Goal: Task Accomplishment & Management: Manage account settings

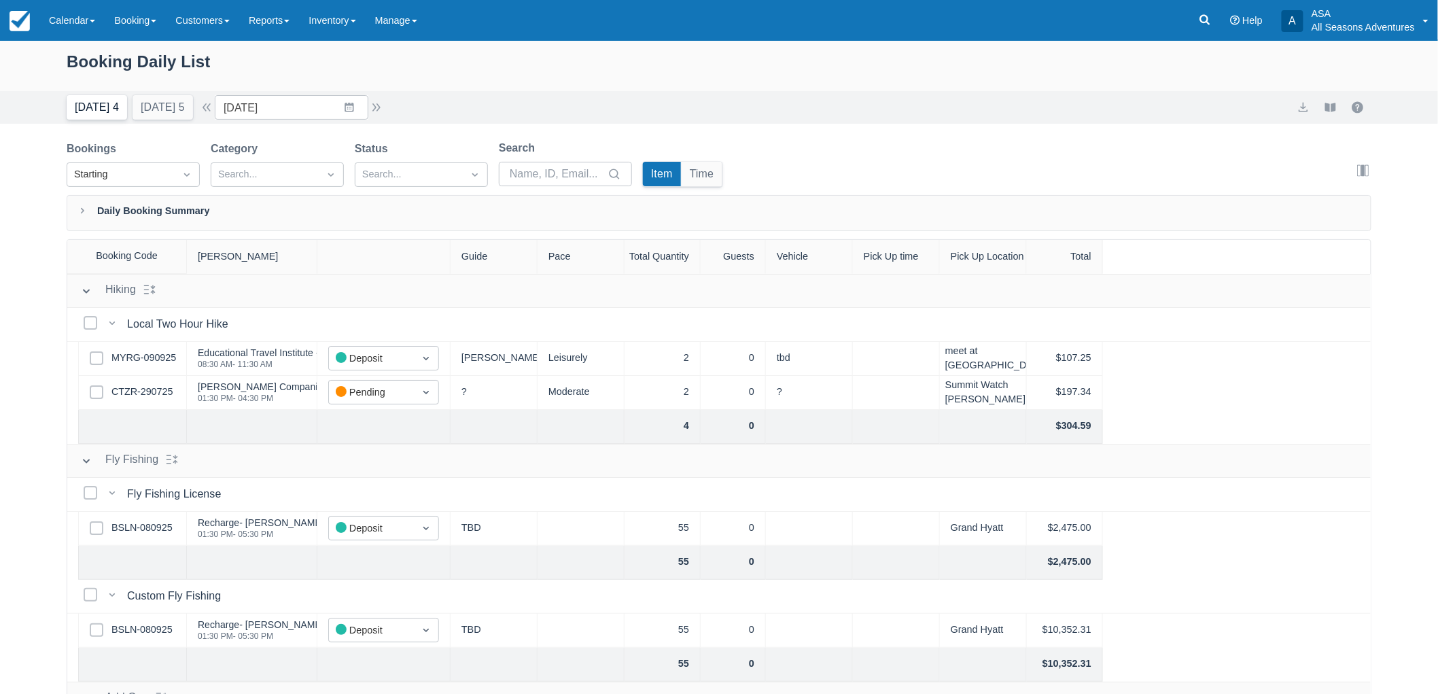
click at [105, 117] on button "Today 4" at bounding box center [97, 107] width 60 height 24
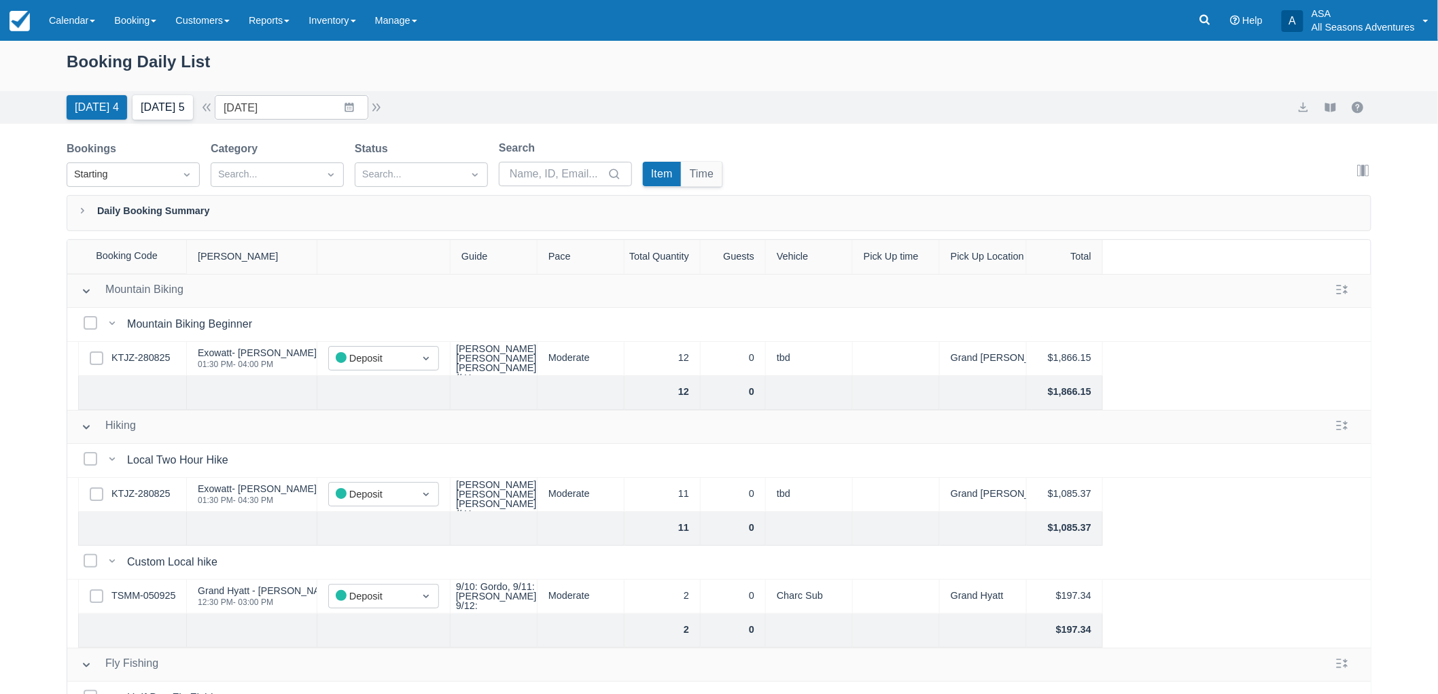
click at [166, 113] on button "Tomorrow 5" at bounding box center [163, 107] width 60 height 24
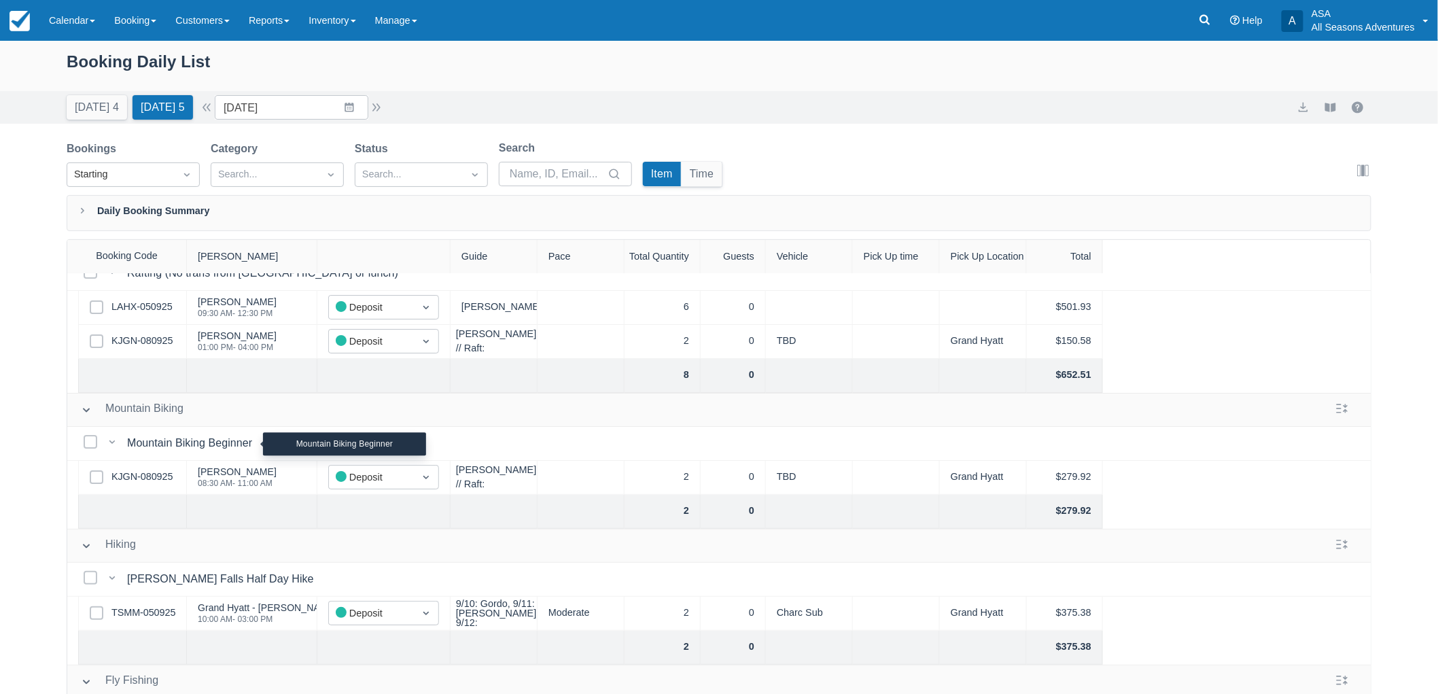
scroll to position [75, 0]
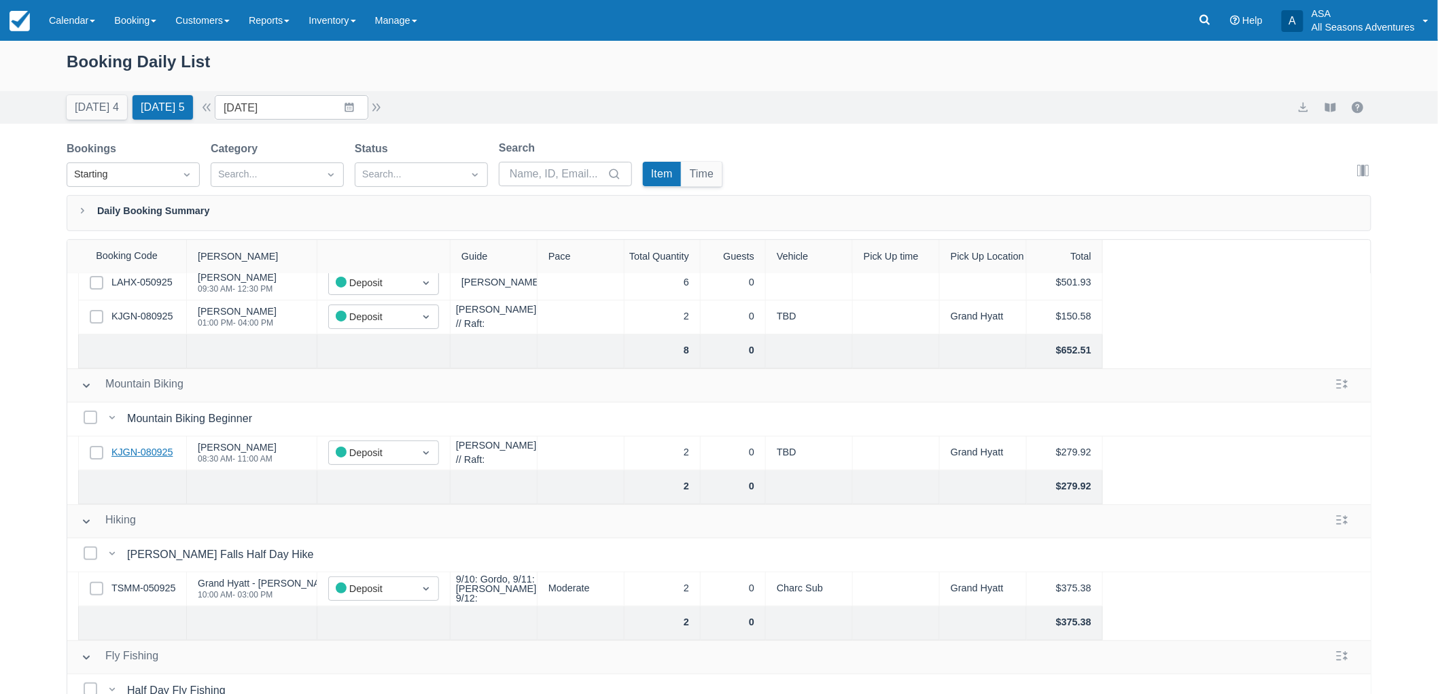
click at [165, 449] on link "KJGN-080925" at bounding box center [141, 452] width 61 height 15
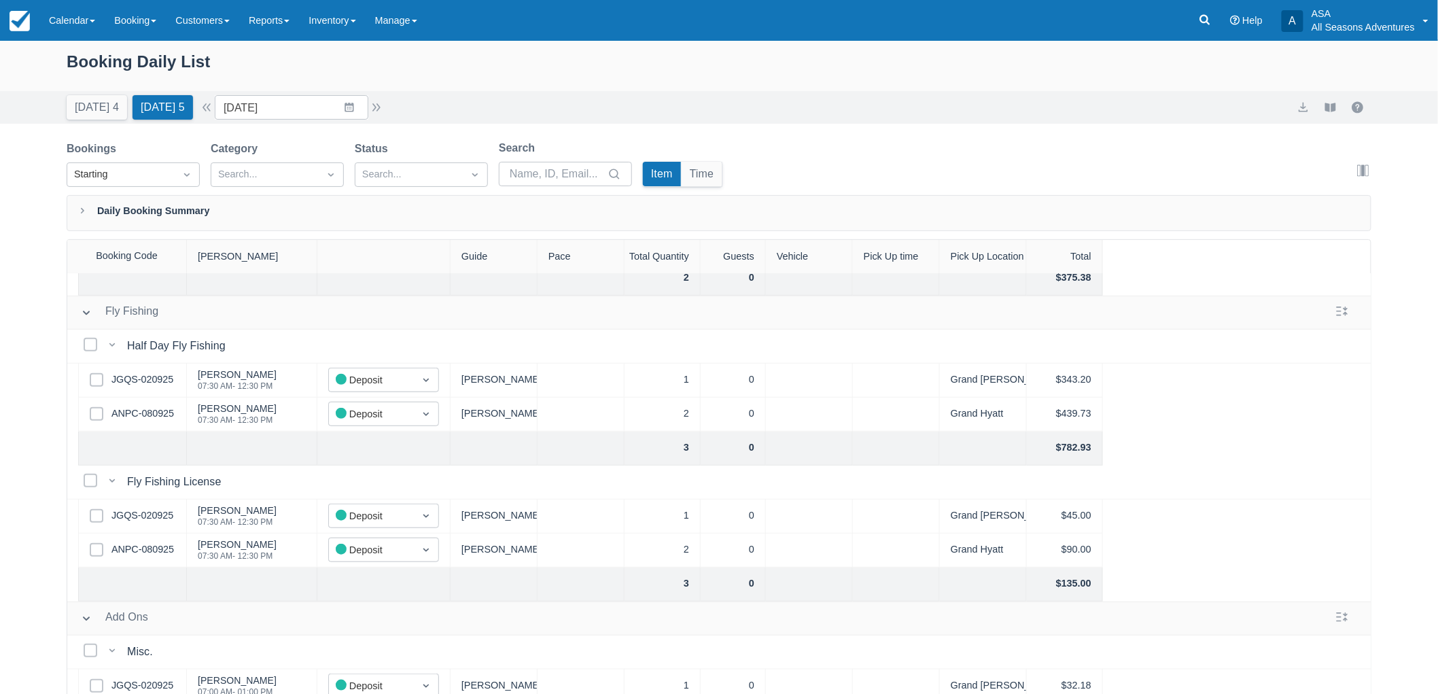
scroll to position [440, 0]
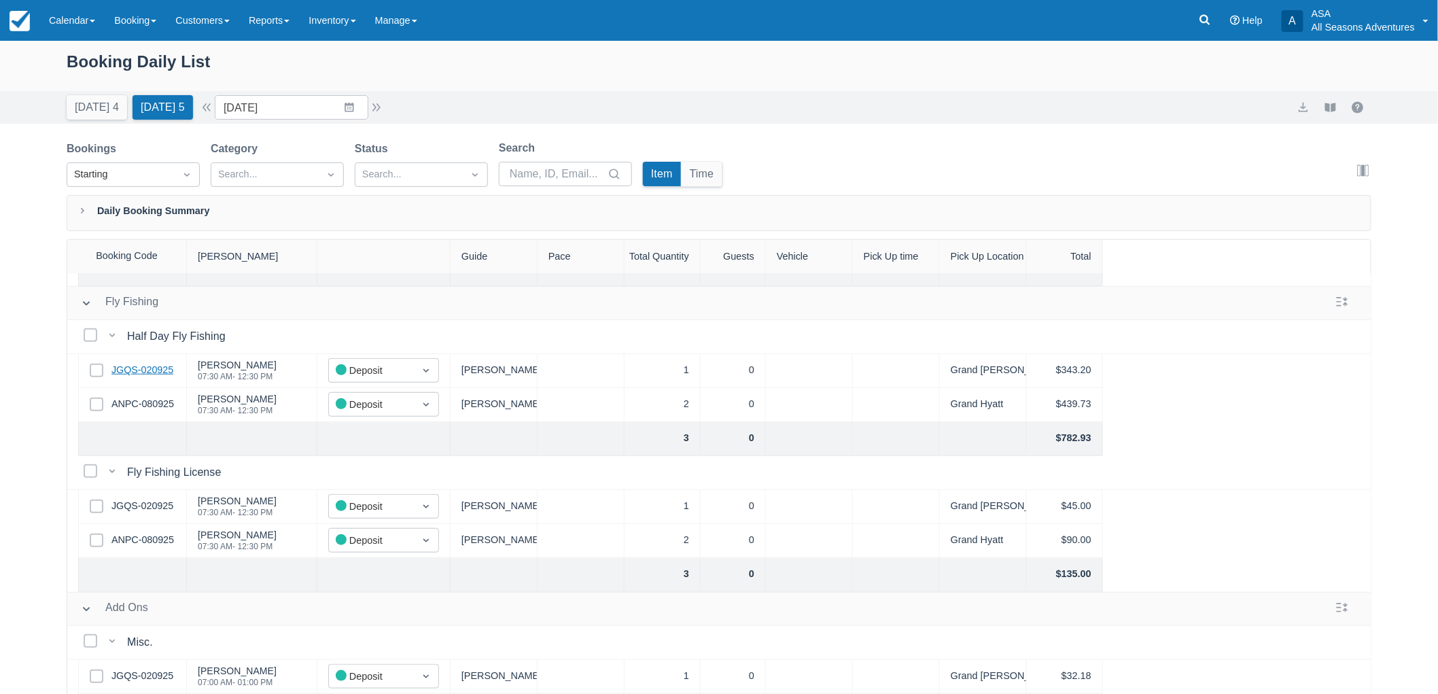
click at [150, 363] on link "JGQS-020925" at bounding box center [142, 370] width 62 height 15
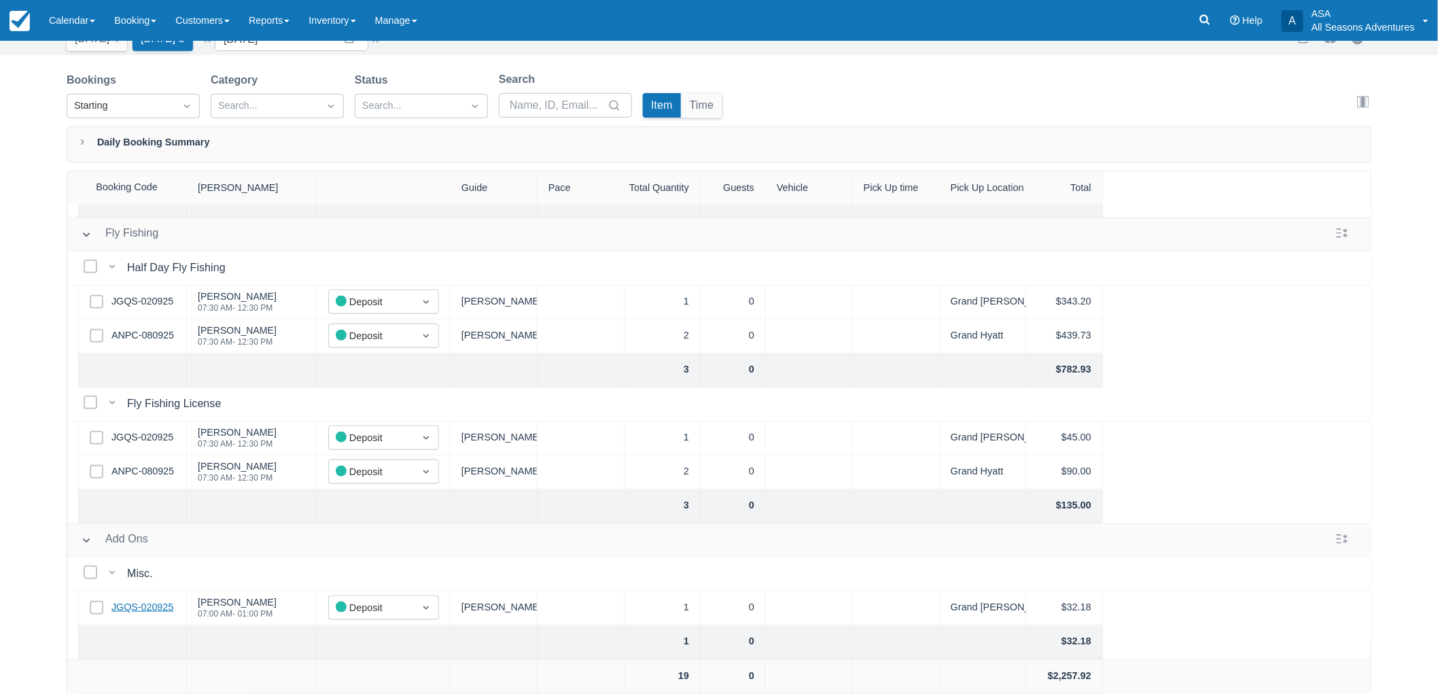
click at [148, 600] on link "JGQS-020925" at bounding box center [142, 607] width 62 height 15
click at [141, 465] on link "ANPC-080925" at bounding box center [142, 471] width 63 height 15
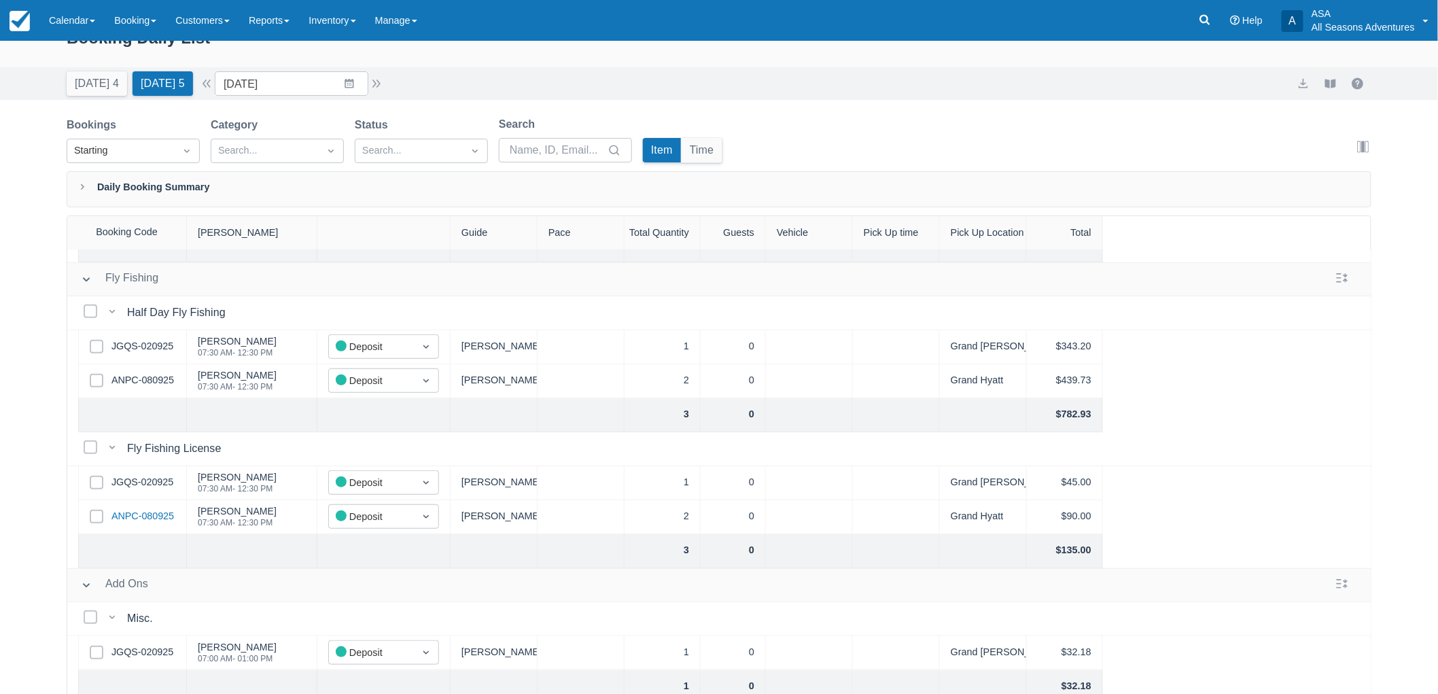
scroll to position [0, 0]
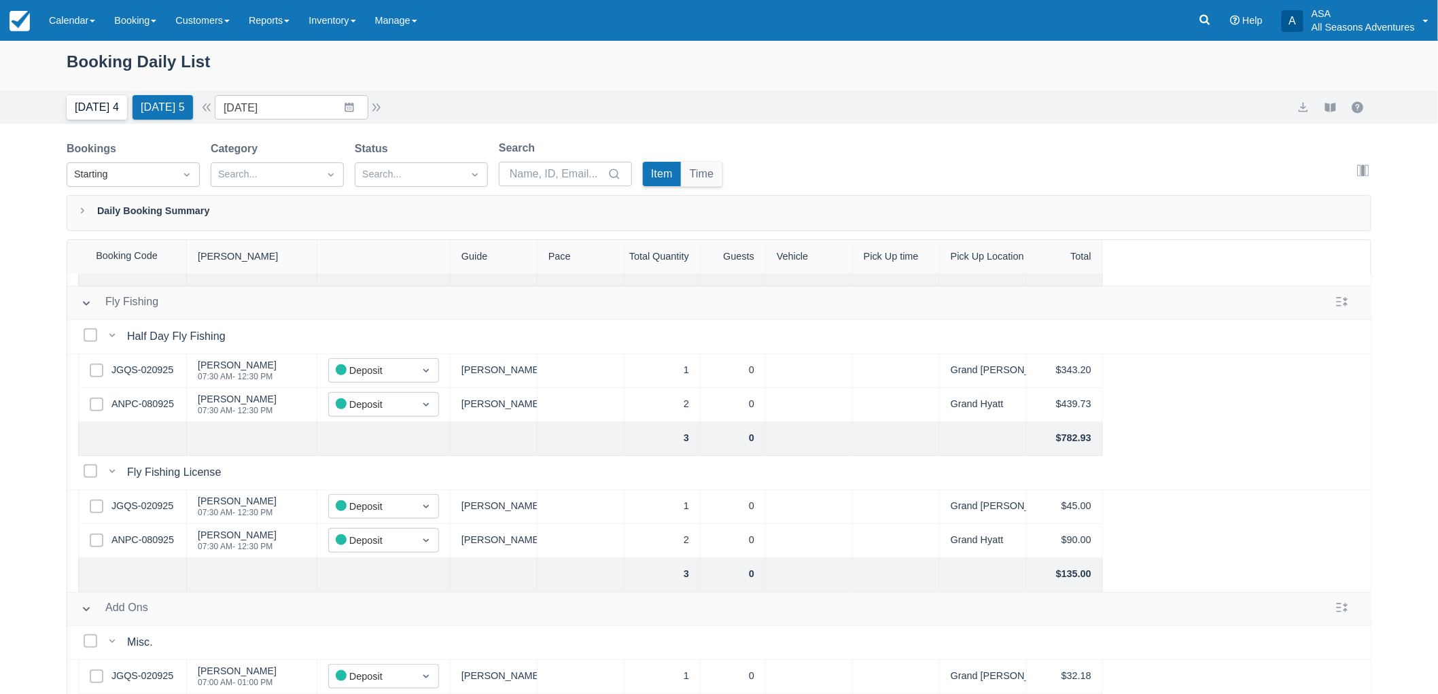
click at [86, 111] on button "Today 4" at bounding box center [97, 107] width 60 height 24
type input "09/12/25"
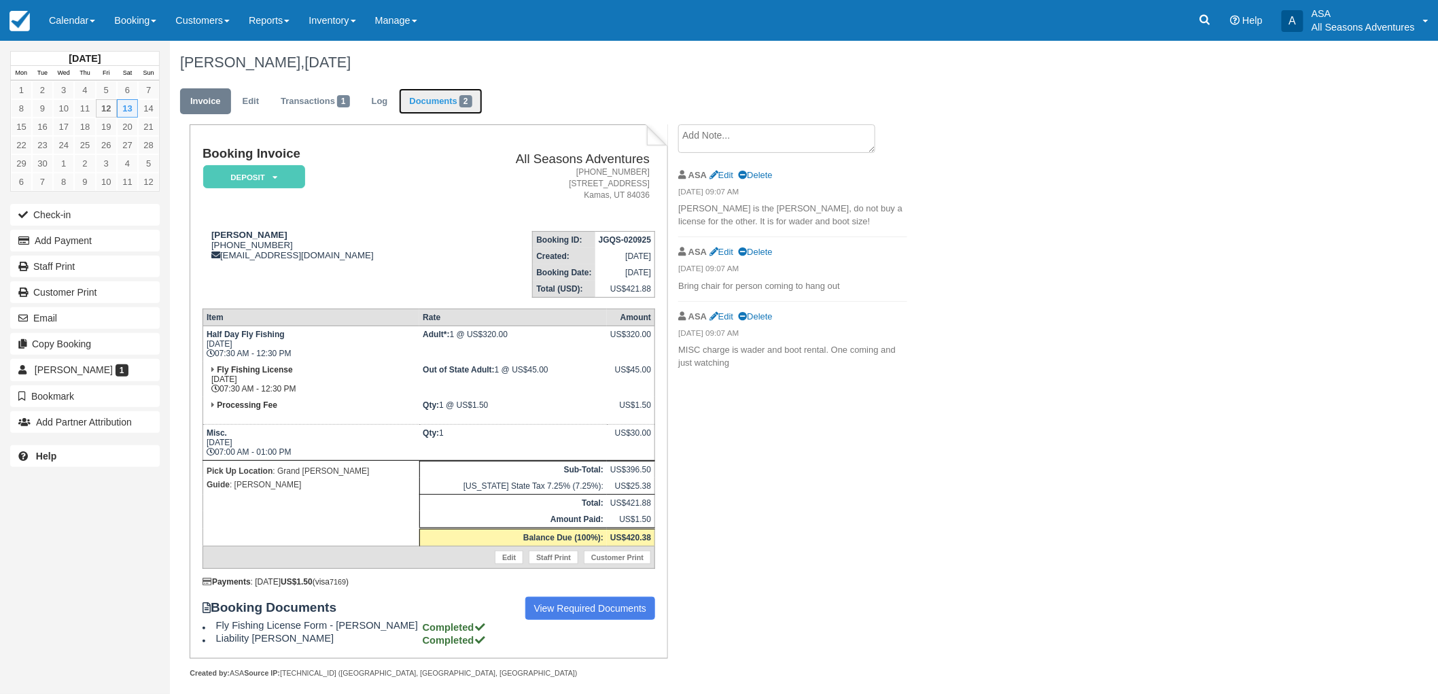
click at [460, 97] on link "Documents 2" at bounding box center [440, 101] width 83 height 27
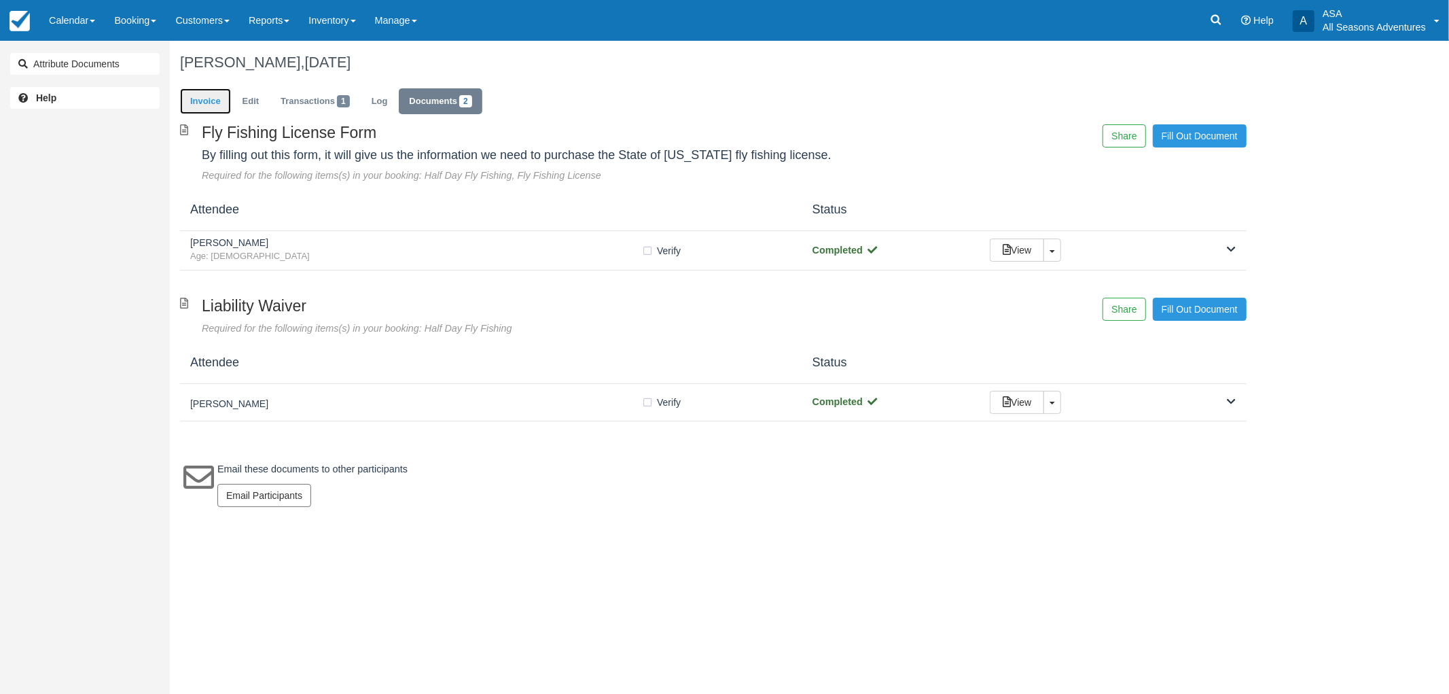
click at [213, 109] on link "Invoice" at bounding box center [205, 101] width 51 height 27
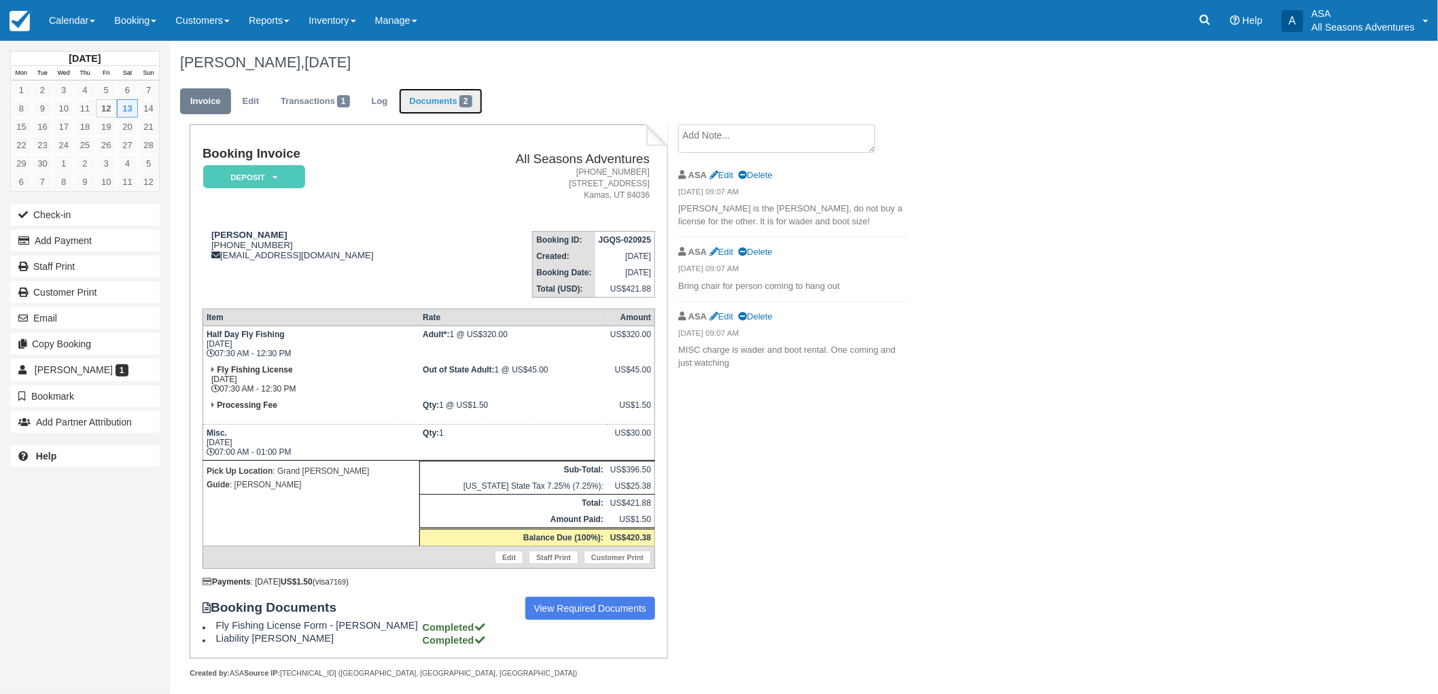
click at [448, 100] on link "Documents 2" at bounding box center [440, 101] width 83 height 27
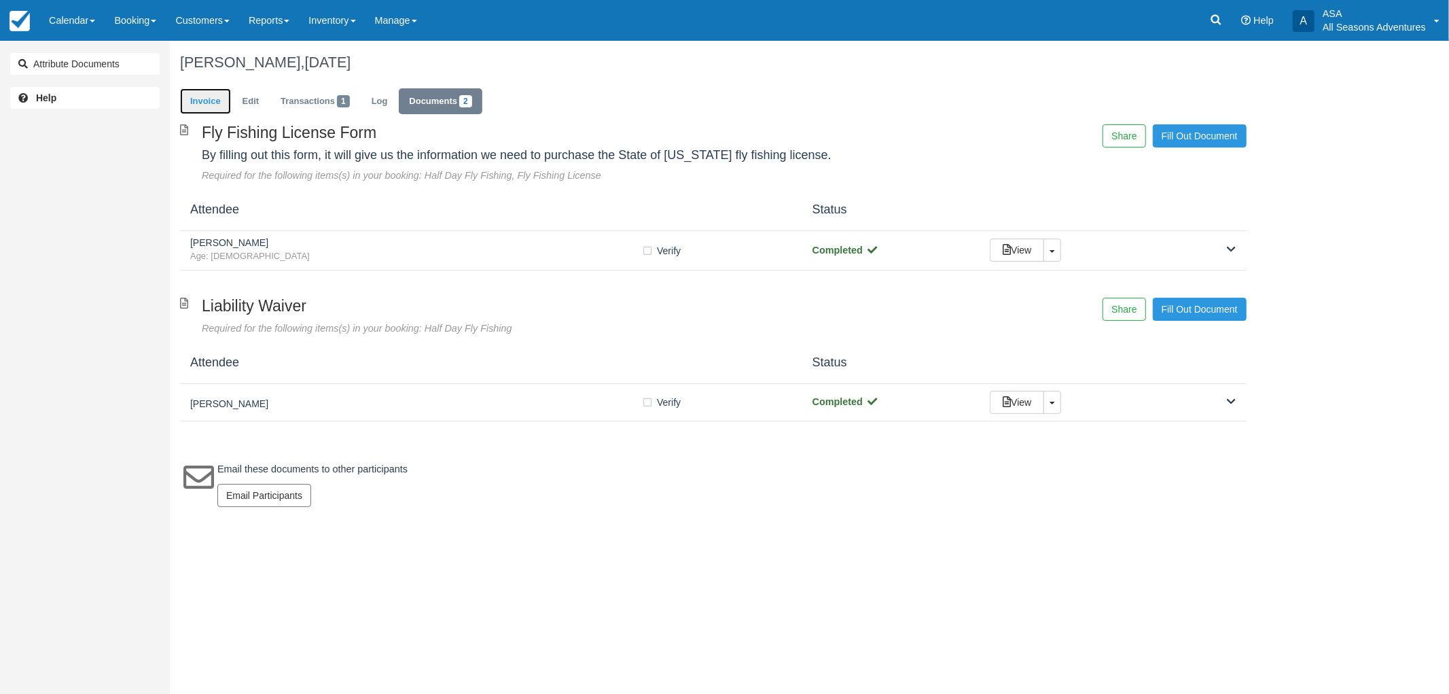
click at [207, 92] on link "Invoice" at bounding box center [205, 101] width 51 height 27
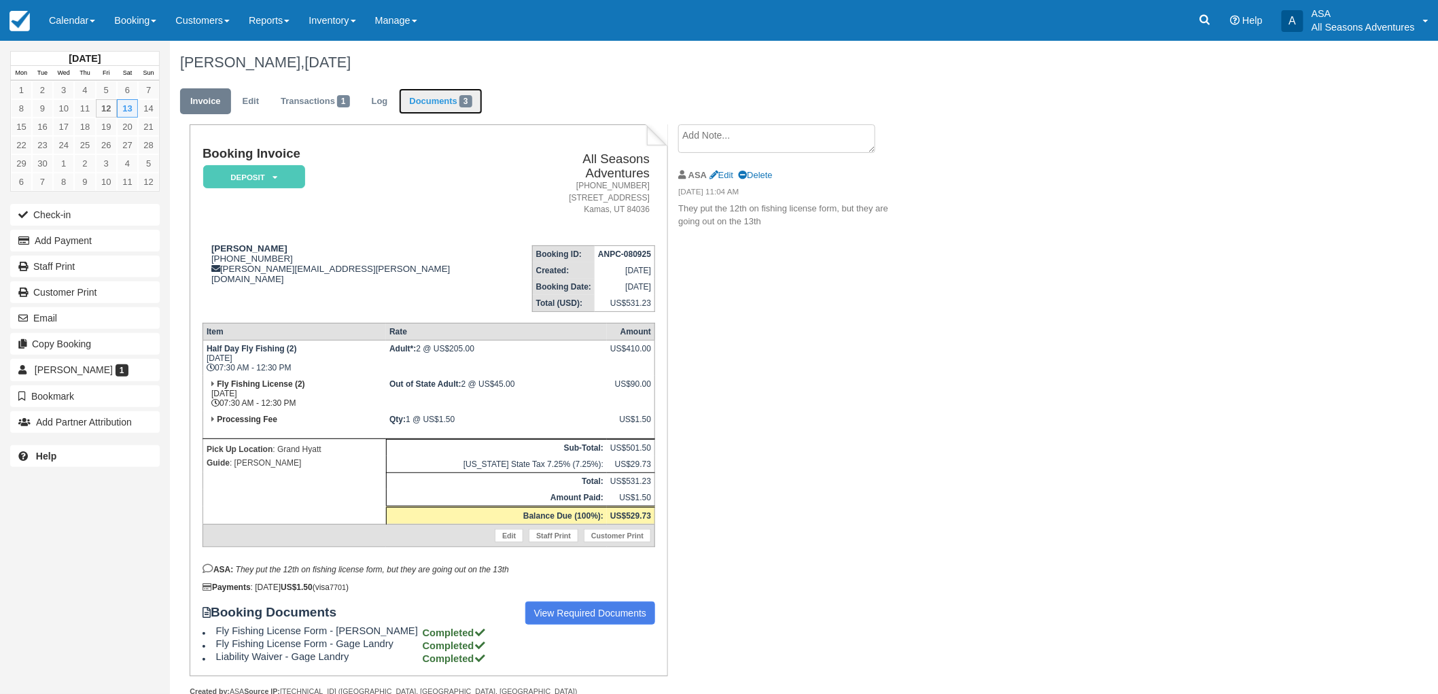
click at [451, 110] on link "Documents 3" at bounding box center [440, 101] width 83 height 27
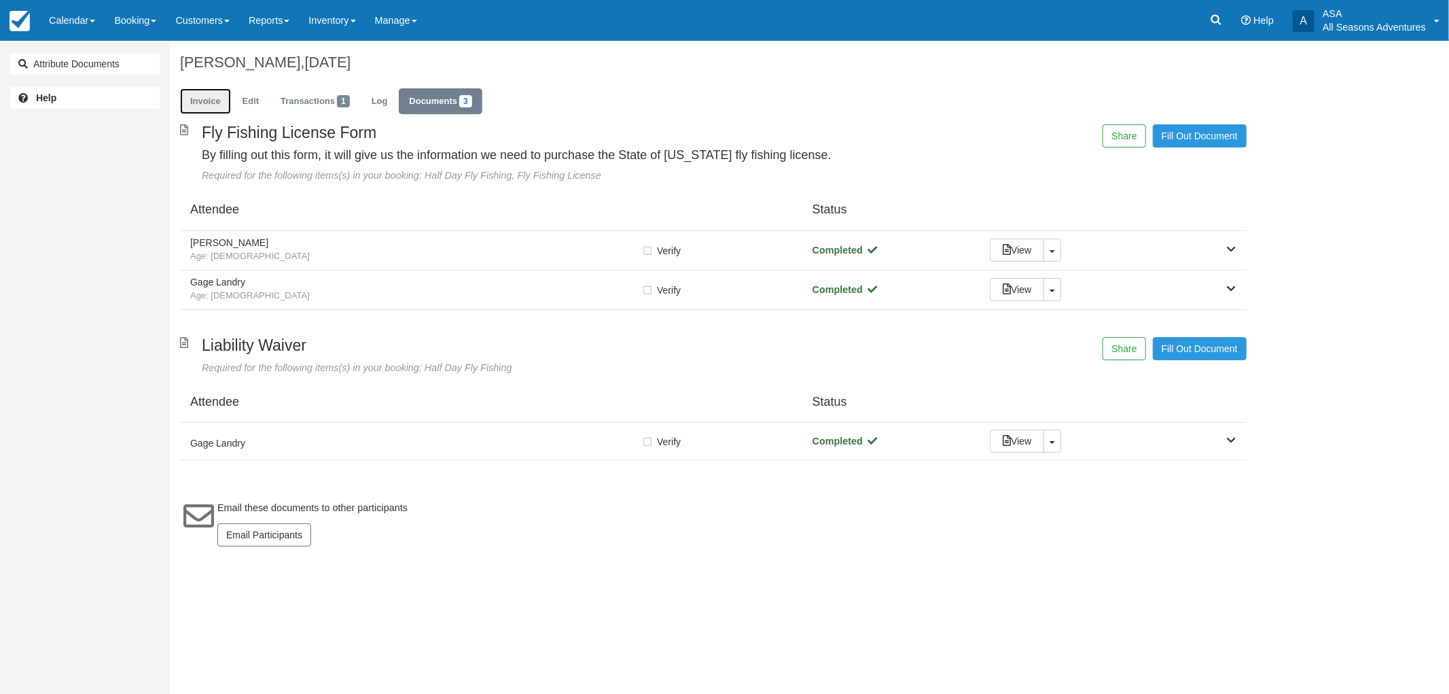
click at [213, 102] on link "Invoice" at bounding box center [205, 101] width 51 height 27
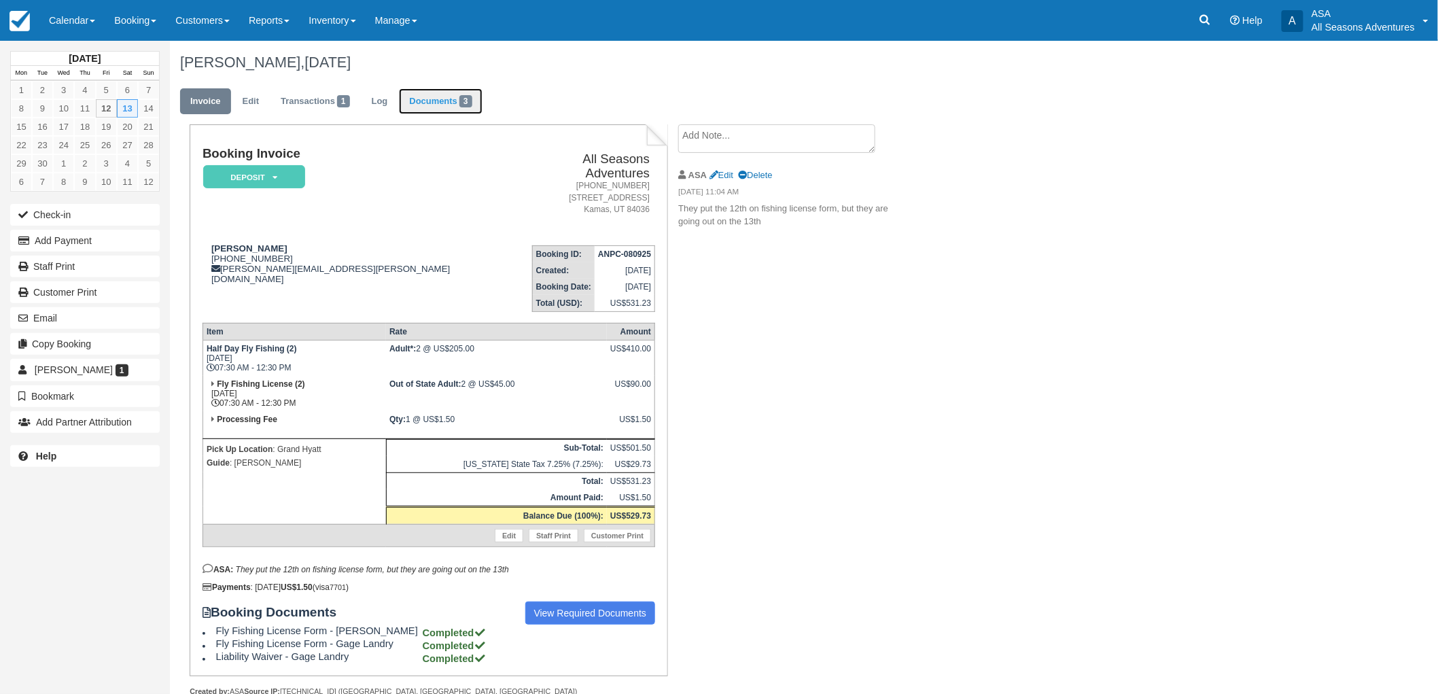
click at [451, 94] on link "Documents 3" at bounding box center [440, 101] width 83 height 27
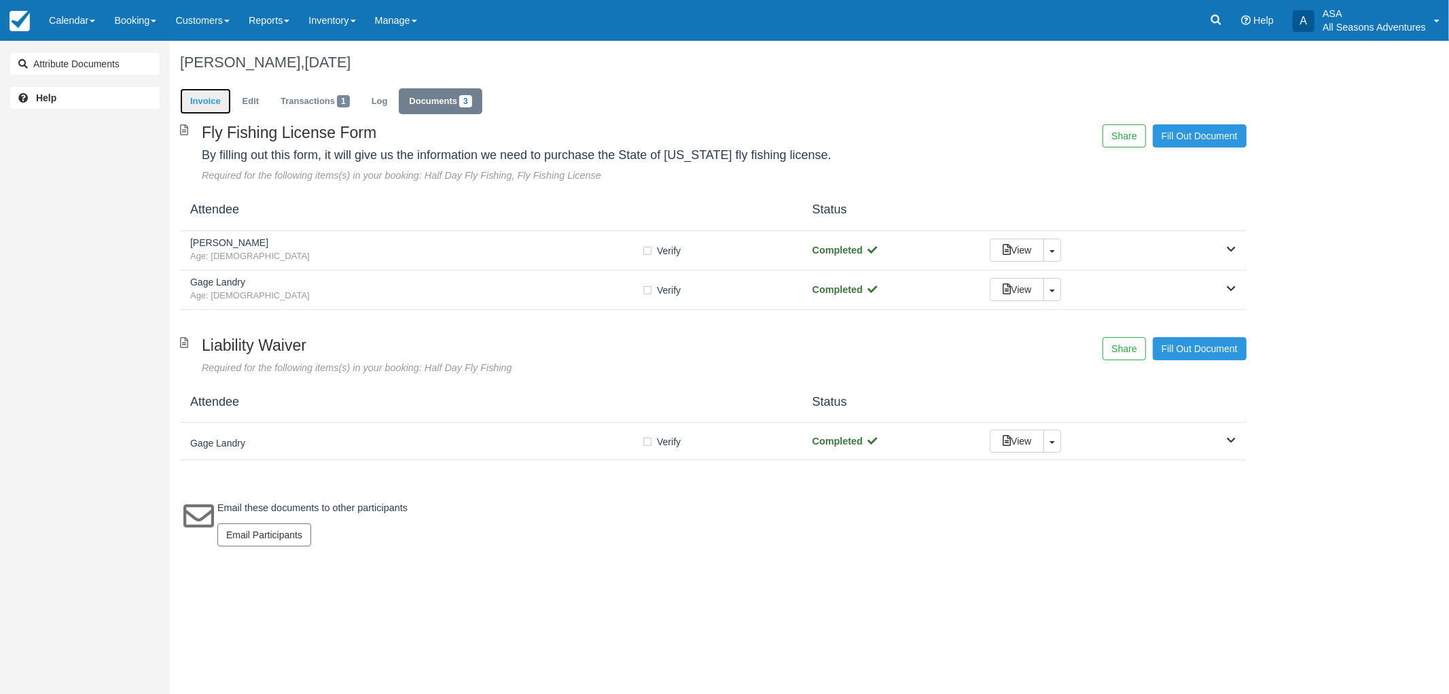
click at [201, 107] on link "Invoice" at bounding box center [205, 101] width 51 height 27
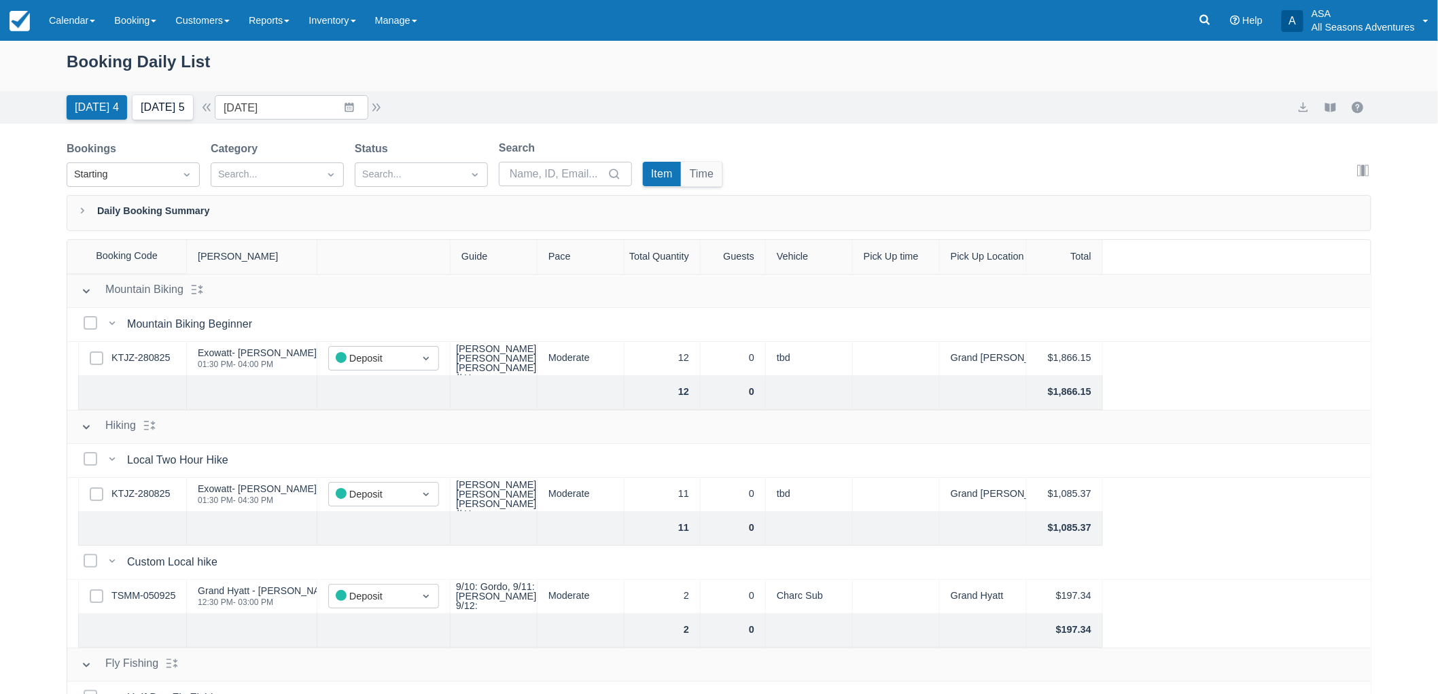
click at [160, 116] on button "Tomorrow 5" at bounding box center [163, 107] width 60 height 24
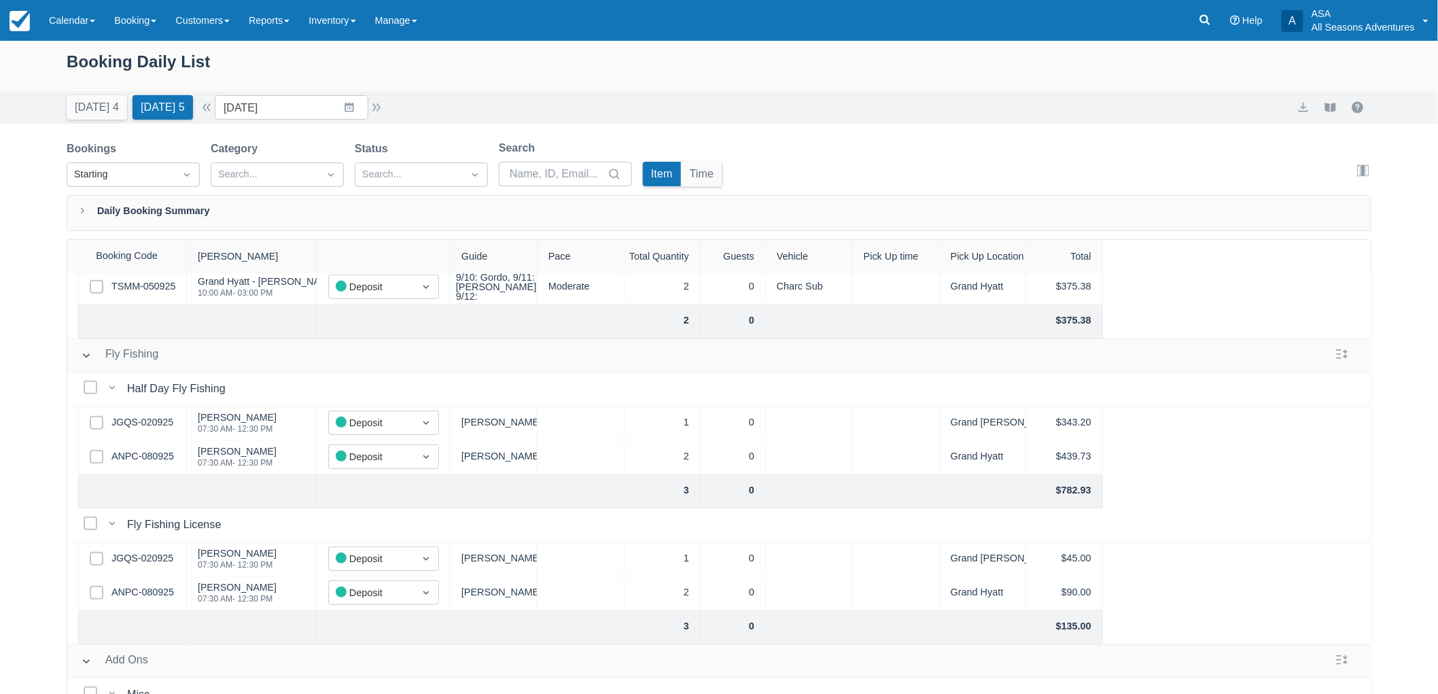
scroll to position [440, 0]
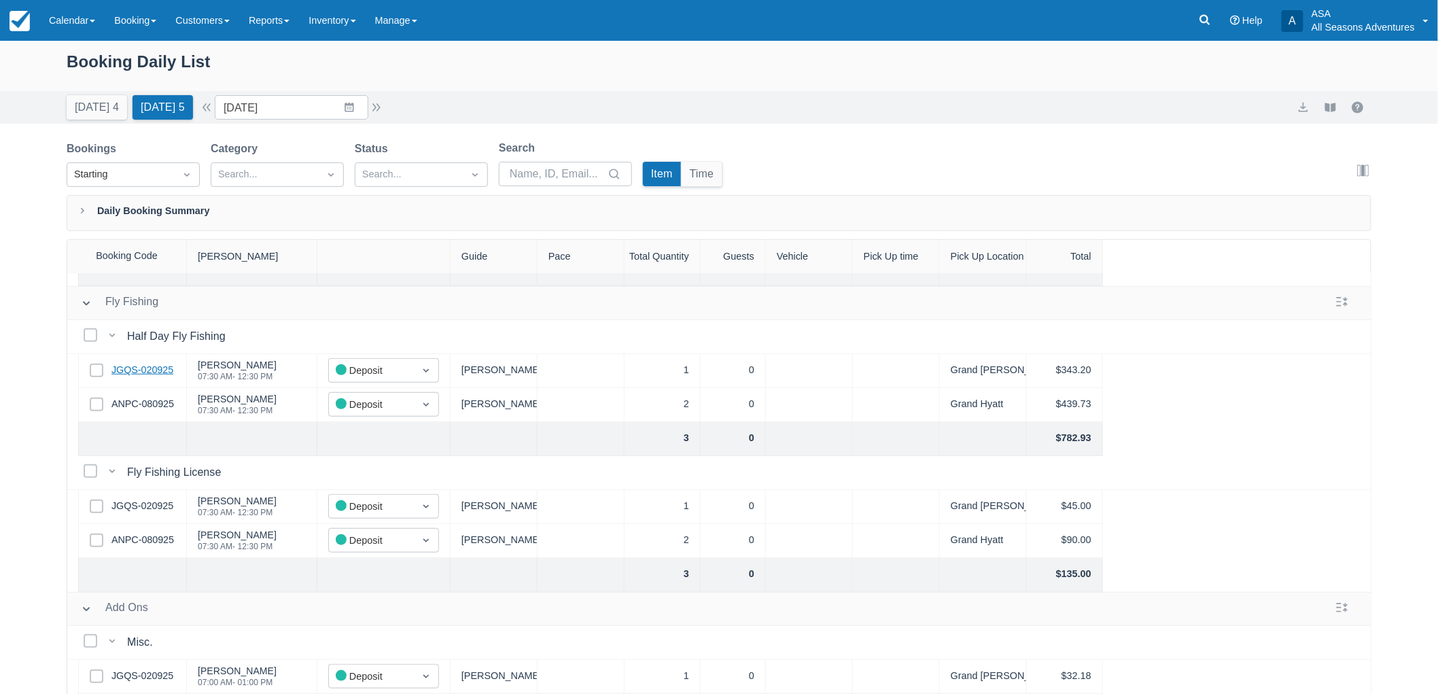
click at [155, 363] on link "JGQS-020925" at bounding box center [142, 370] width 62 height 15
click at [163, 533] on link "ANPC-080925" at bounding box center [142, 540] width 63 height 15
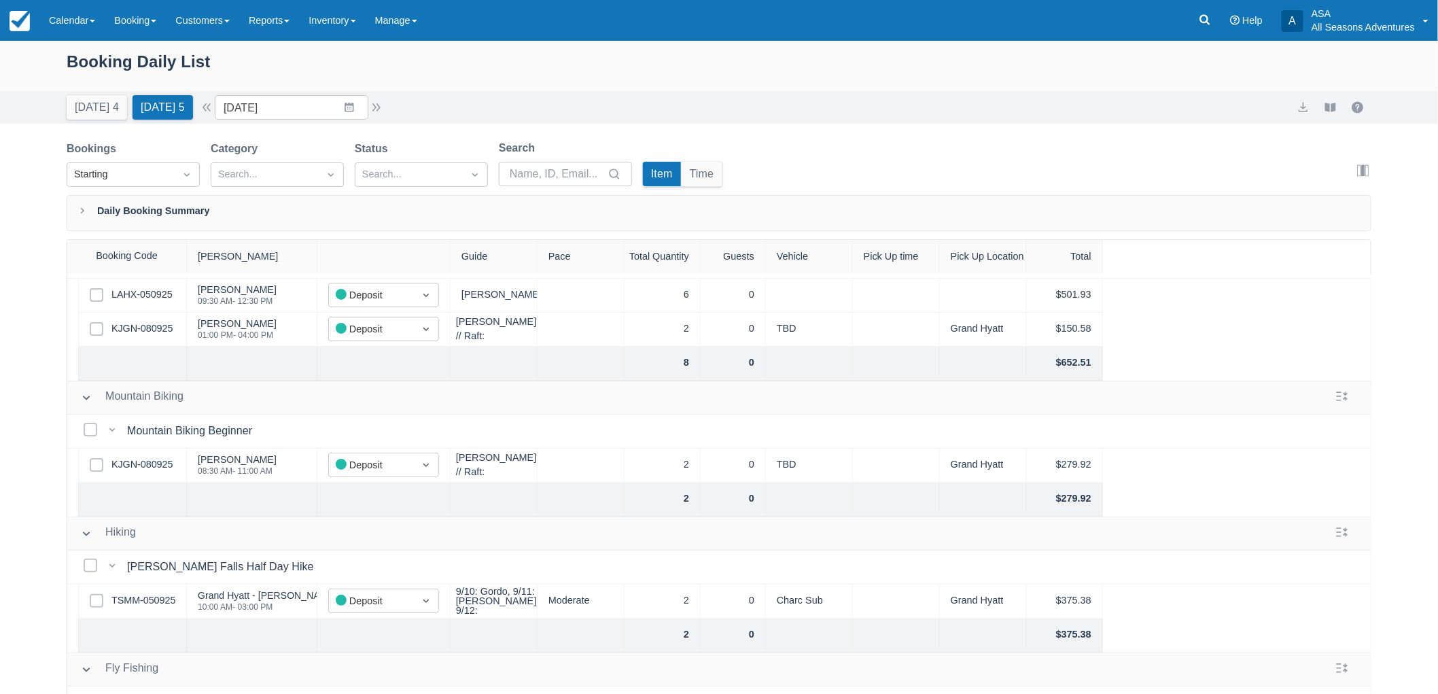
scroll to position [0, 0]
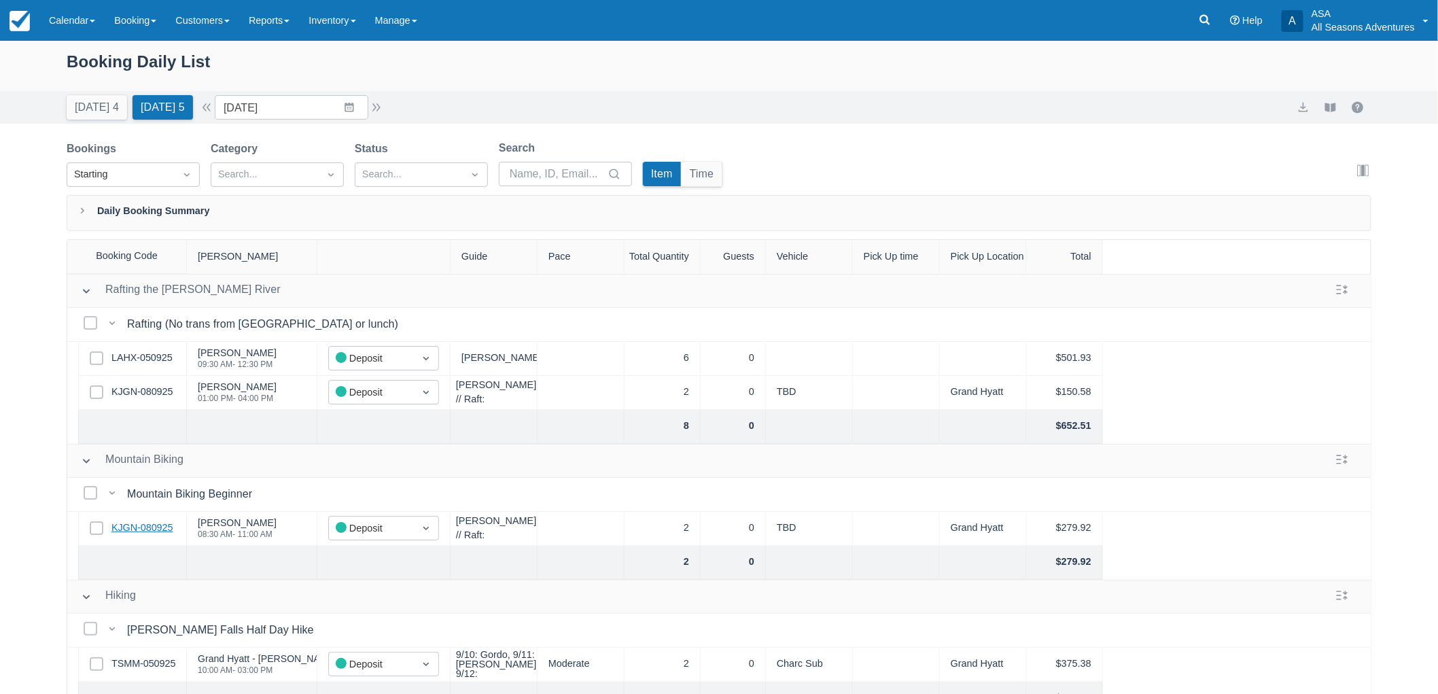
click at [146, 525] on link "KJGN-080925" at bounding box center [141, 528] width 61 height 15
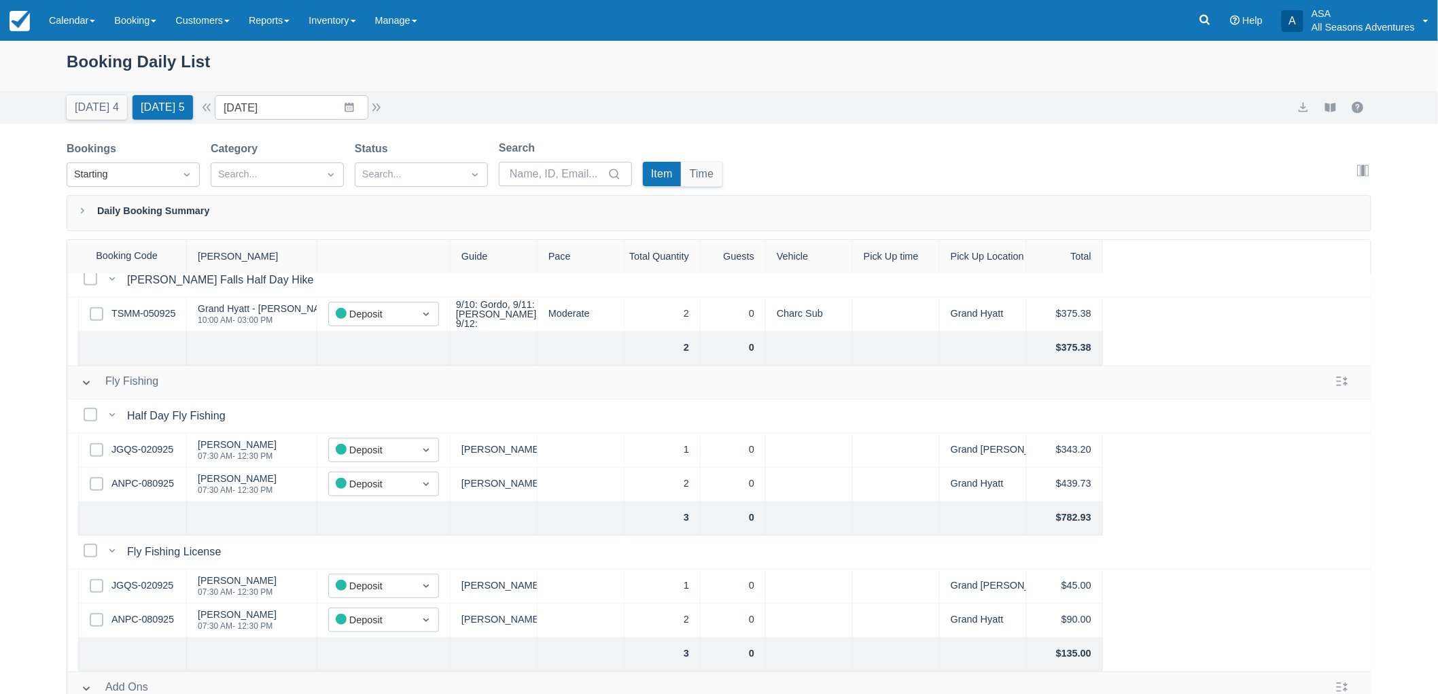
scroll to position [377, 0]
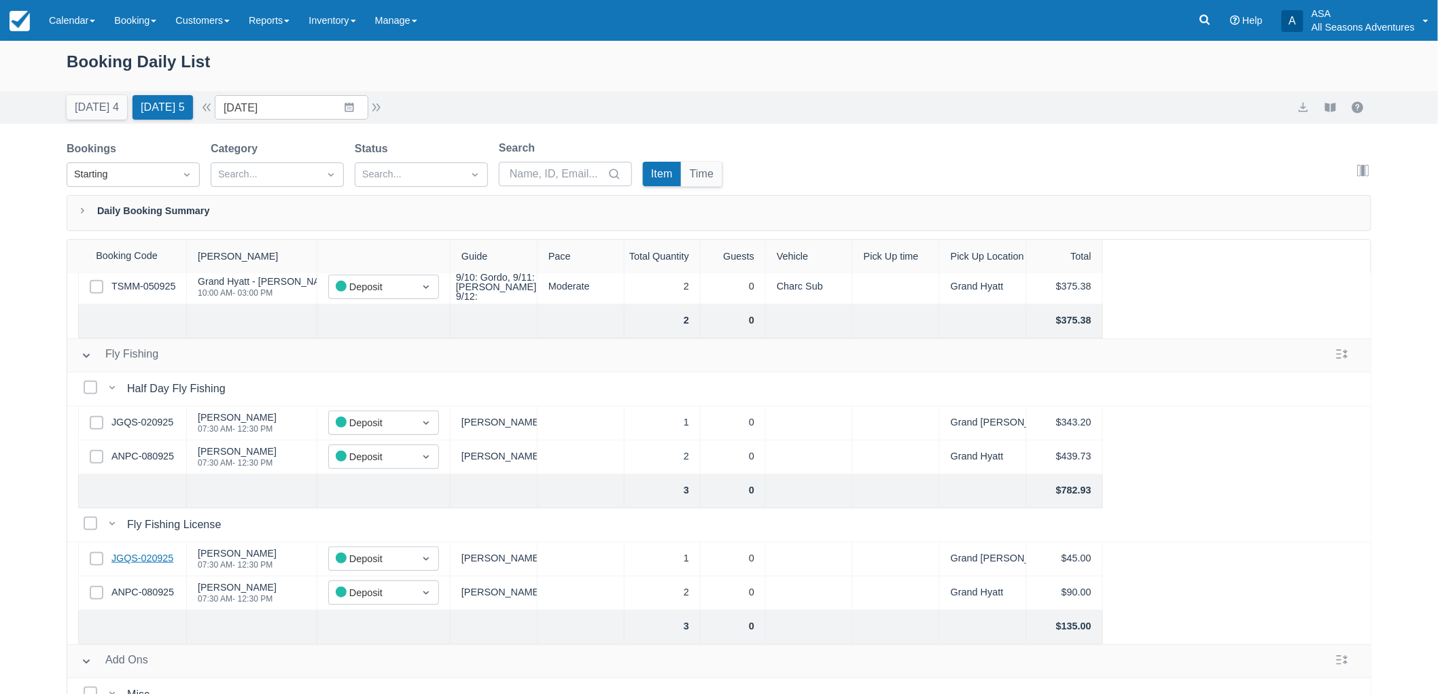
click at [164, 553] on link "JGQS-020925" at bounding box center [142, 558] width 62 height 15
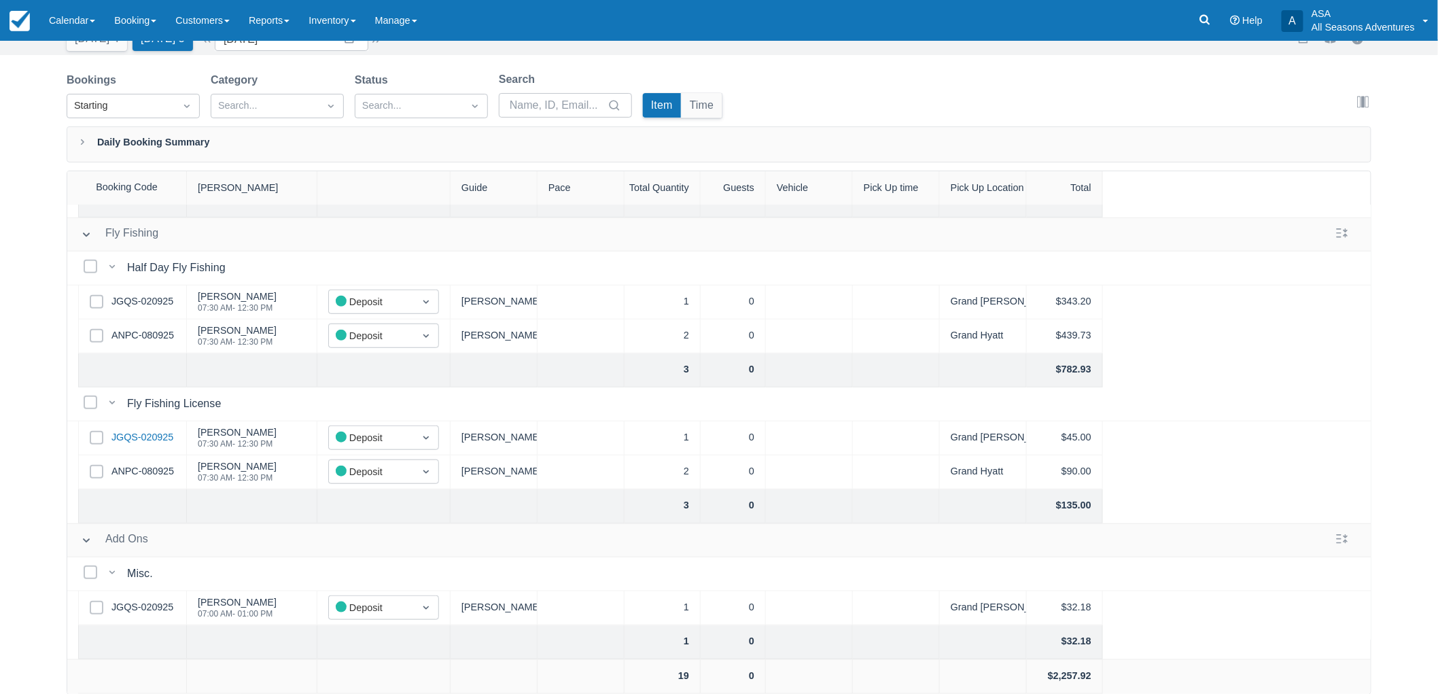
scroll to position [365, 0]
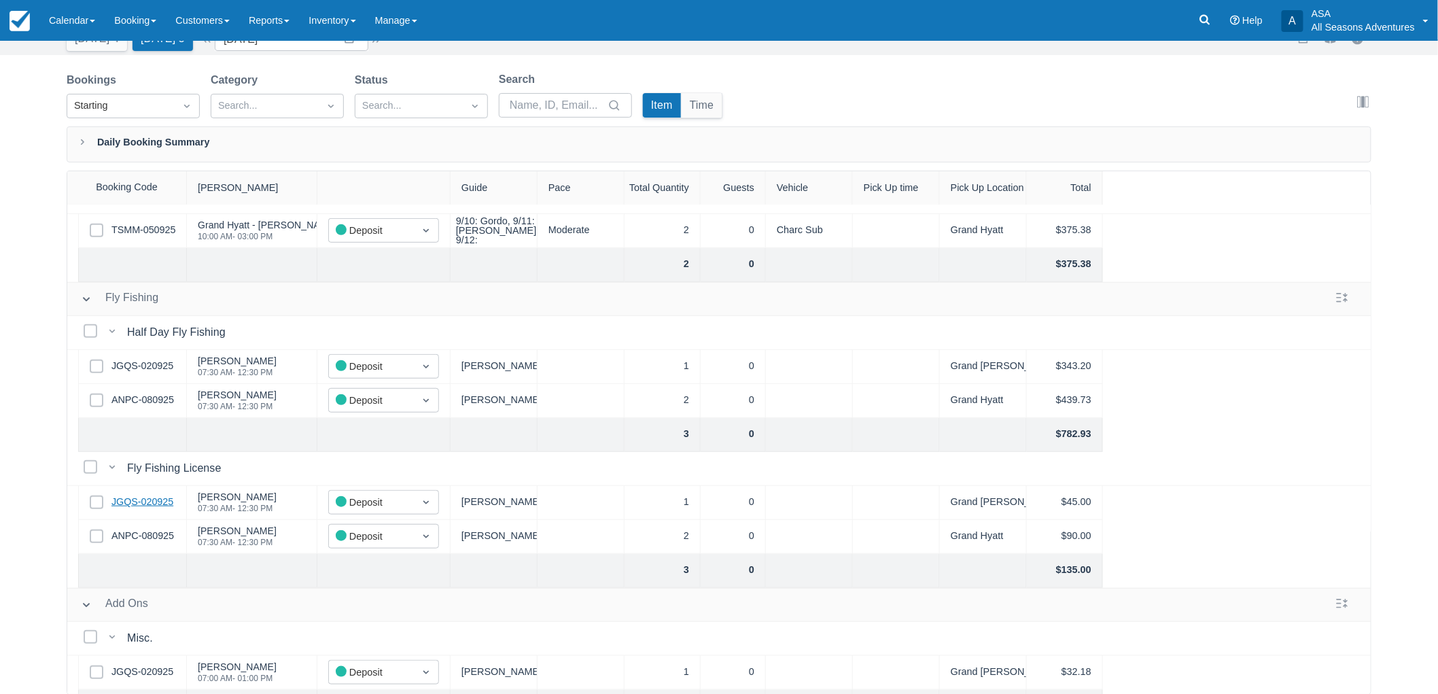
click at [129, 507] on link "JGQS-020925" at bounding box center [142, 502] width 62 height 15
click at [137, 529] on link "ANPC-080925" at bounding box center [142, 536] width 63 height 15
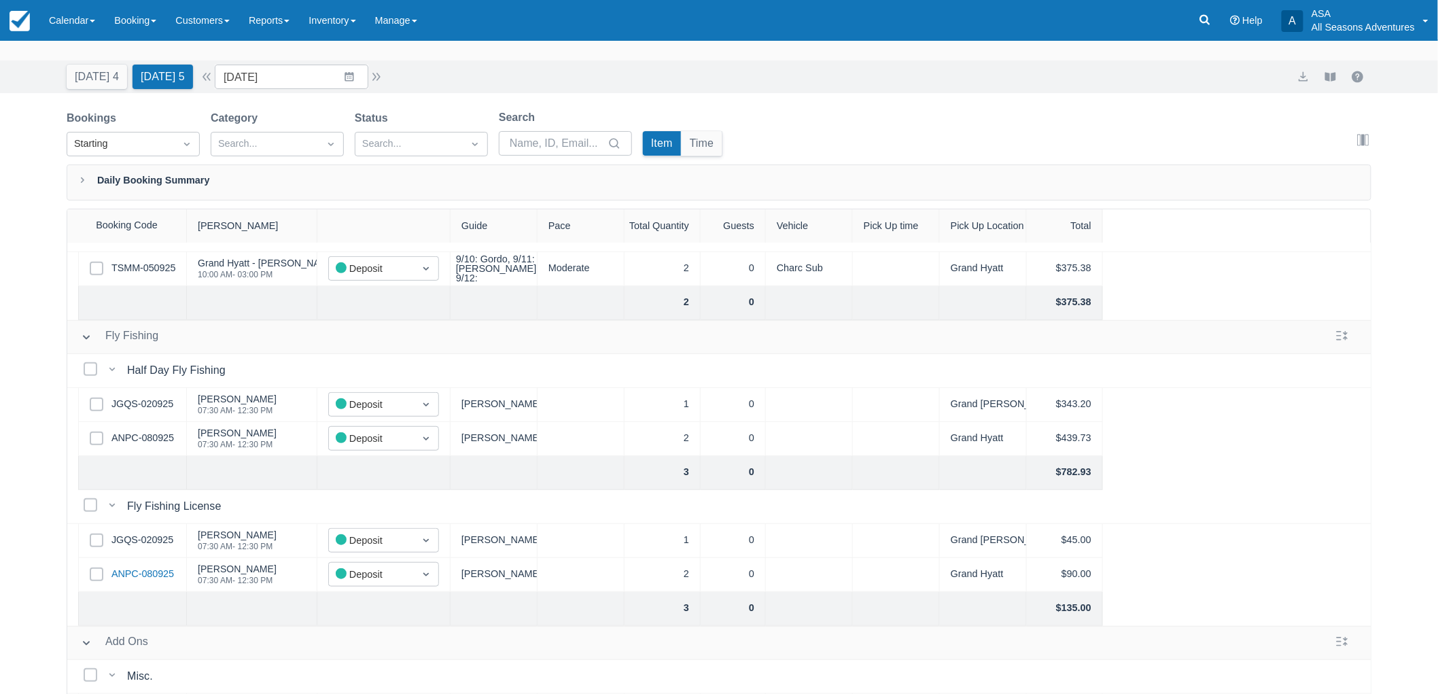
scroll to position [0, 0]
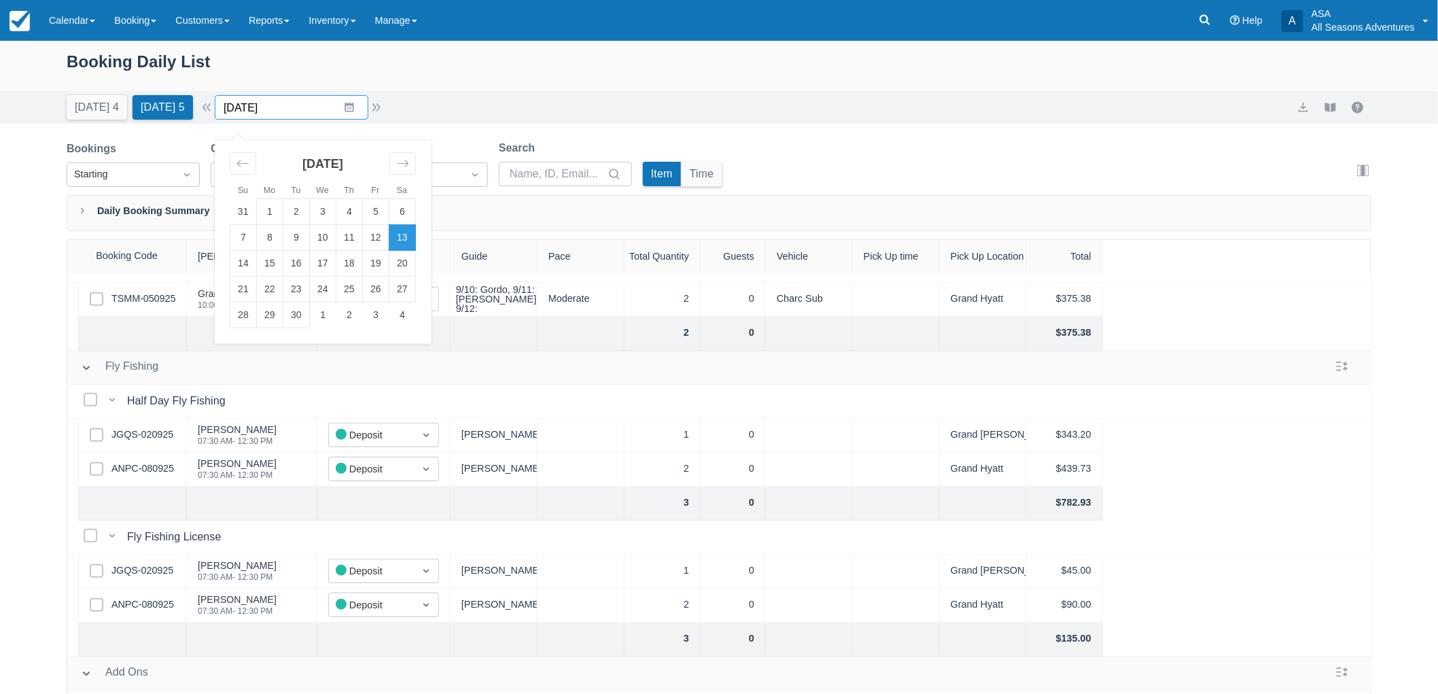
click at [347, 105] on input "09/13/25" at bounding box center [292, 107] width 154 height 24
click at [405, 306] on td "4" at bounding box center [402, 315] width 27 height 26
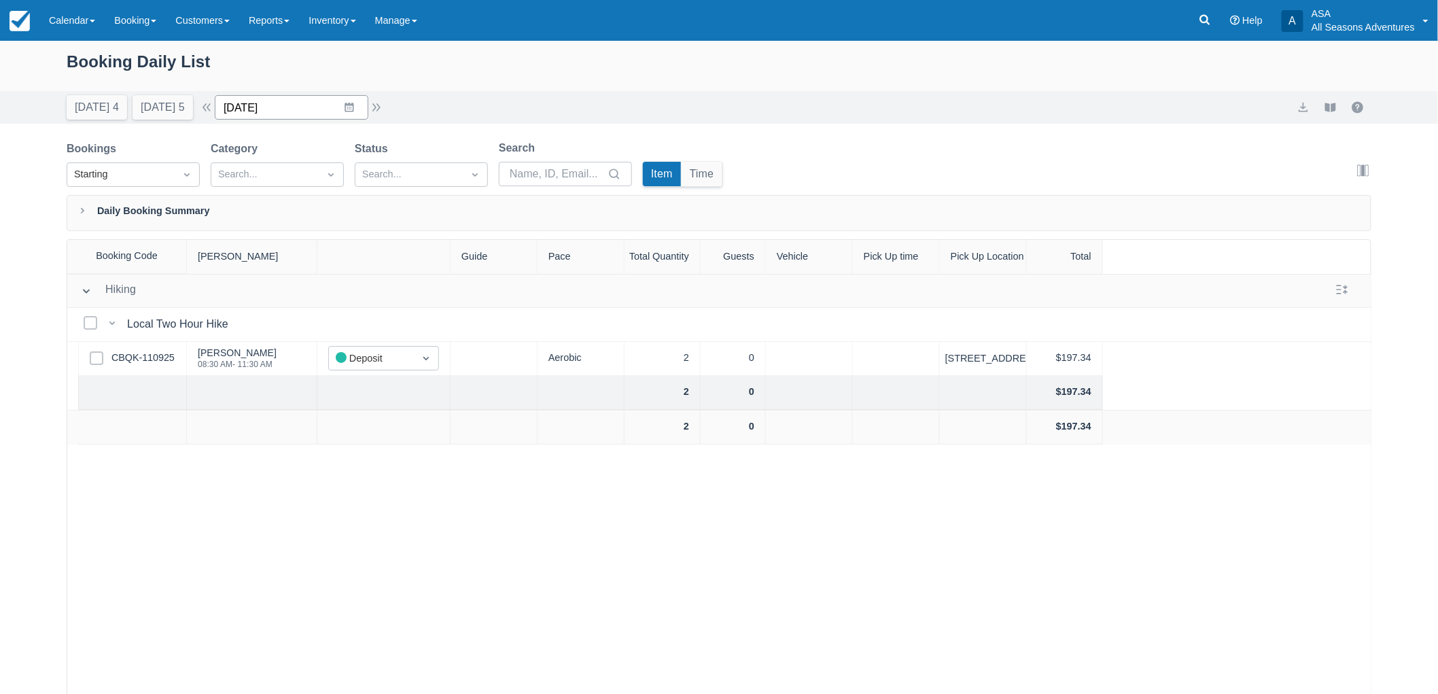
click at [364, 113] on input "10/04/25" at bounding box center [292, 107] width 154 height 24
click at [416, 160] on div "Move forward to switch to the next month." at bounding box center [402, 163] width 27 height 22
click at [246, 175] on div "November 2025" at bounding box center [323, 169] width 186 height 58
click at [249, 171] on div "Move backward to switch to the previous month." at bounding box center [243, 163] width 27 height 22
click at [410, 234] on td "11" at bounding box center [402, 238] width 27 height 26
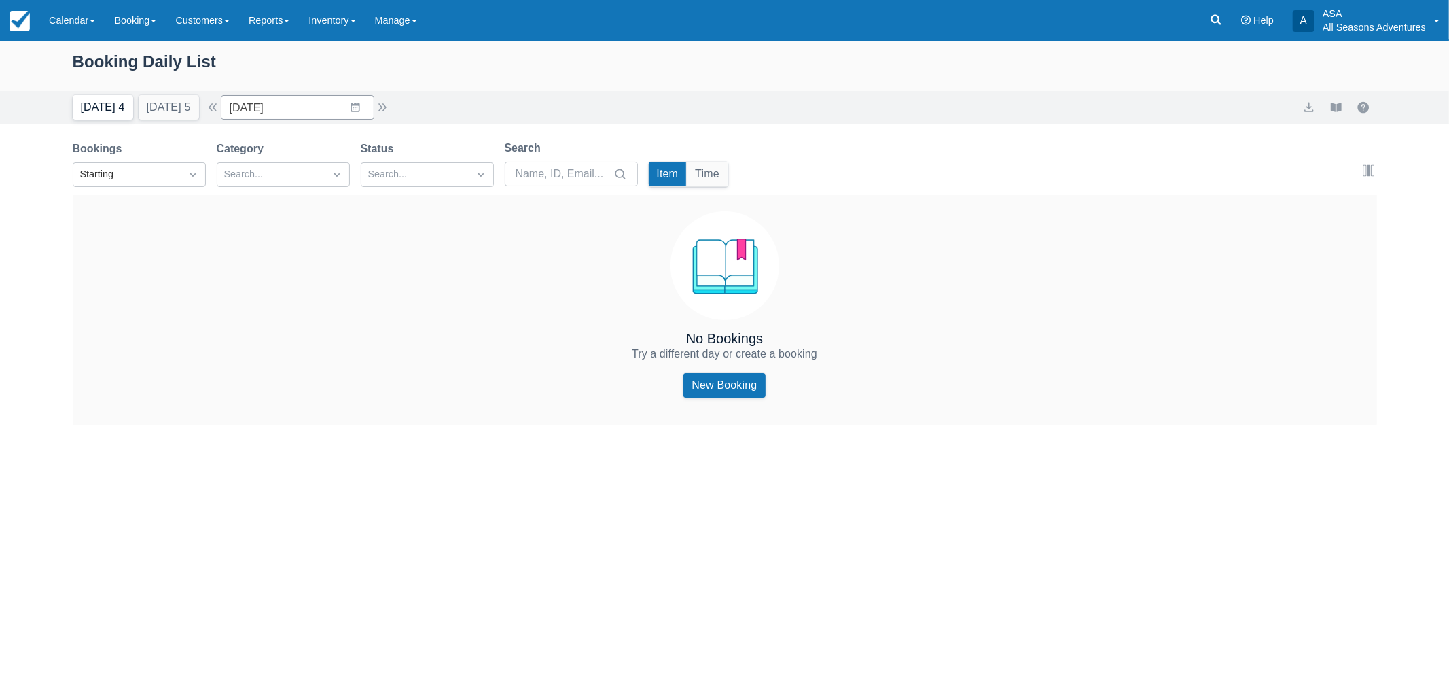
click at [88, 106] on button "Today 4" at bounding box center [103, 107] width 60 height 24
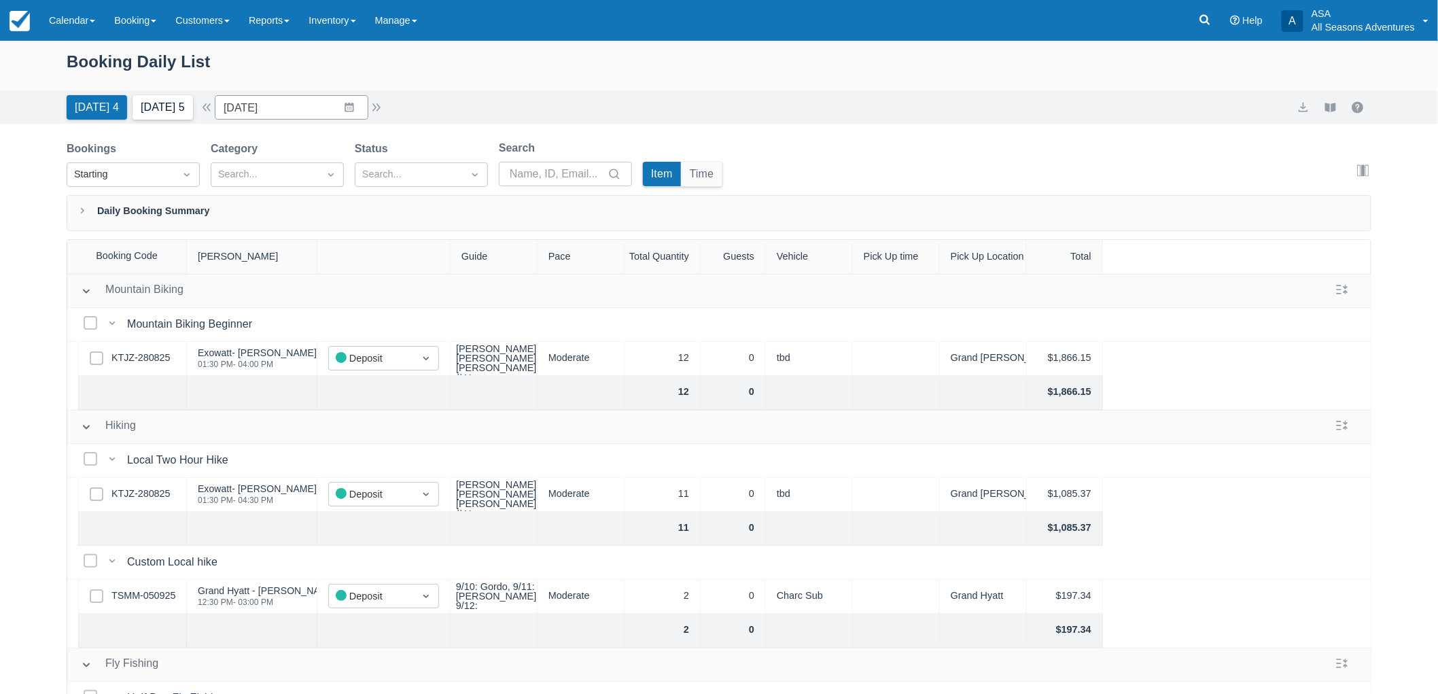
click at [186, 99] on button "Tomorrow 5" at bounding box center [163, 107] width 60 height 24
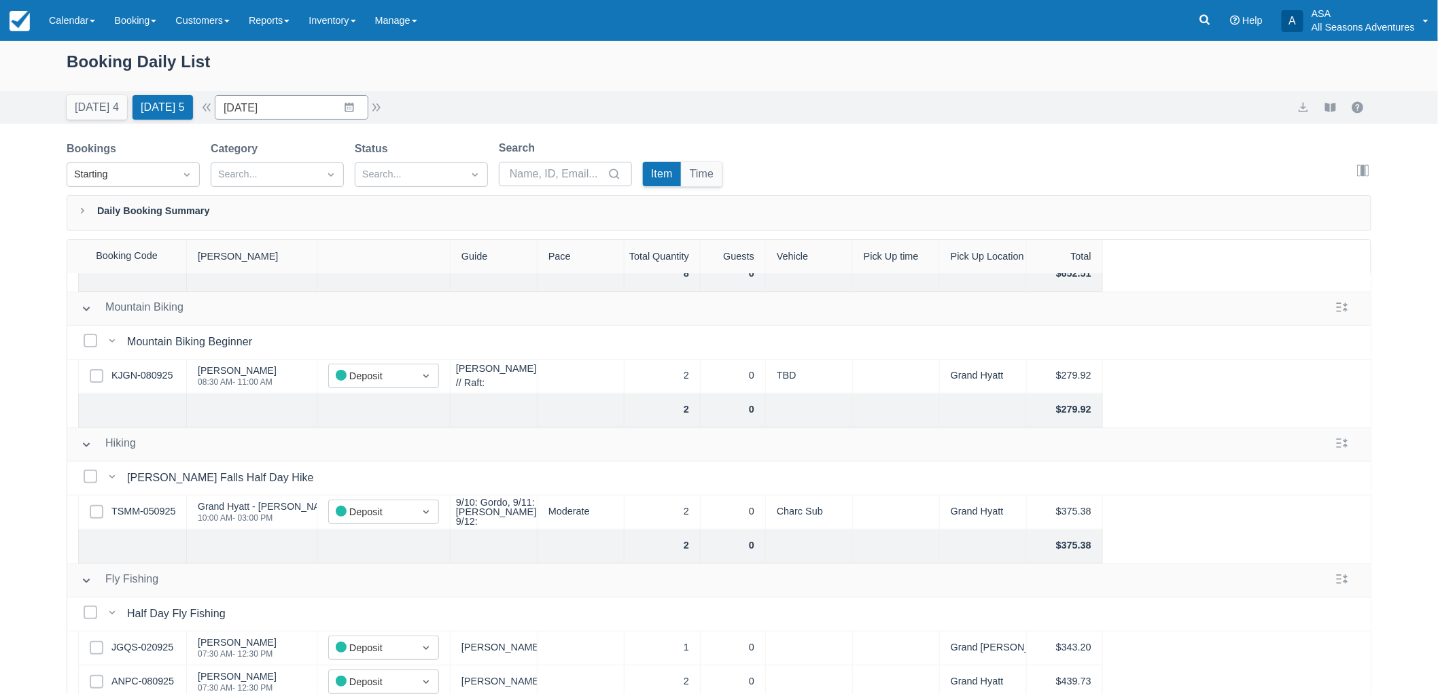
scroll to position [151, 0]
click at [324, 127] on div "Booking Daily List Today 4 Tomorrow 5 Date 09/13/25 Navigate forward to interac…" at bounding box center [719, 402] width 1438 height 722
click at [349, 100] on input "09/13/25" at bounding box center [292, 107] width 154 height 24
click at [336, 310] on td "1" at bounding box center [323, 315] width 27 height 26
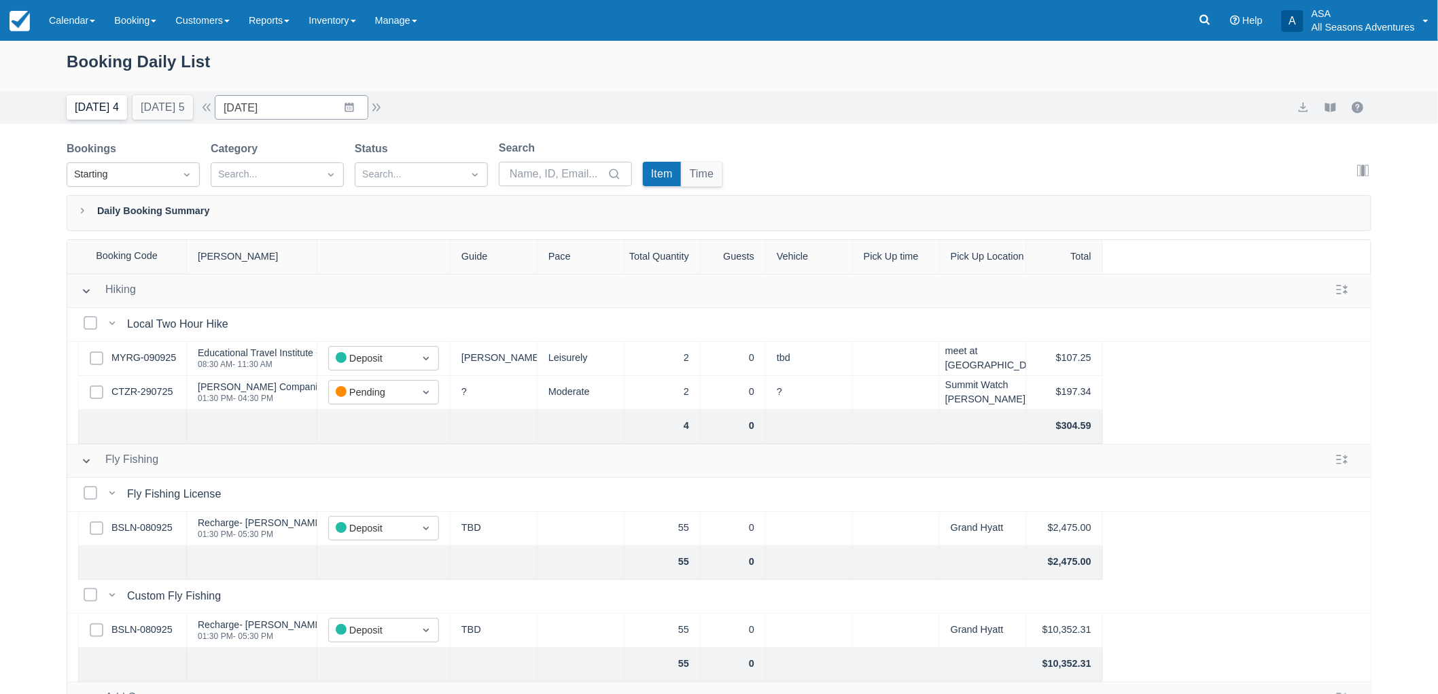
click at [104, 112] on button "Today 4" at bounding box center [97, 107] width 60 height 24
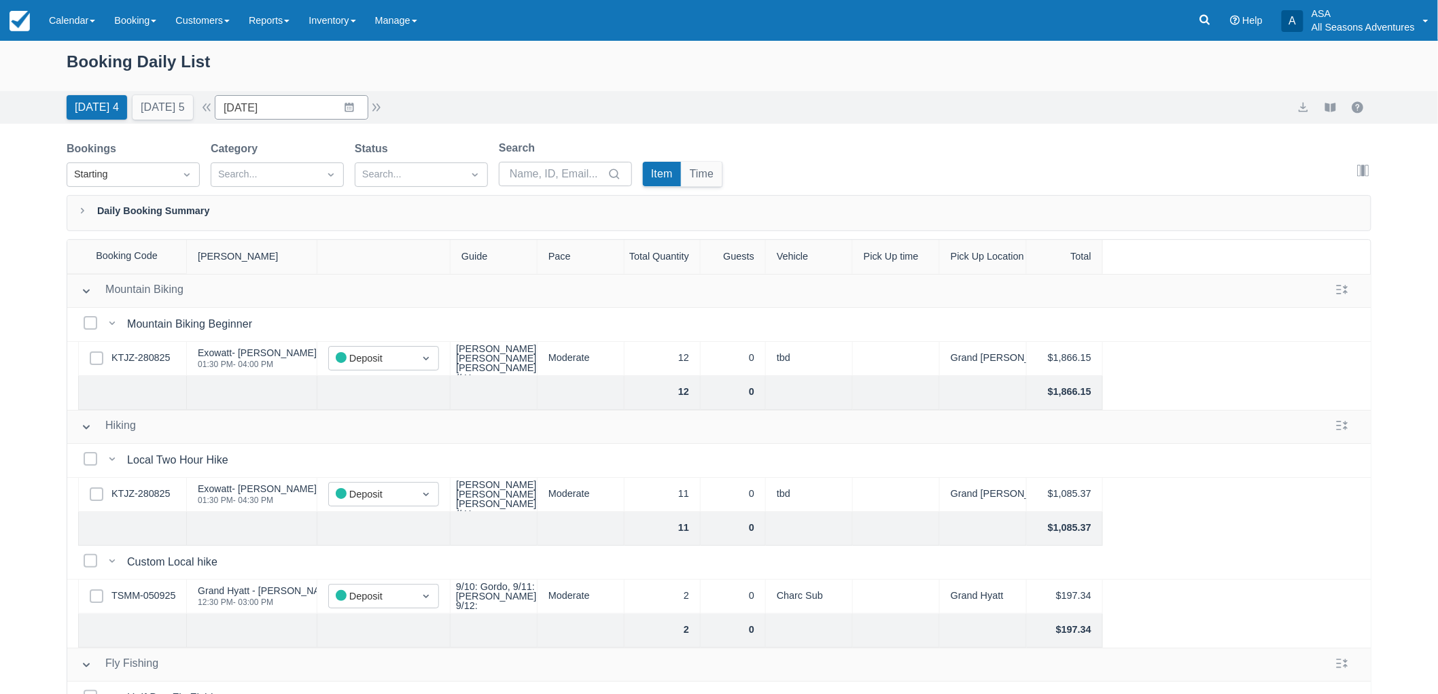
click at [342, 123] on div "Today 4 Tomorrow 5 Date 09/12/25 Navigate forward to interact with the calendar…" at bounding box center [719, 107] width 1438 height 33
click at [341, 109] on input "09/12/25" at bounding box center [292, 107] width 154 height 24
click at [323, 285] on td "24" at bounding box center [323, 290] width 27 height 26
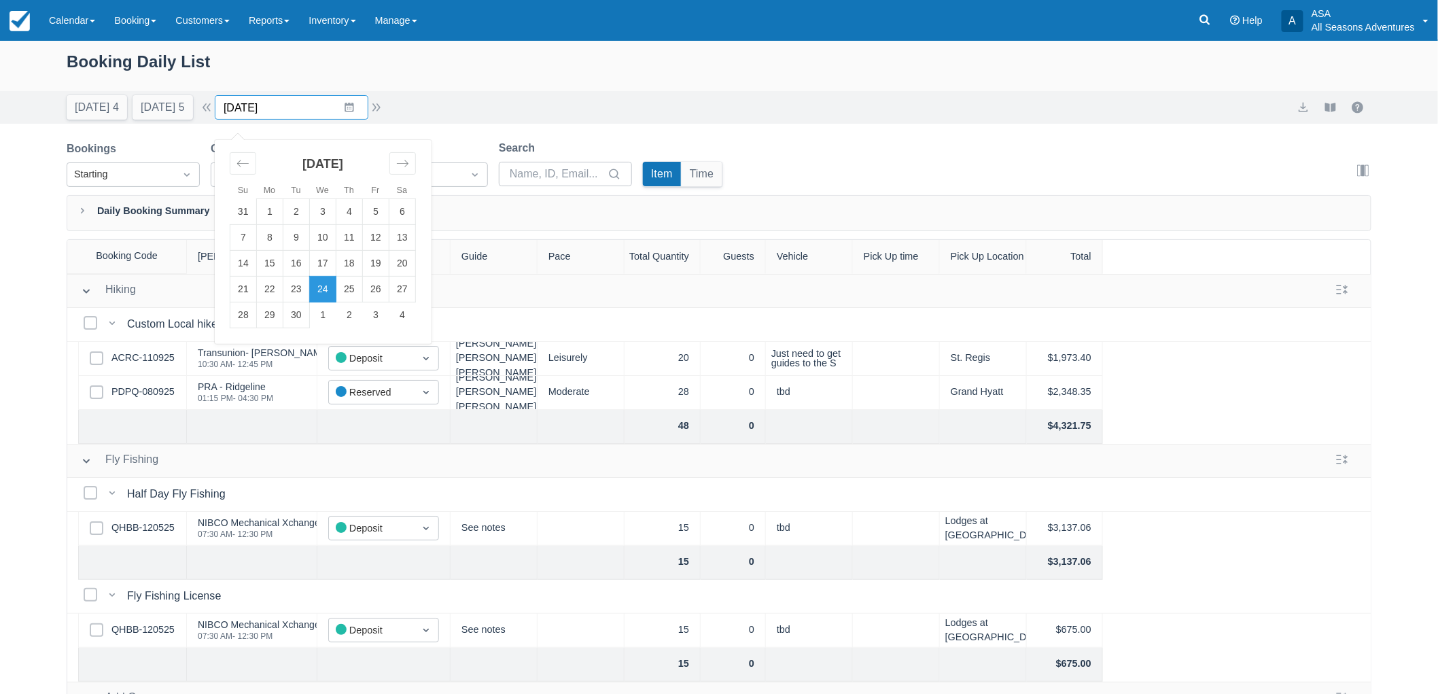
click at [340, 114] on input "09/24/25" at bounding box center [292, 107] width 154 height 24
click at [408, 325] on td "4" at bounding box center [402, 315] width 27 height 26
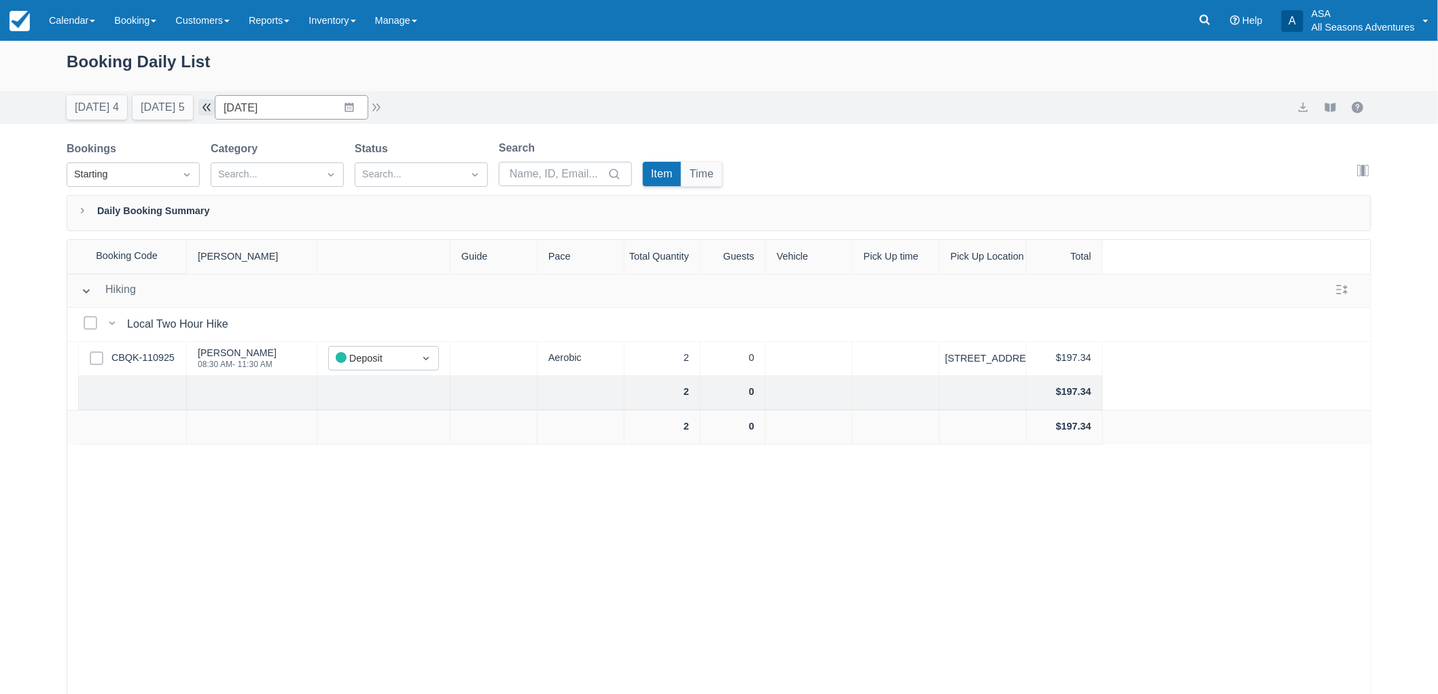
click at [215, 109] on button "button" at bounding box center [206, 107] width 16 height 16
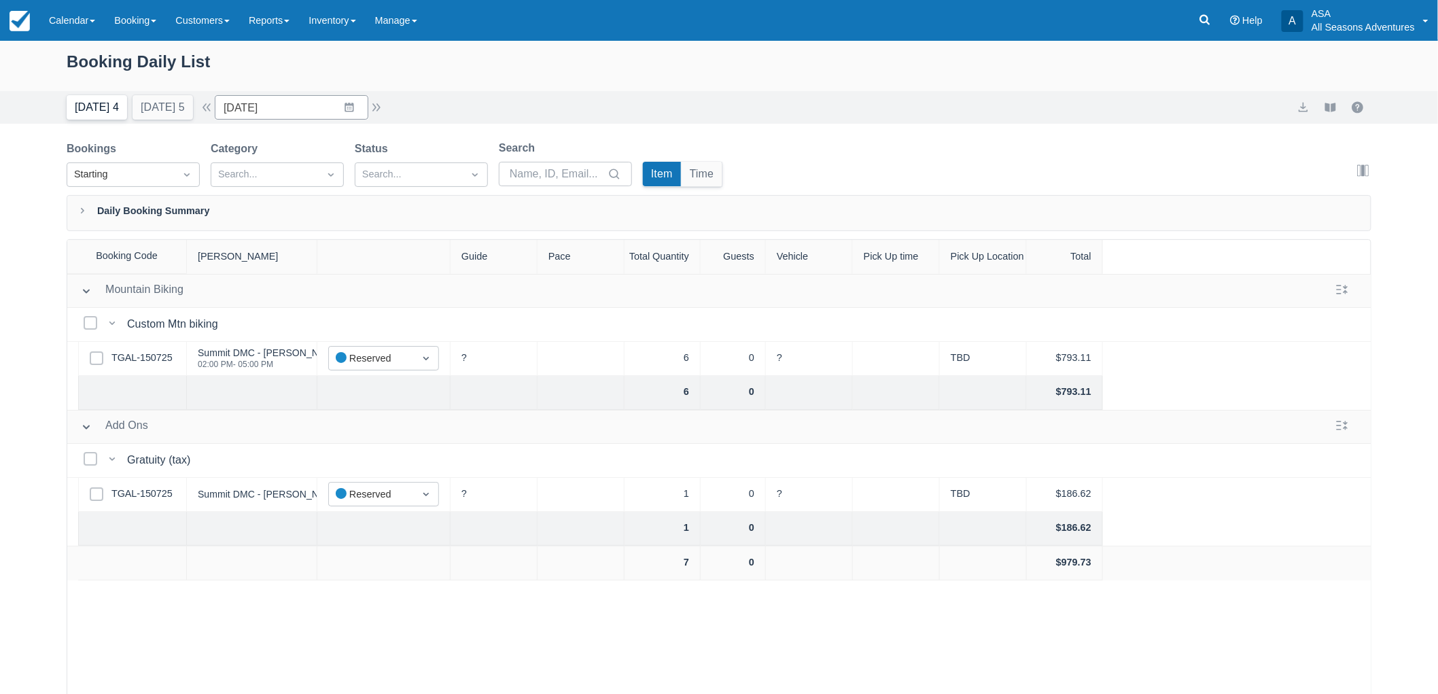
click at [99, 104] on button "Today 4" at bounding box center [97, 107] width 60 height 24
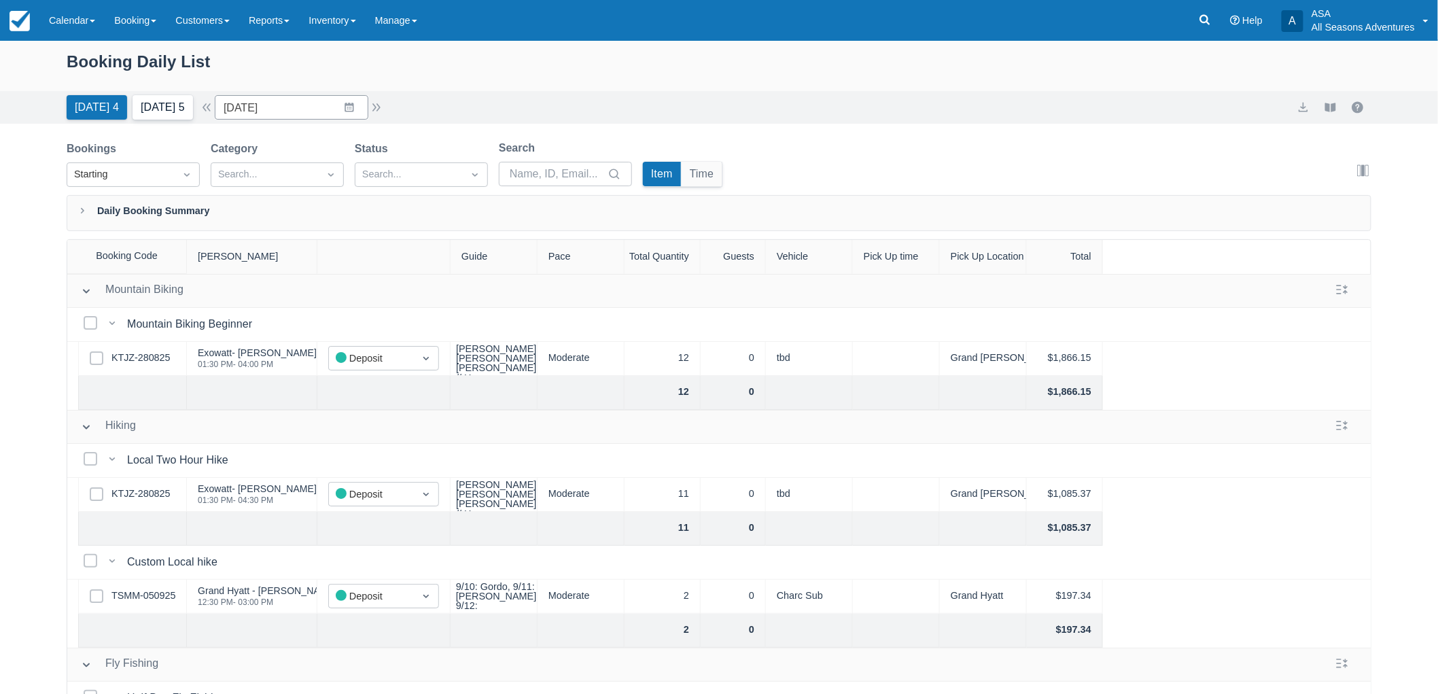
click at [152, 107] on button "Tomorrow 5" at bounding box center [163, 107] width 60 height 24
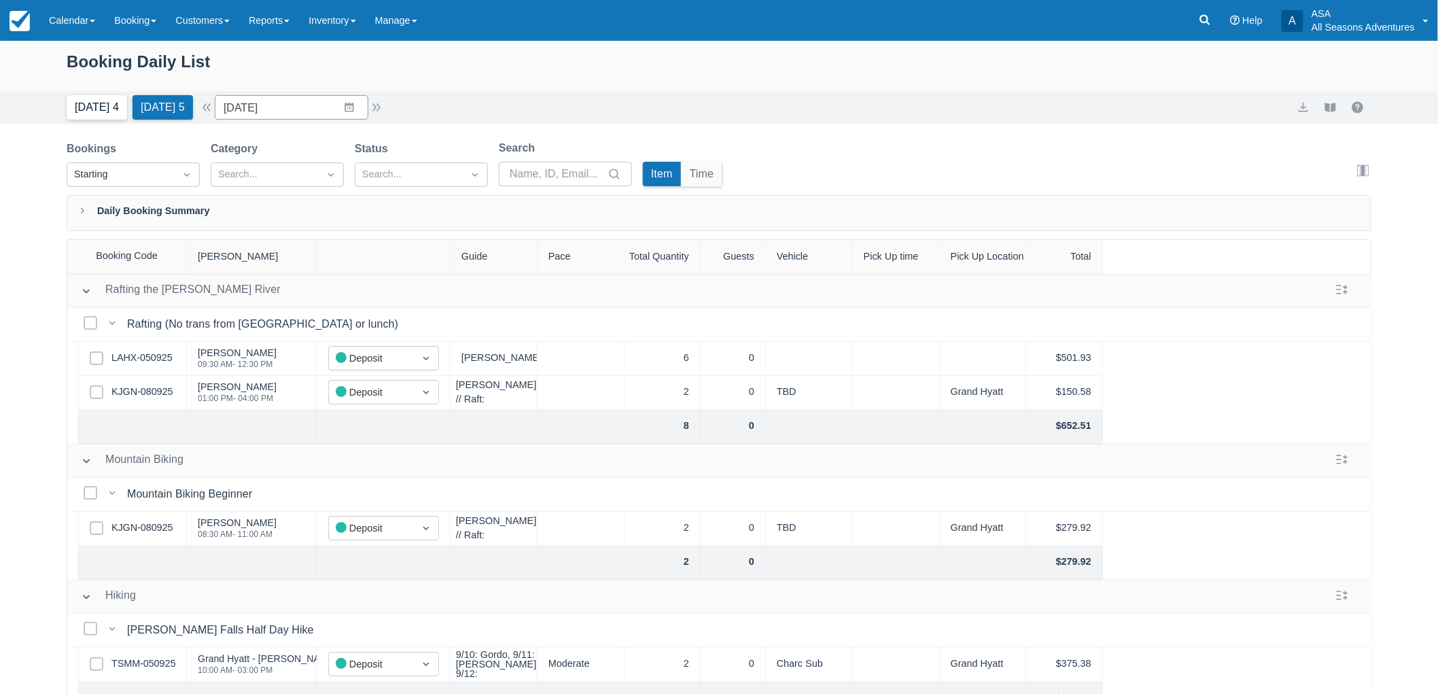
click at [87, 107] on button "Today 4" at bounding box center [97, 107] width 60 height 24
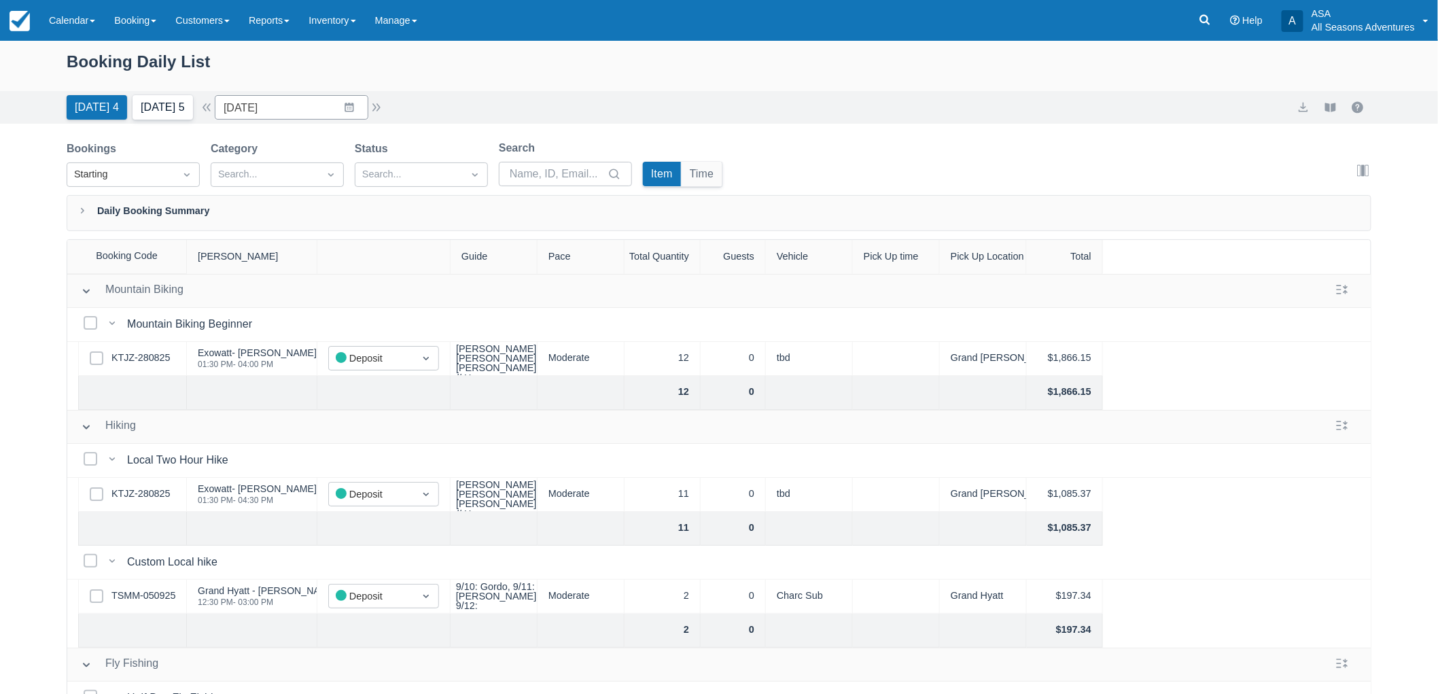
click at [161, 114] on button "Tomorrow 5" at bounding box center [163, 107] width 60 height 24
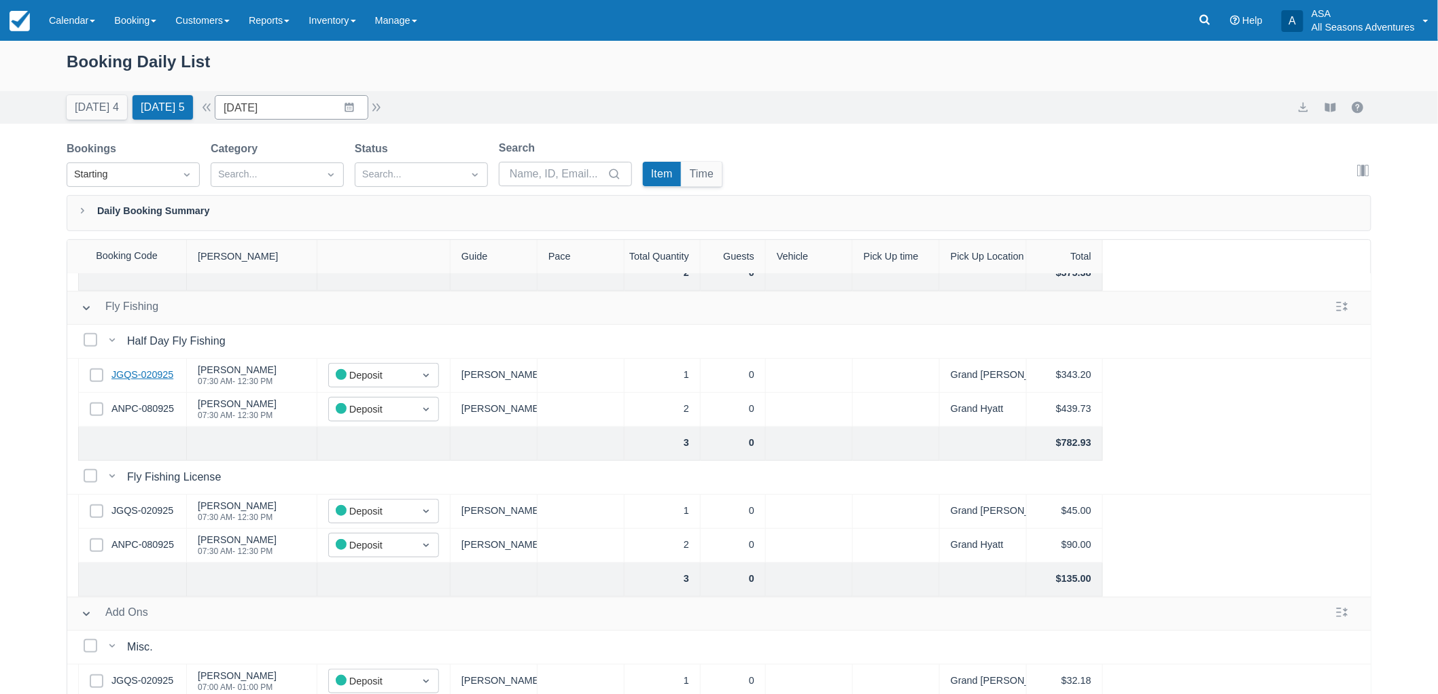
scroll to position [440, 0]
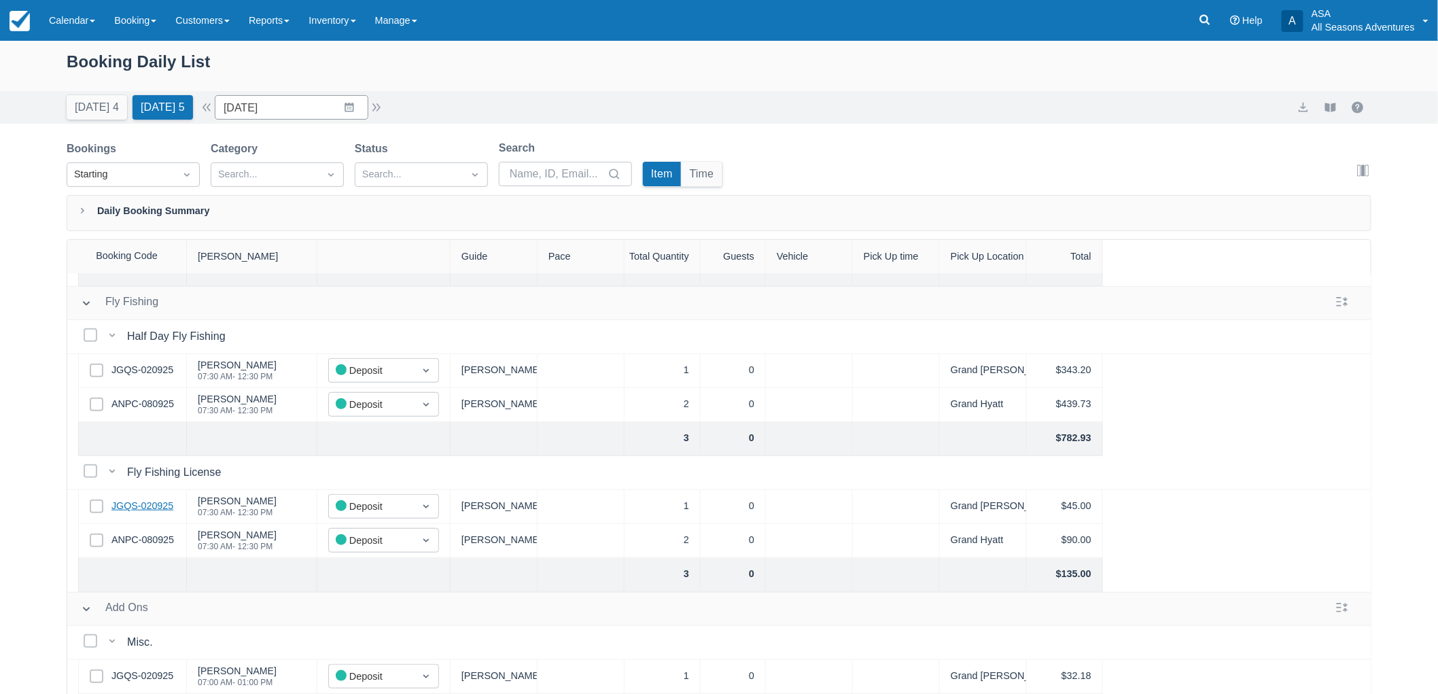
click at [156, 499] on link "JGQS-020925" at bounding box center [142, 506] width 62 height 15
click at [147, 535] on link "ANPC-080925" at bounding box center [142, 540] width 63 height 15
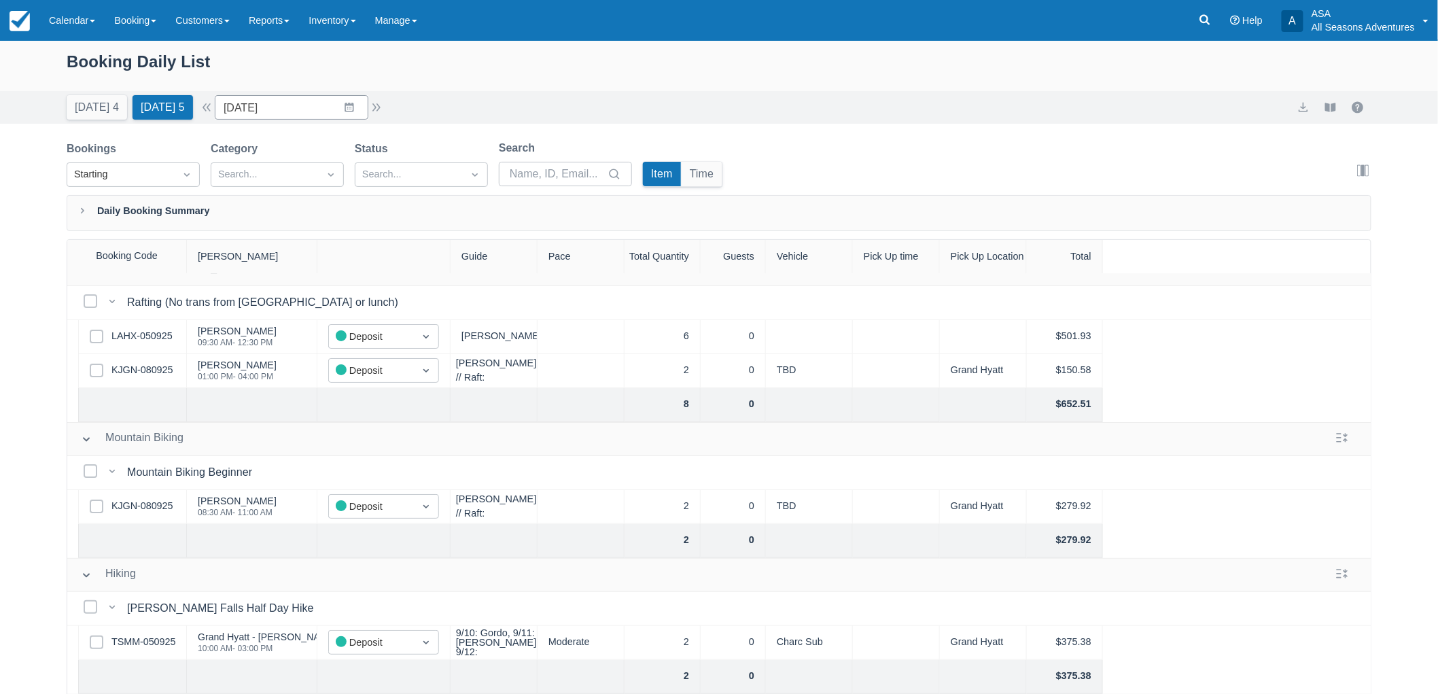
scroll to position [0, 0]
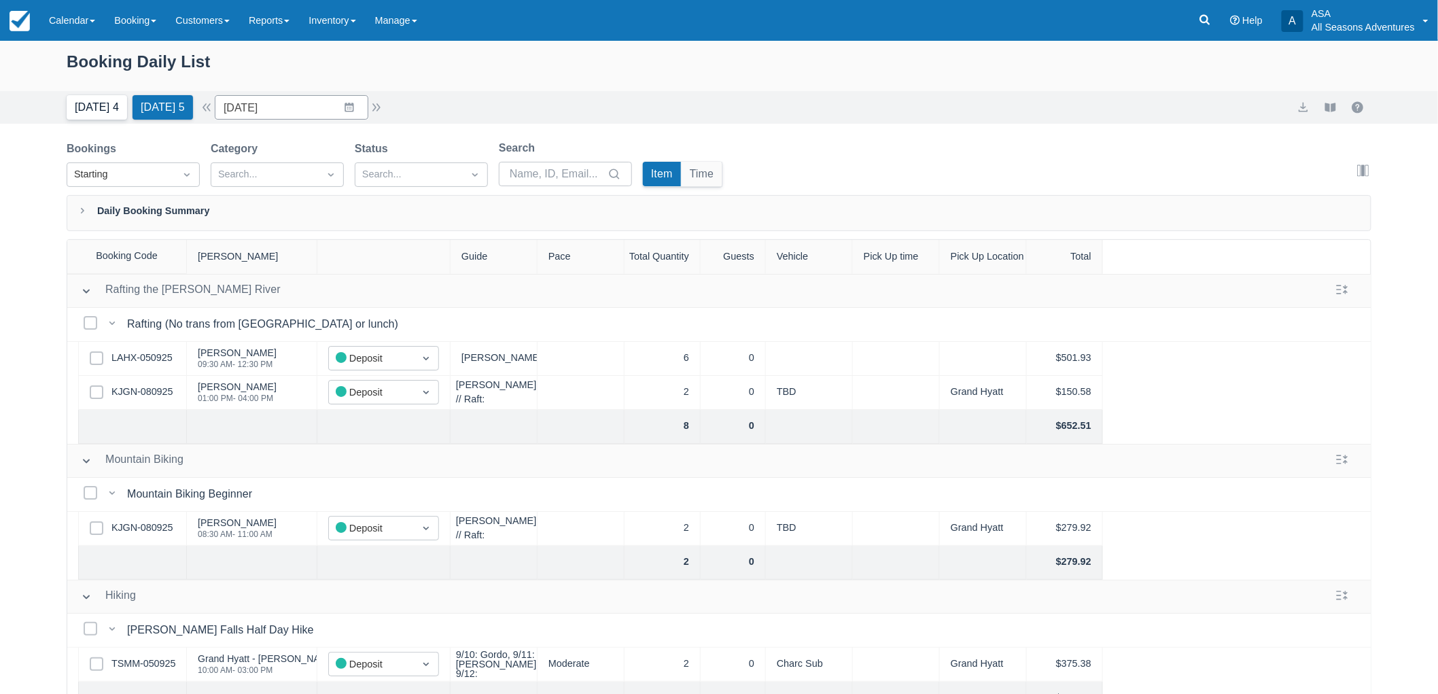
click at [84, 109] on button "Today 4" at bounding box center [97, 107] width 60 height 24
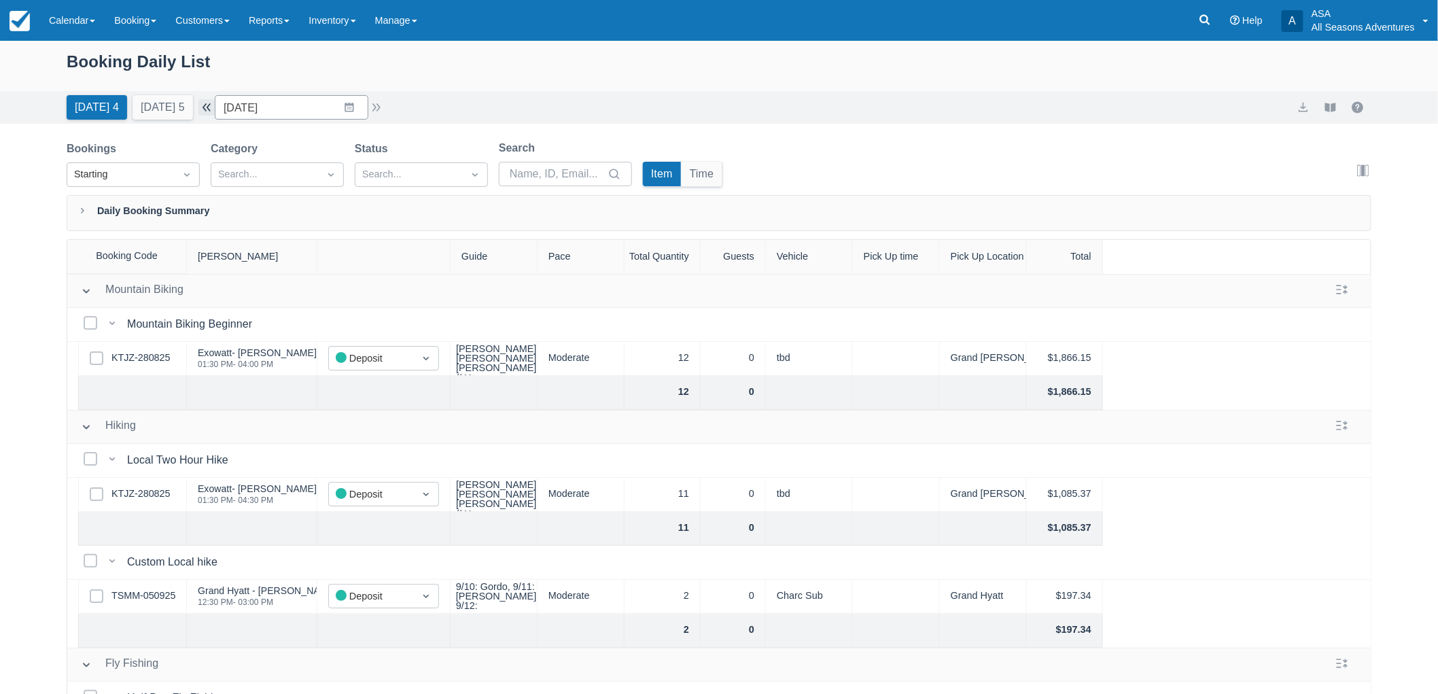
click at [215, 107] on button "button" at bounding box center [206, 107] width 16 height 16
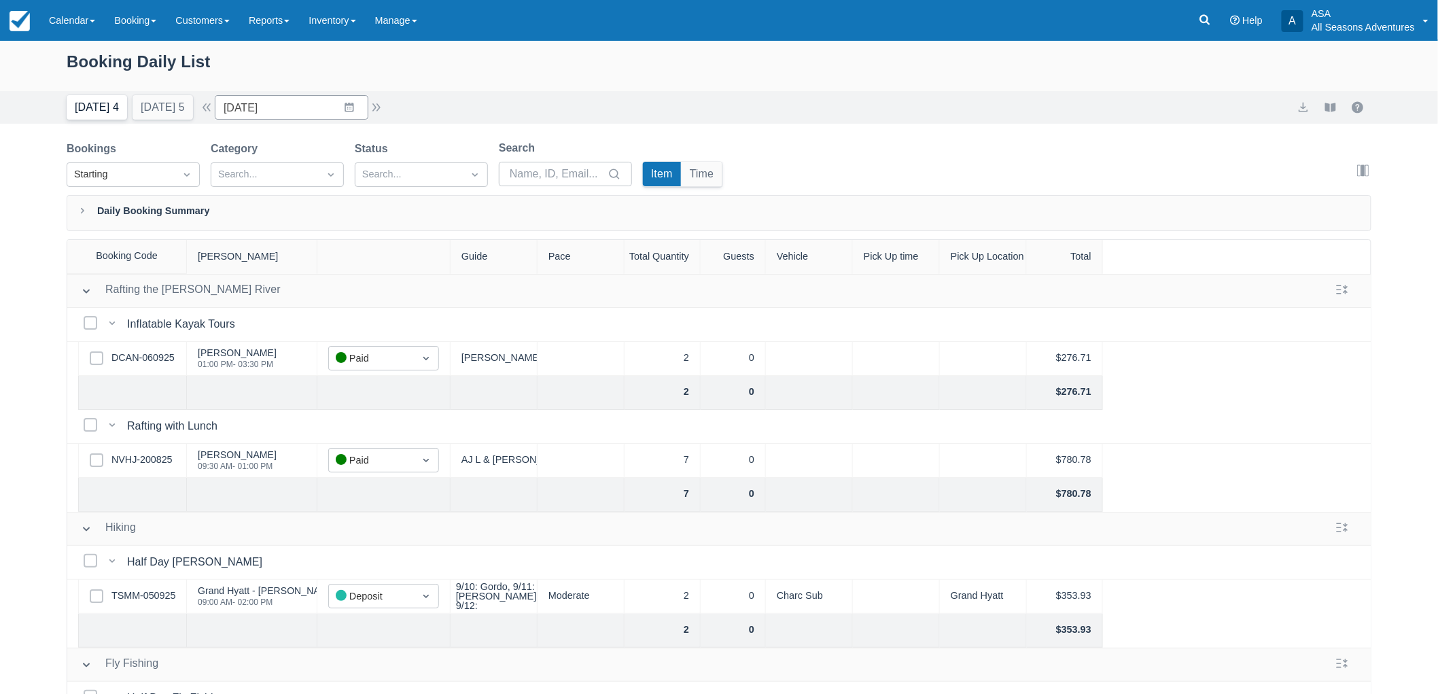
click at [99, 103] on button "Today 4" at bounding box center [97, 107] width 60 height 24
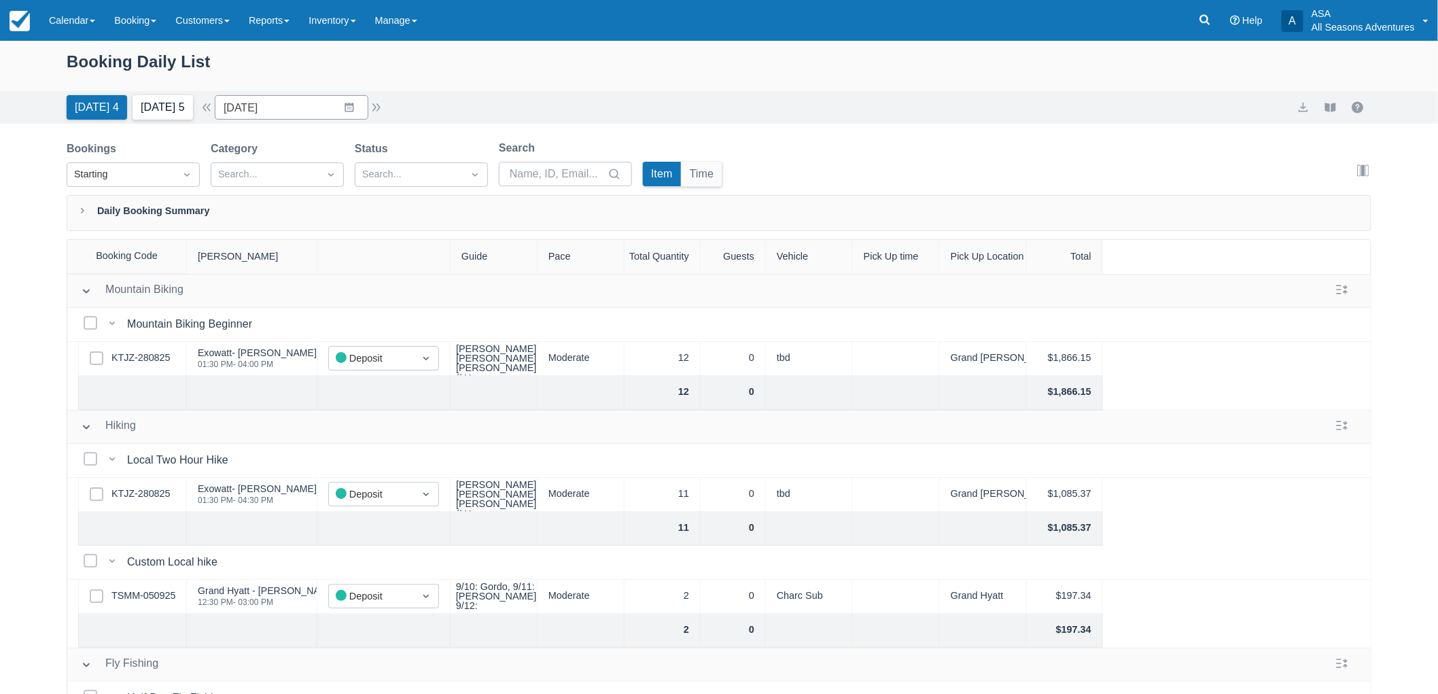
click at [174, 116] on button "Tomorrow 5" at bounding box center [163, 107] width 60 height 24
type input "09/13/25"
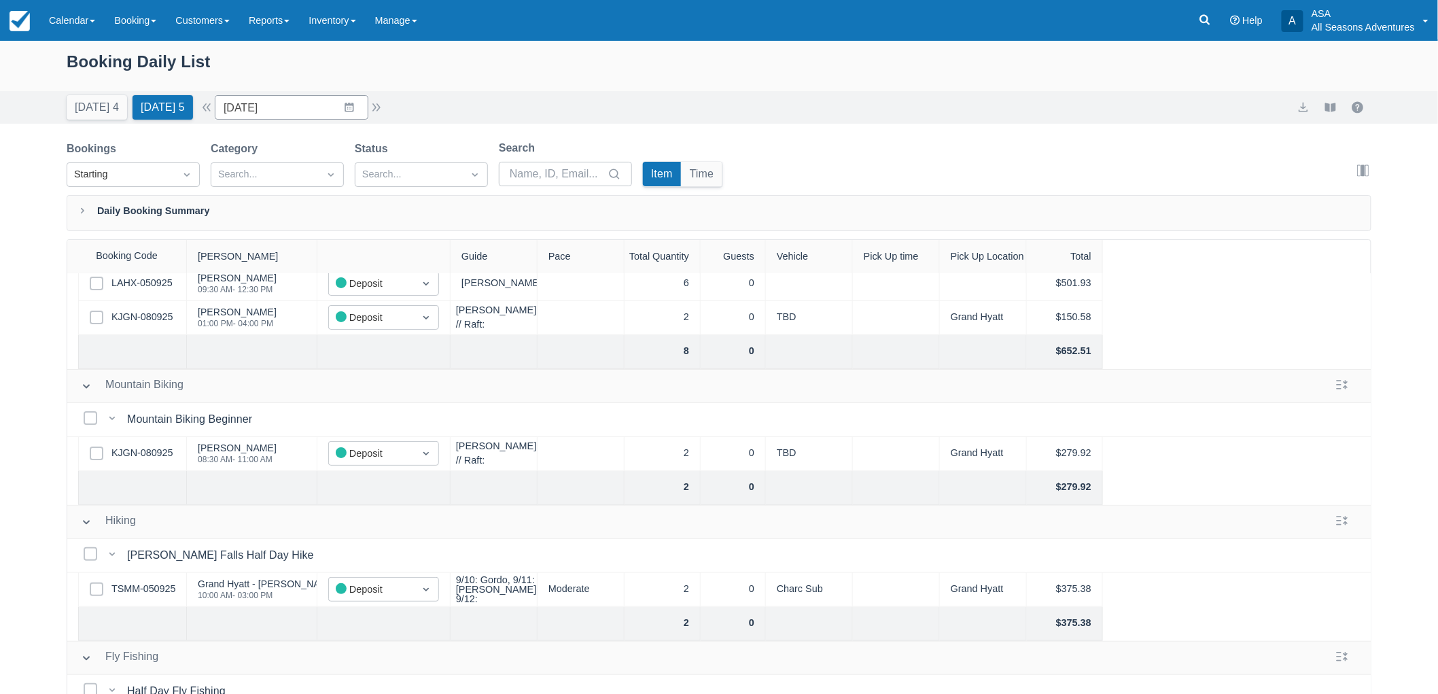
scroll to position [226, 0]
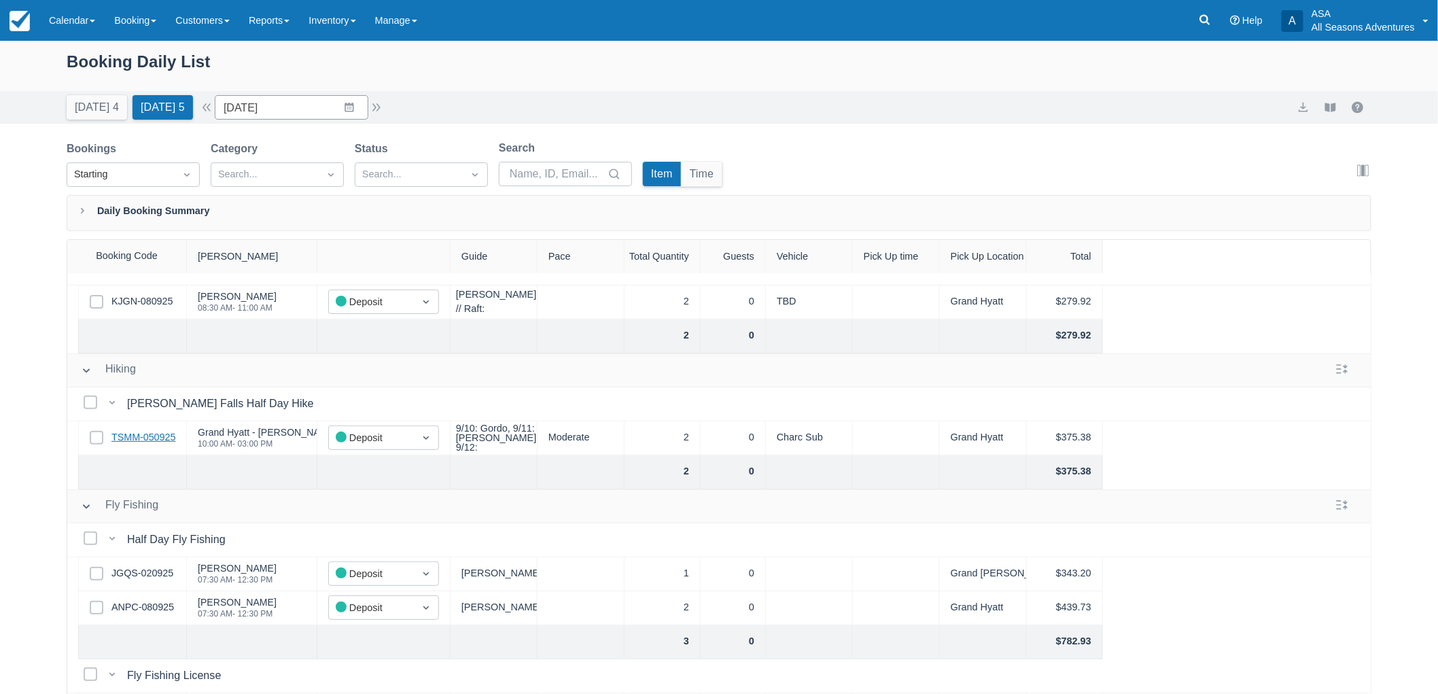
click at [145, 439] on link "TSMM-050925" at bounding box center [143, 437] width 64 height 15
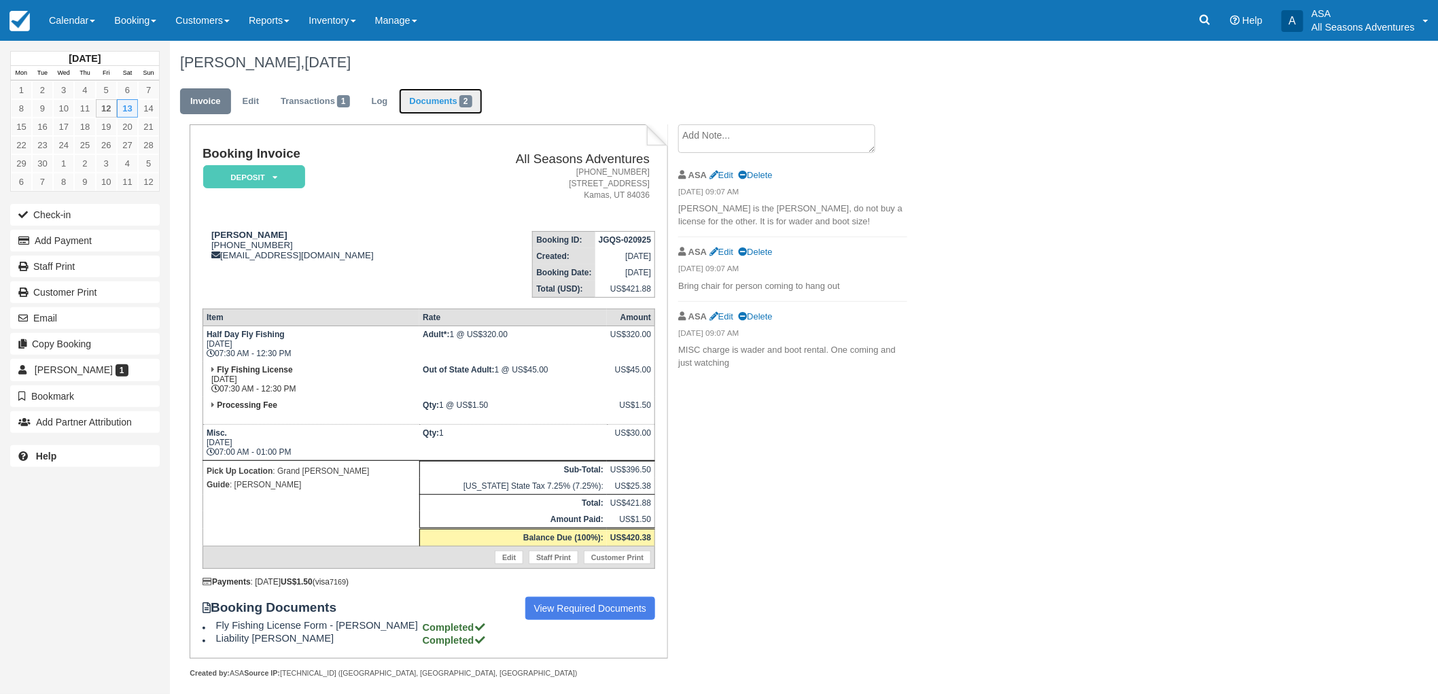
click at [480, 96] on link "Documents 2" at bounding box center [440, 101] width 83 height 27
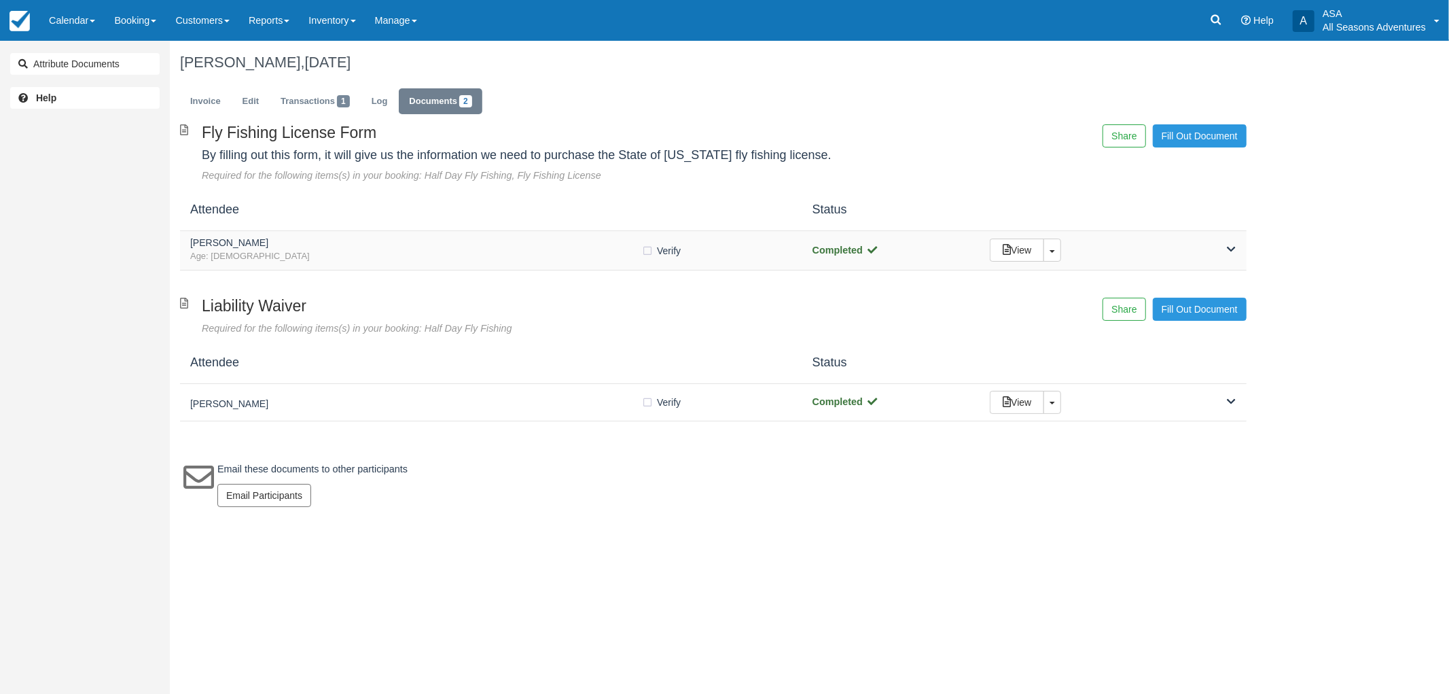
click at [313, 247] on h5 "[PERSON_NAME]" at bounding box center [415, 243] width 451 height 10
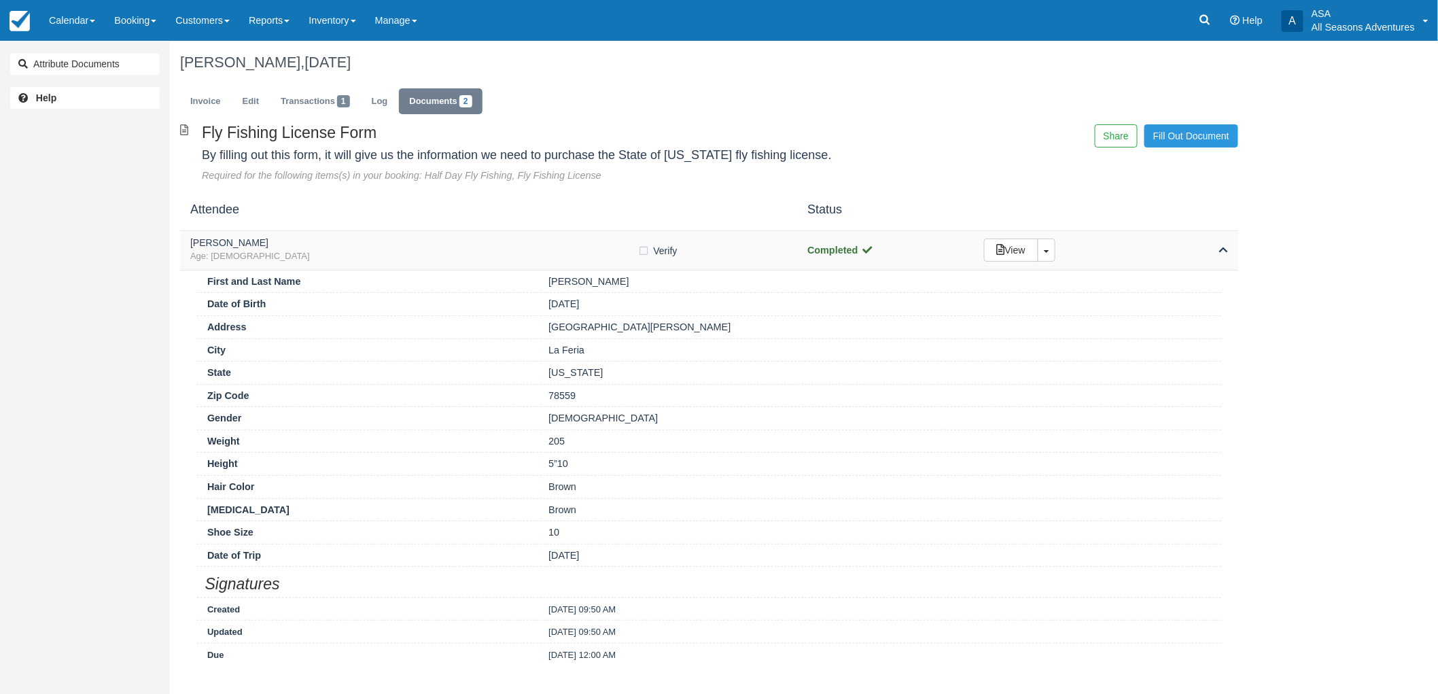
click at [313, 247] on h5 "[PERSON_NAME]" at bounding box center [414, 243] width 448 height 10
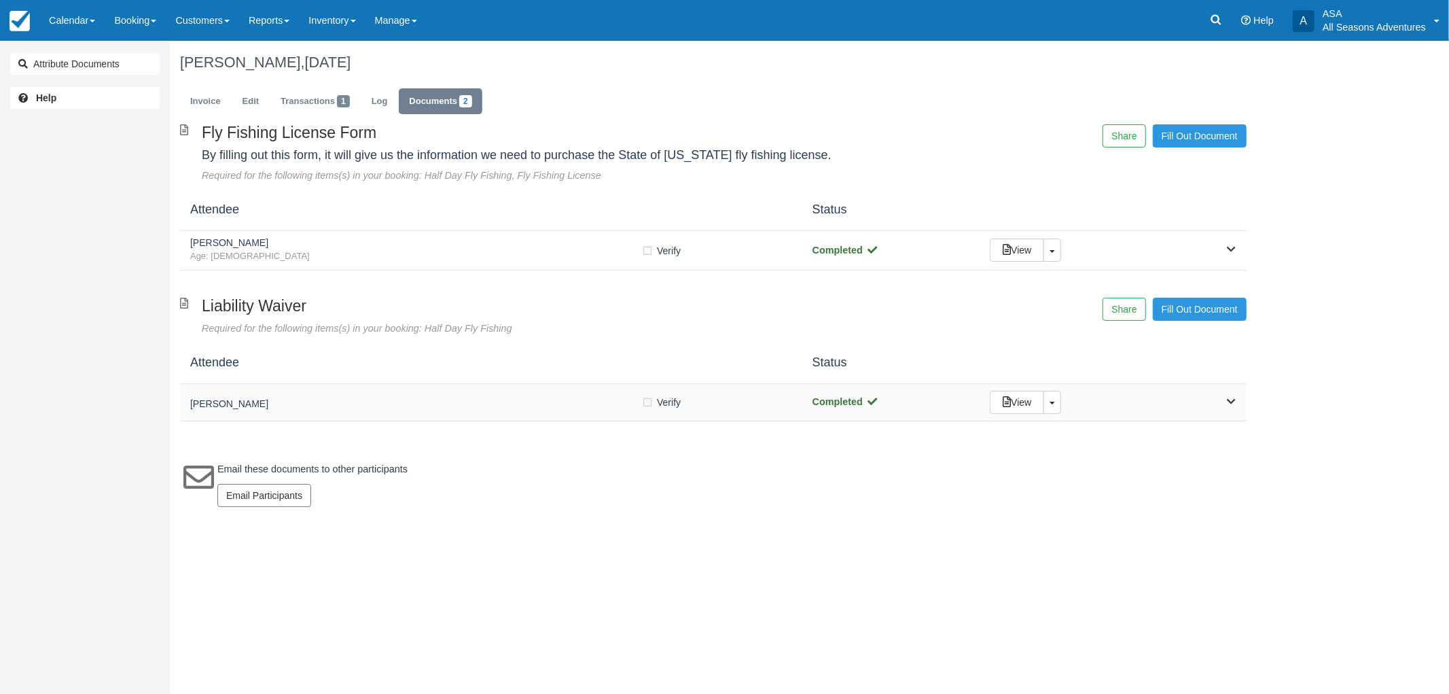
click at [345, 385] on div "[PERSON_NAME] Verify Verified Completed View Toggle Dropdown Detach" at bounding box center [713, 402] width 1067 height 37
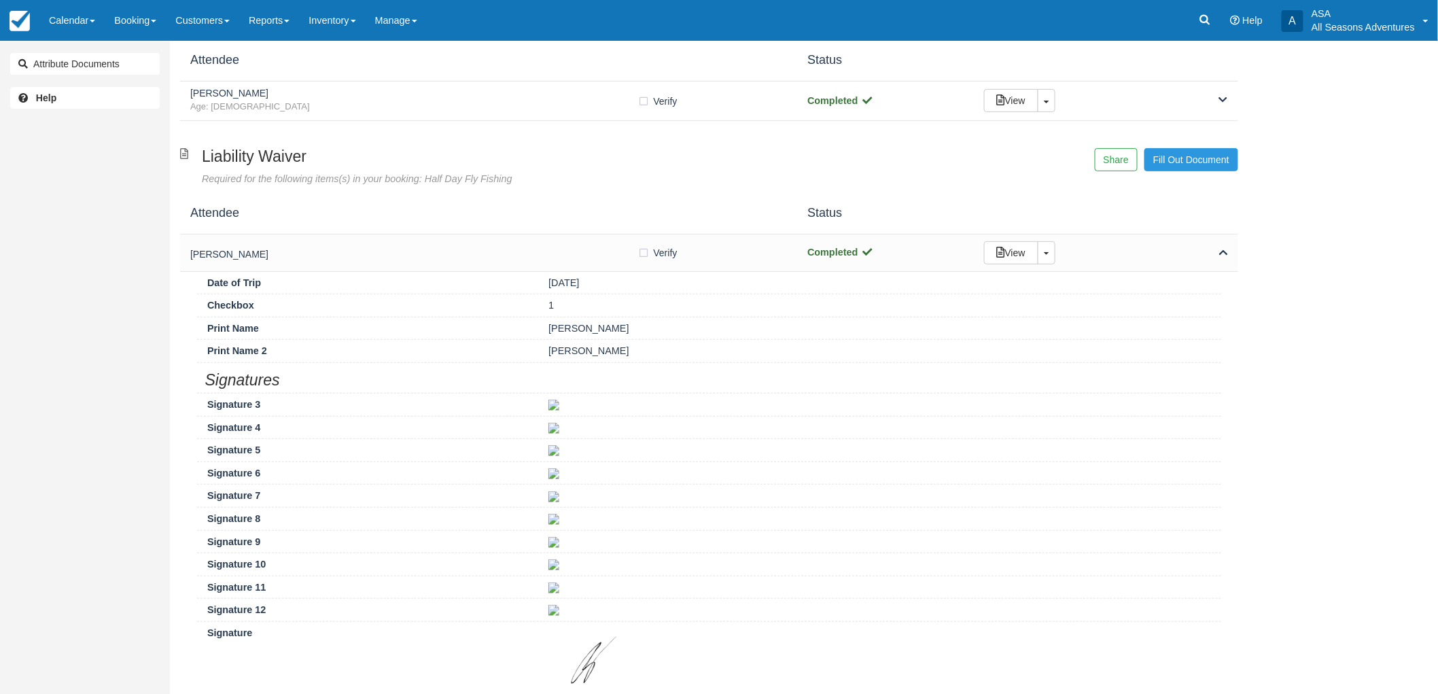
scroll to position [151, 0]
click at [352, 243] on div "[PERSON_NAME]" at bounding box center [414, 250] width 448 height 19
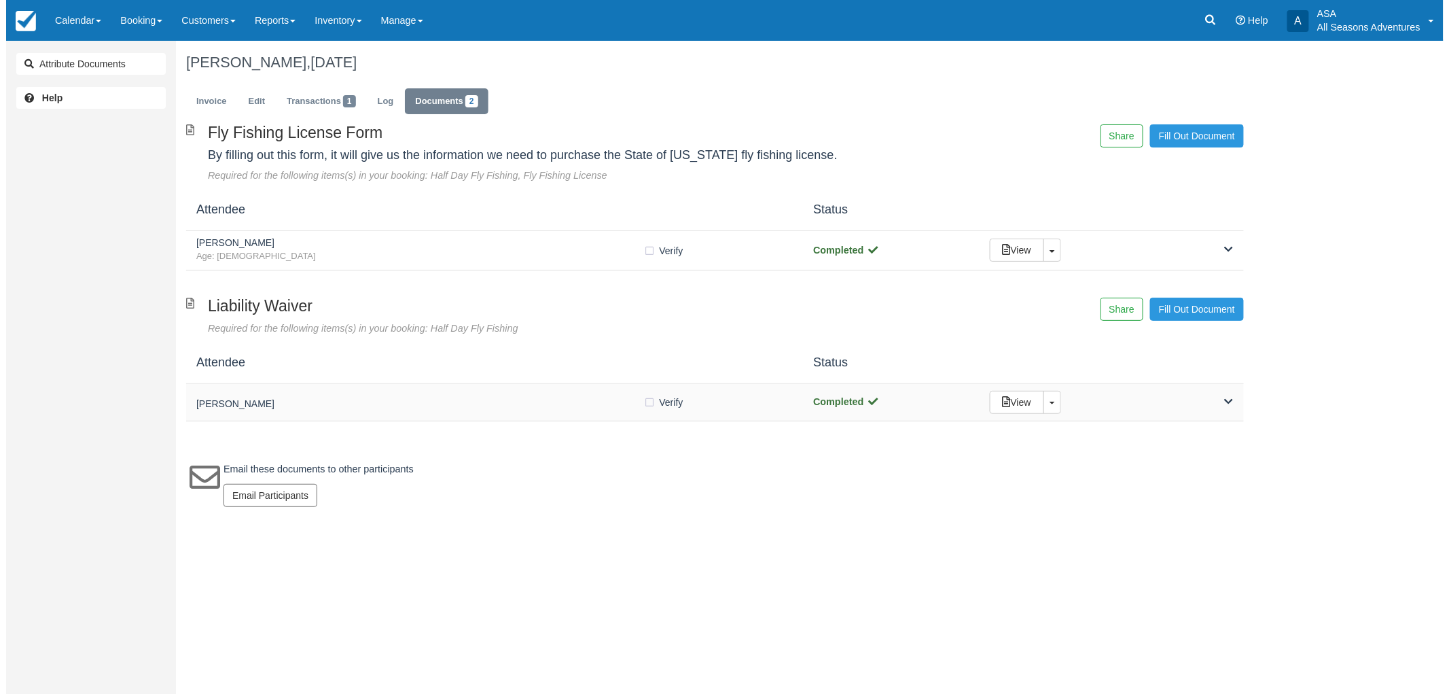
scroll to position [0, 0]
click at [215, 91] on link "Invoice" at bounding box center [205, 101] width 51 height 27
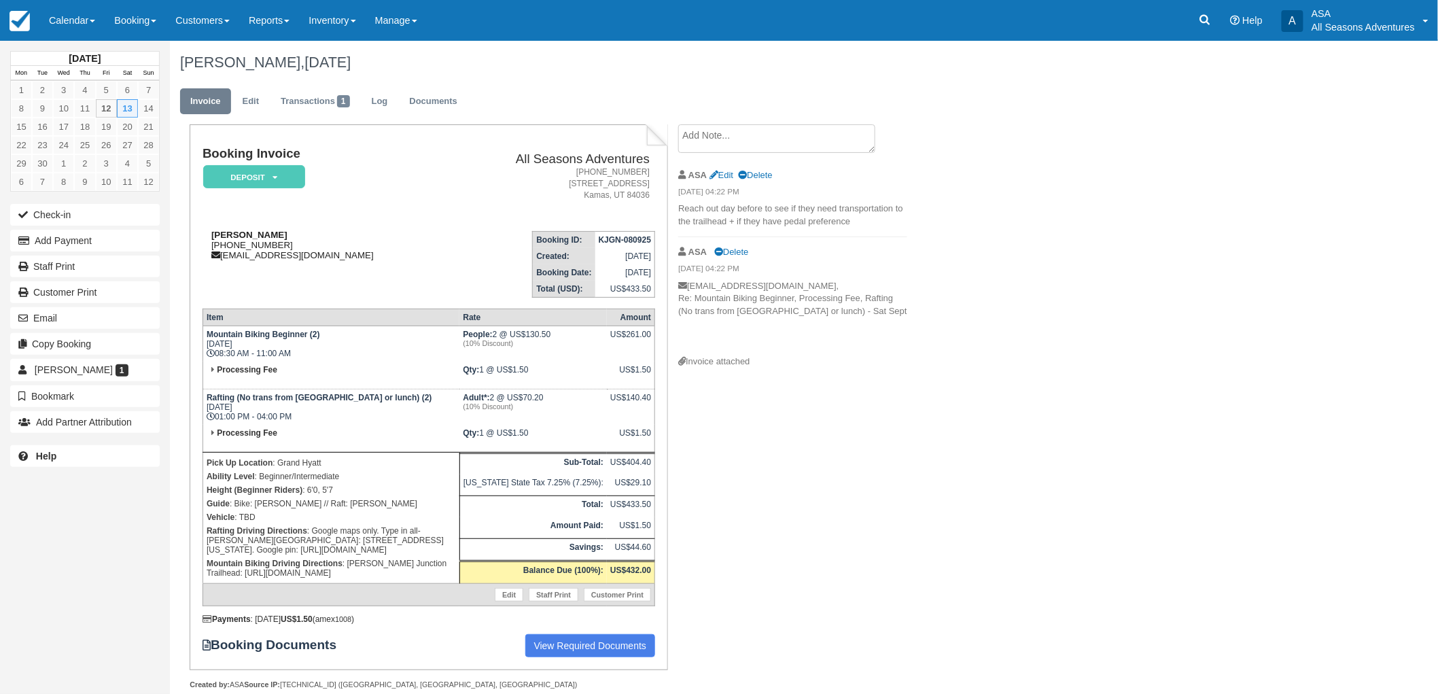
drag, startPoint x: 285, startPoint y: 243, endPoint x: 218, endPoint y: 247, distance: 67.4
click at [218, 247] on div "[PERSON_NAME] [PHONE_NUMBER] [EMAIL_ADDRESS][DOMAIN_NAME]" at bounding box center [324, 245] width 245 height 31
copy div "[PHONE_NUMBER]"
click at [249, 281] on td "[PERSON_NAME] [PHONE_NUMBER] [EMAIL_ADDRESS][DOMAIN_NAME]" at bounding box center [324, 258] width 245 height 77
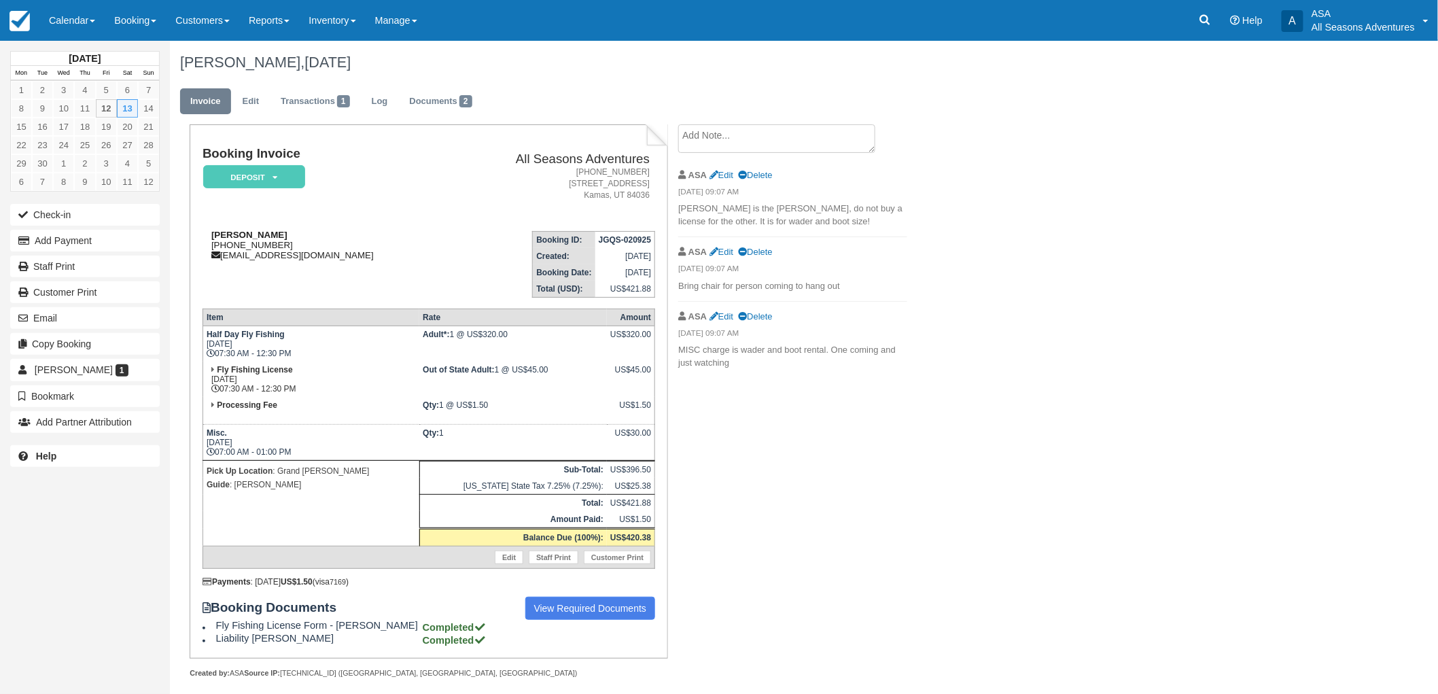
drag, startPoint x: 293, startPoint y: 247, endPoint x: 219, endPoint y: 242, distance: 74.2
click at [219, 242] on div "[PERSON_NAME] [PHONE_NUMBER] [EMAIL_ADDRESS][DOMAIN_NAME]" at bounding box center [324, 245] width 245 height 31
copy div "[PHONE_NUMBER]"
click at [254, 280] on td "[PERSON_NAME] [PHONE_NUMBER] [EMAIL_ADDRESS][DOMAIN_NAME]" at bounding box center [324, 258] width 245 height 77
click at [437, 100] on link "Documents 2" at bounding box center [440, 101] width 83 height 27
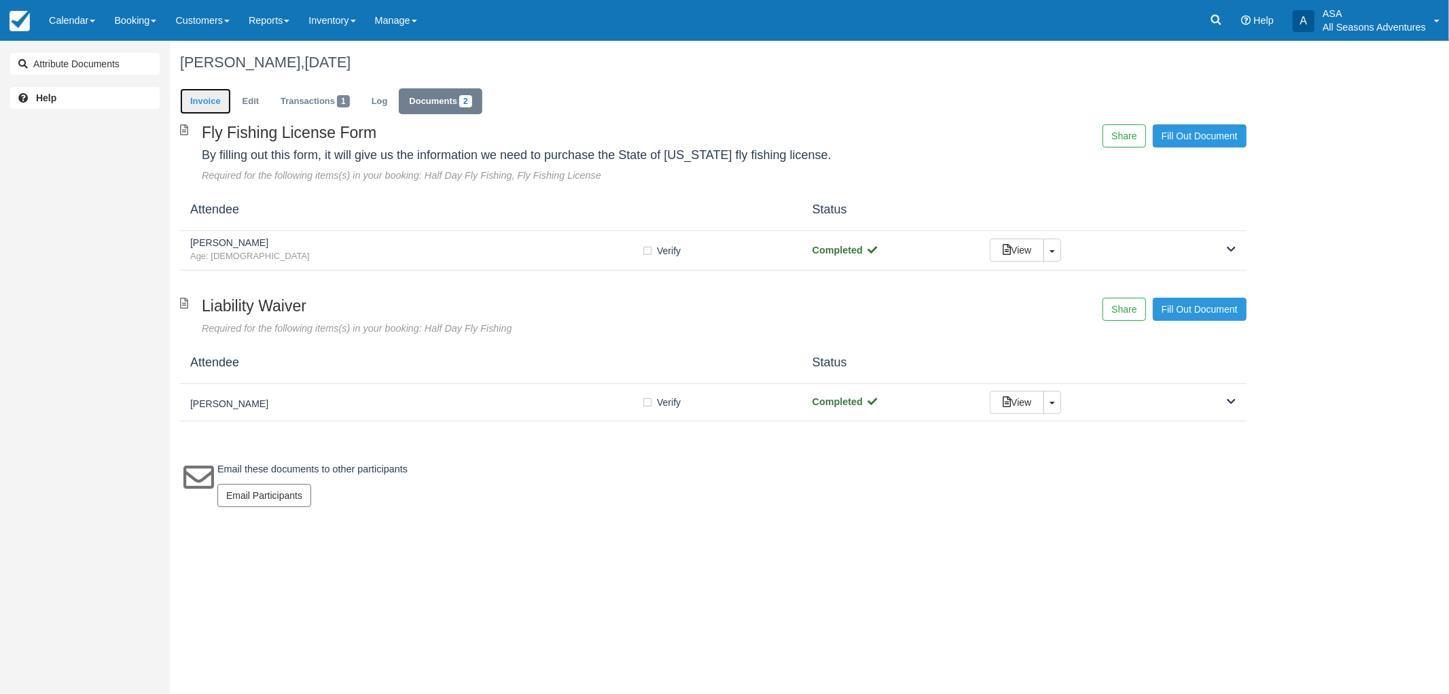
click at [197, 99] on link "Invoice" at bounding box center [205, 101] width 51 height 27
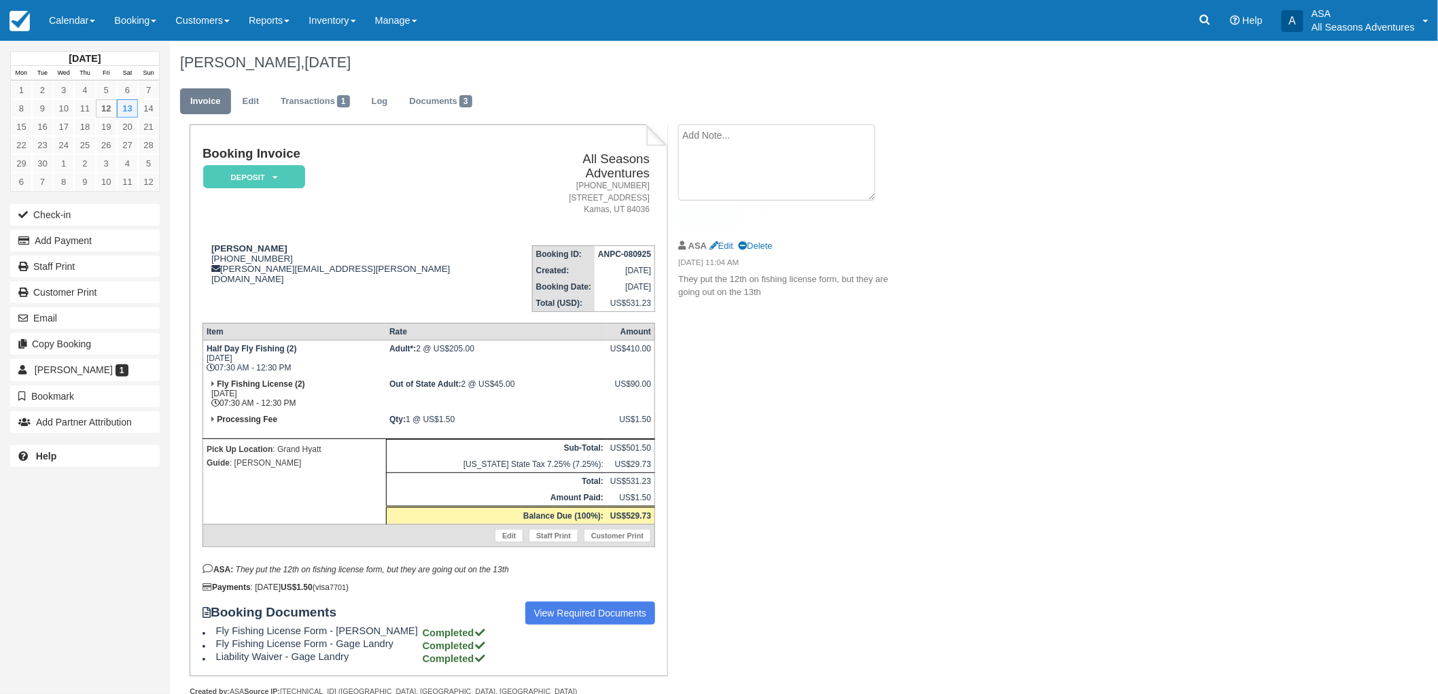
click at [752, 139] on textarea at bounding box center [776, 162] width 197 height 76
click at [735, 137] on textarea "Leena: 5'4". 150lbs, 8 shoe" at bounding box center [776, 162] width 197 height 76
type textarea "Leena: 5'4", 150lbs, 8 shoe"
click at [749, 212] on input "Show on invoice" at bounding box center [753, 213] width 9 height 9
checkbox input "true"
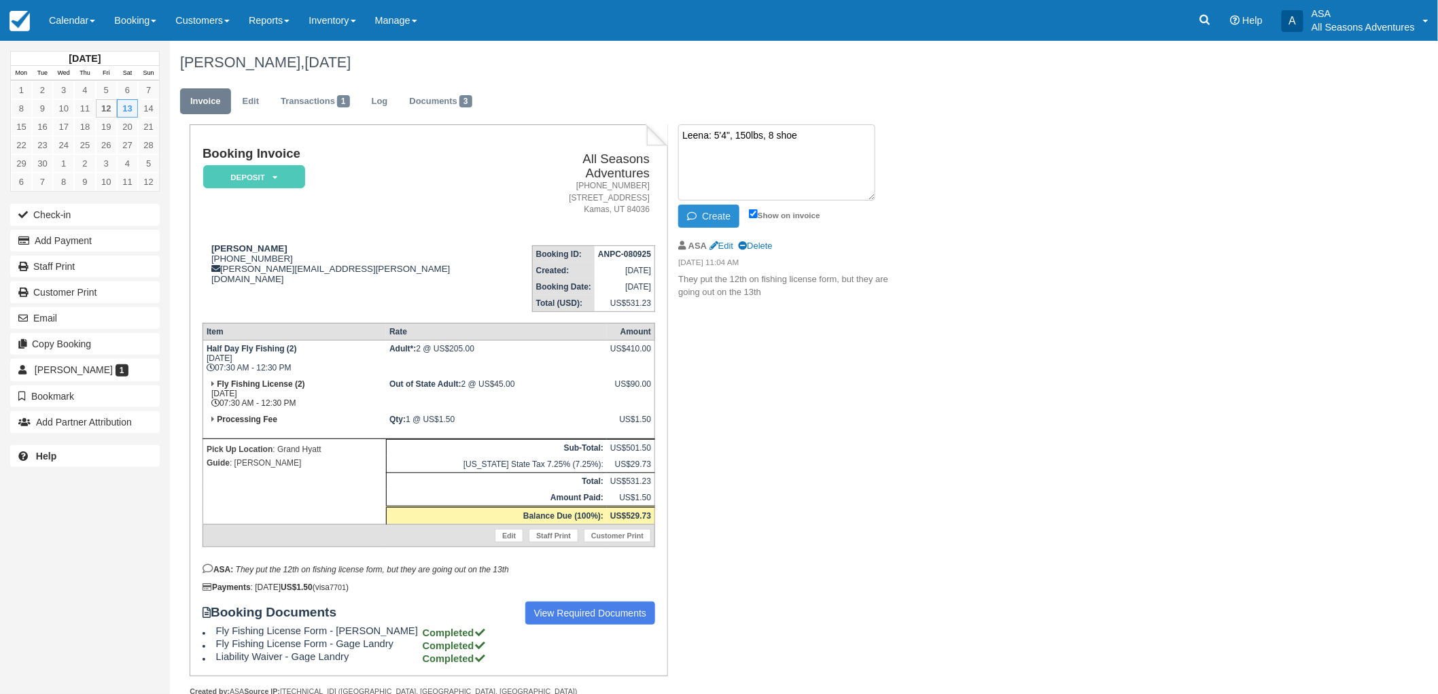
click at [730, 207] on button "Create" at bounding box center [708, 216] width 61 height 23
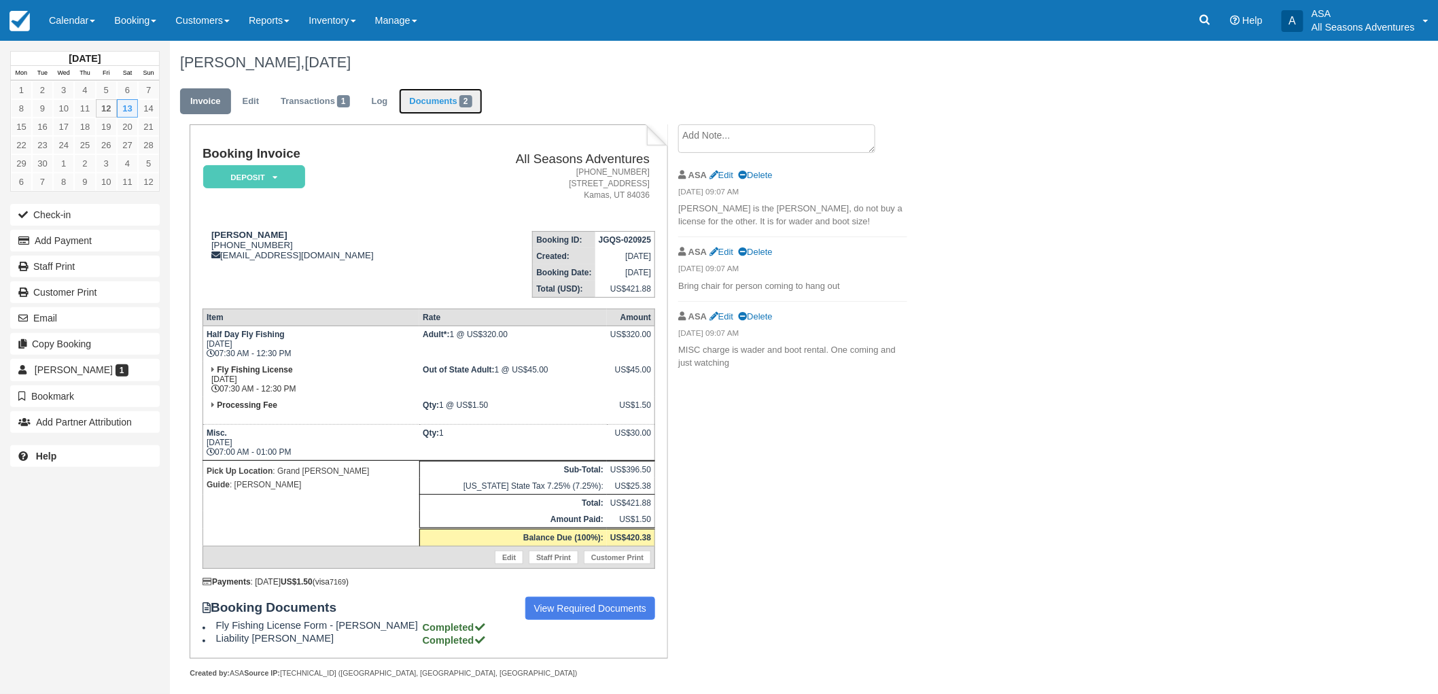
click at [457, 99] on link "Documents 2" at bounding box center [440, 101] width 83 height 27
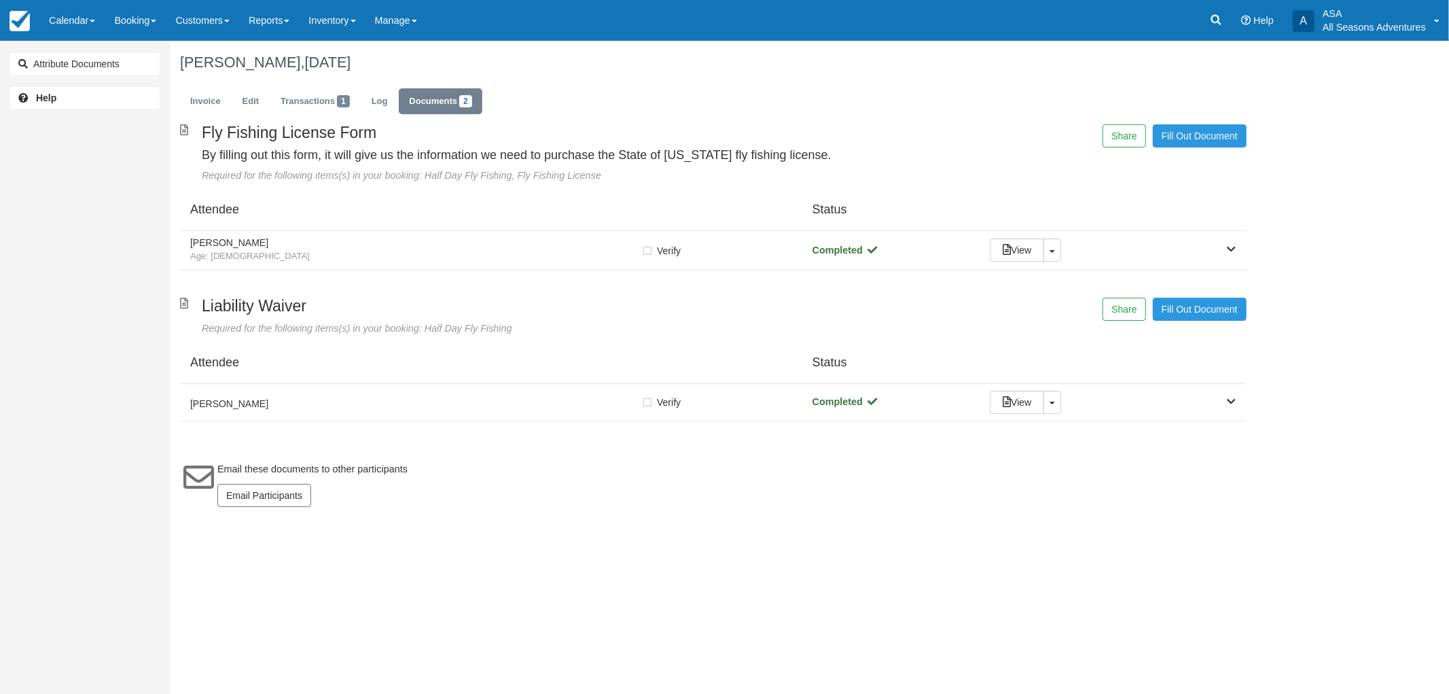
click at [445, 293] on div "Fly Fishing License Form By filling out this form, it will give us the informat…" at bounding box center [713, 322] width 1087 height 396
click at [449, 243] on h5 "[PERSON_NAME]" at bounding box center [415, 243] width 451 height 10
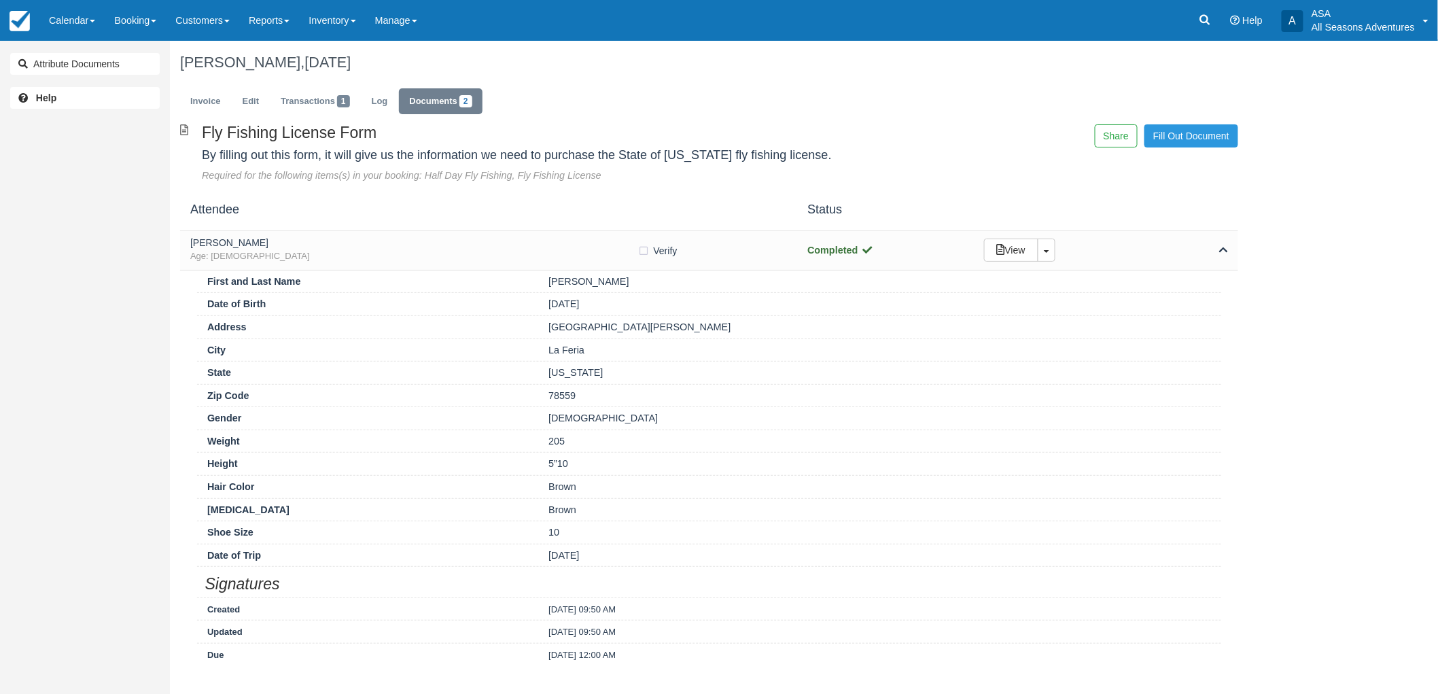
scroll to position [75, 0]
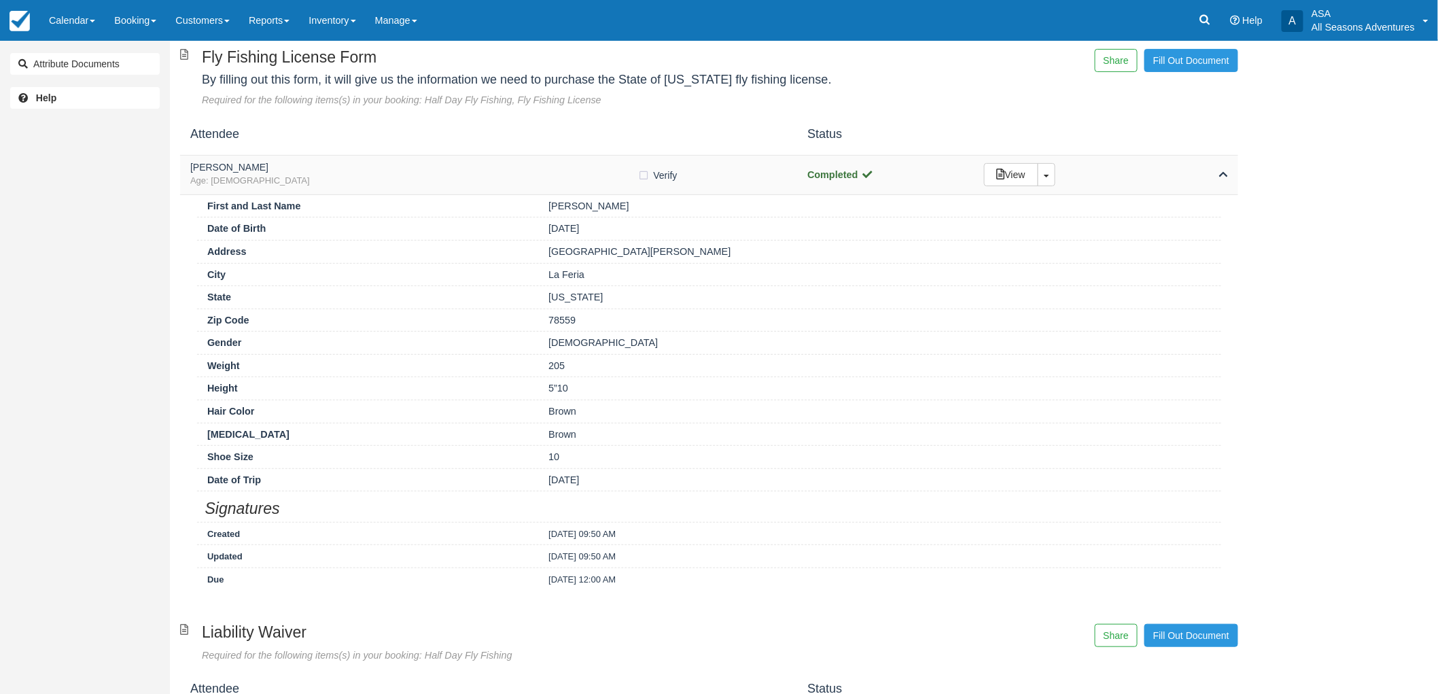
click at [1173, 185] on div "View Toggle Dropdown Detach" at bounding box center [1106, 174] width 264 height 23
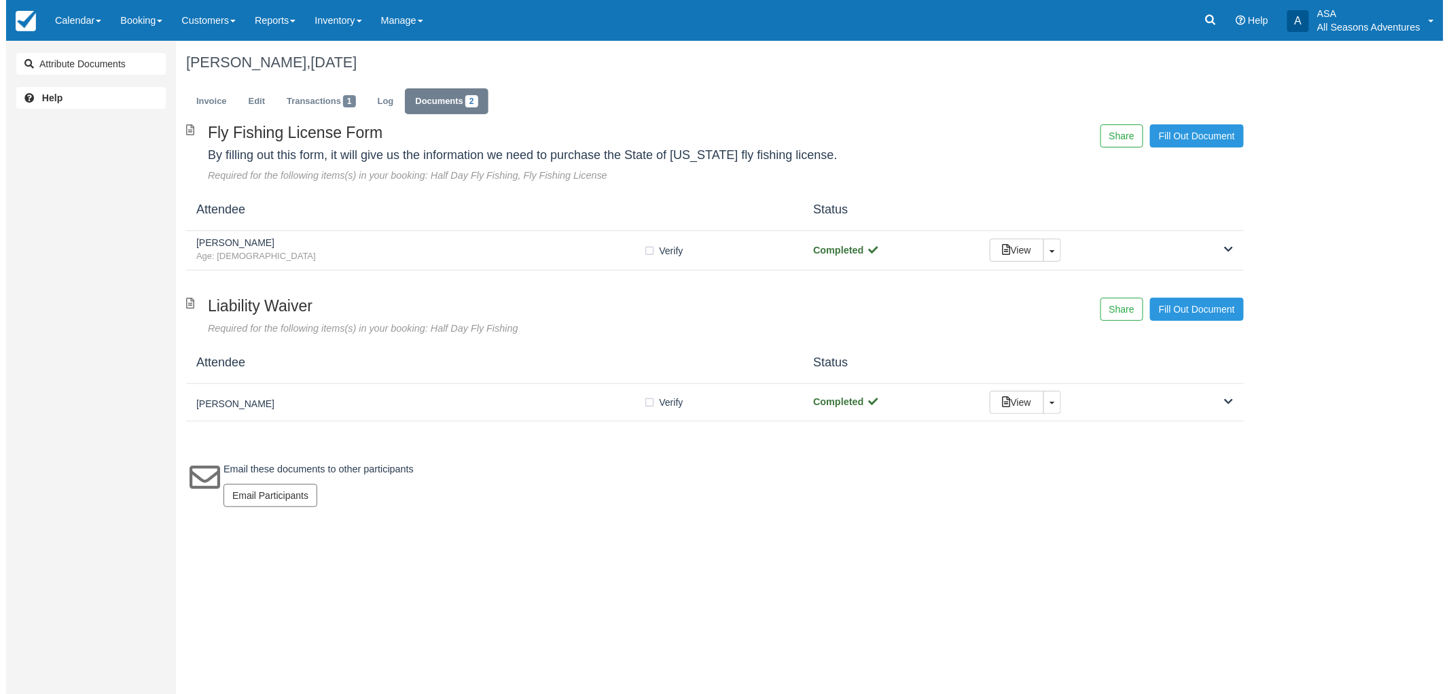
scroll to position [0, 0]
click at [451, 236] on div "[PERSON_NAME] Age: [DEMOGRAPHIC_DATA] Verify Verified Completed View Toggle Dro…" at bounding box center [713, 250] width 1067 height 39
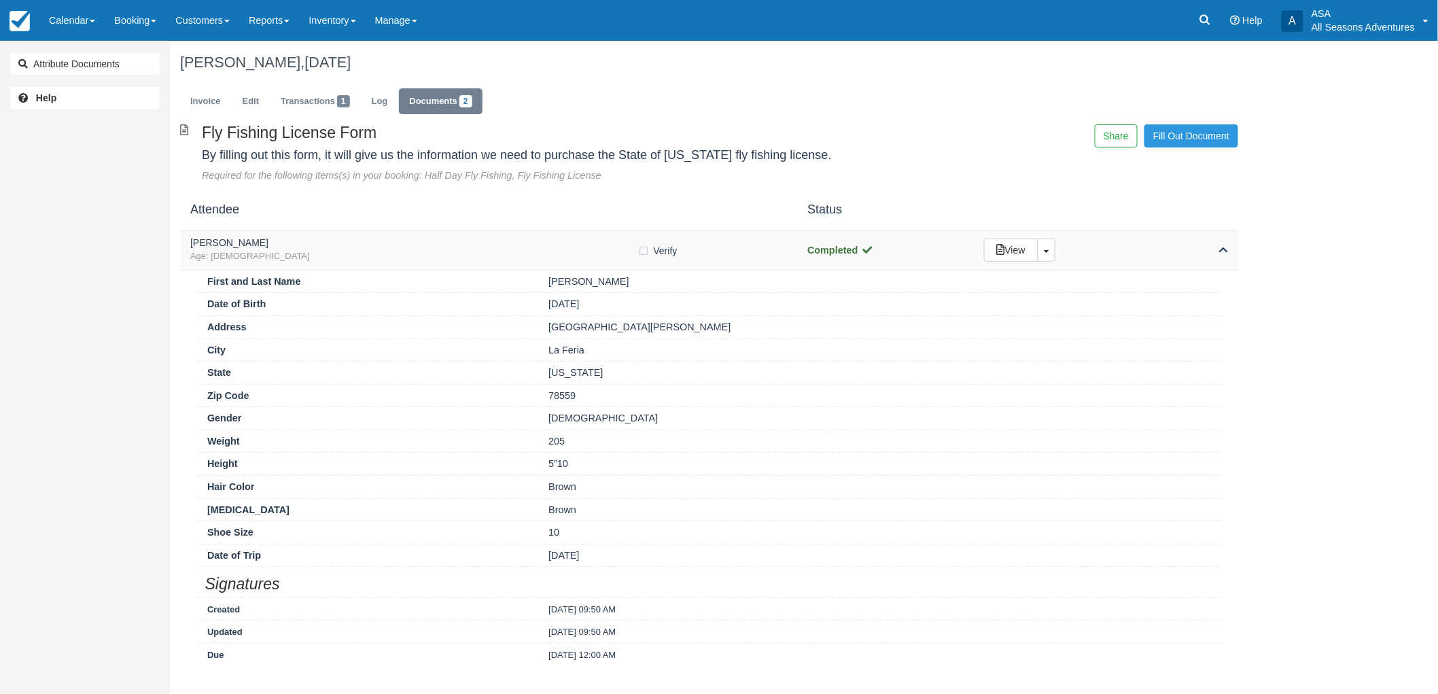
click at [317, 245] on h5 "[PERSON_NAME]" at bounding box center [414, 243] width 448 height 10
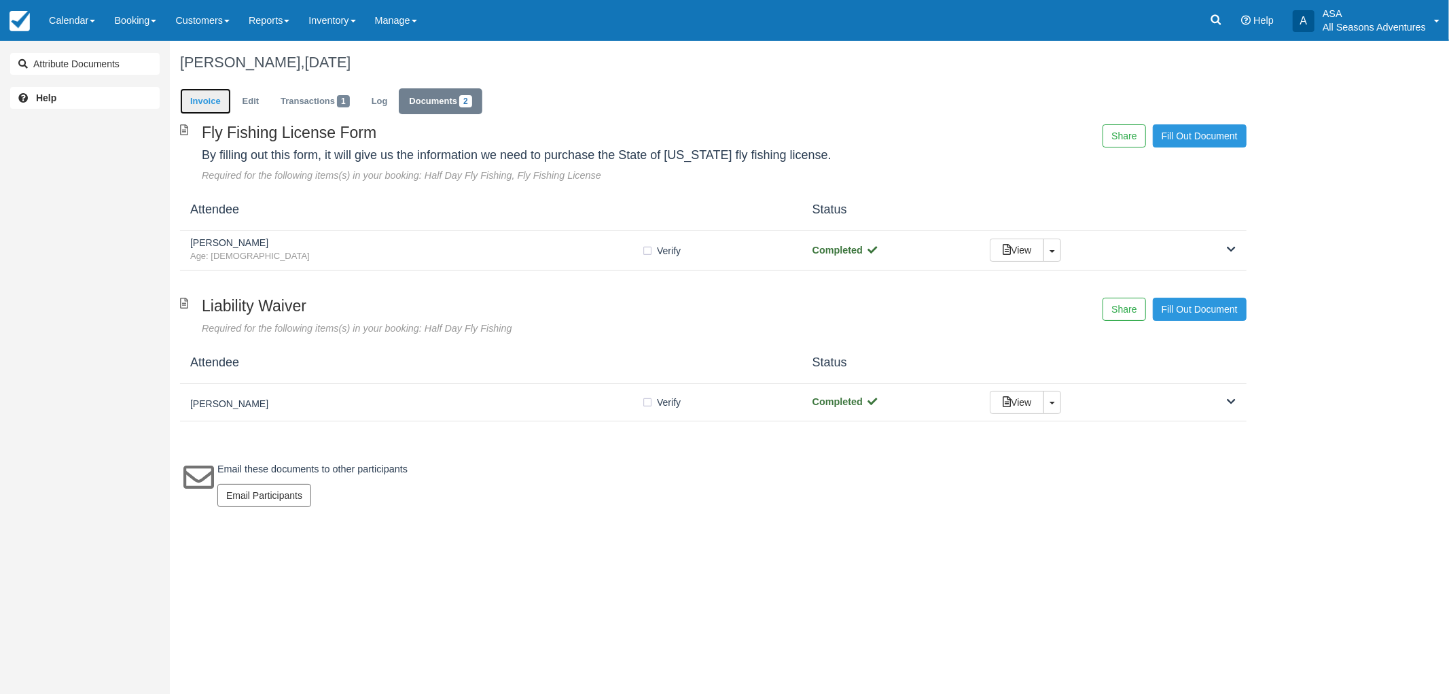
click at [225, 100] on link "Invoice" at bounding box center [205, 101] width 51 height 27
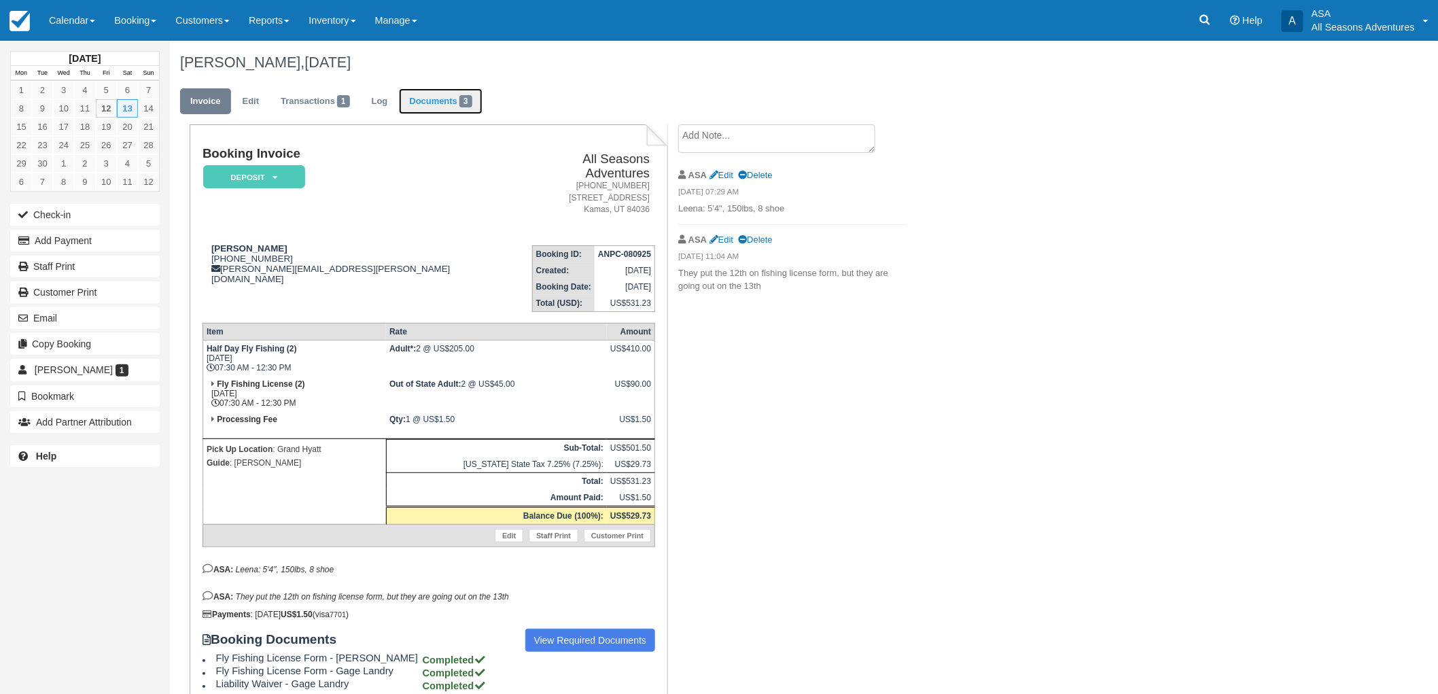
click at [437, 103] on link "Documents 3" at bounding box center [440, 101] width 83 height 27
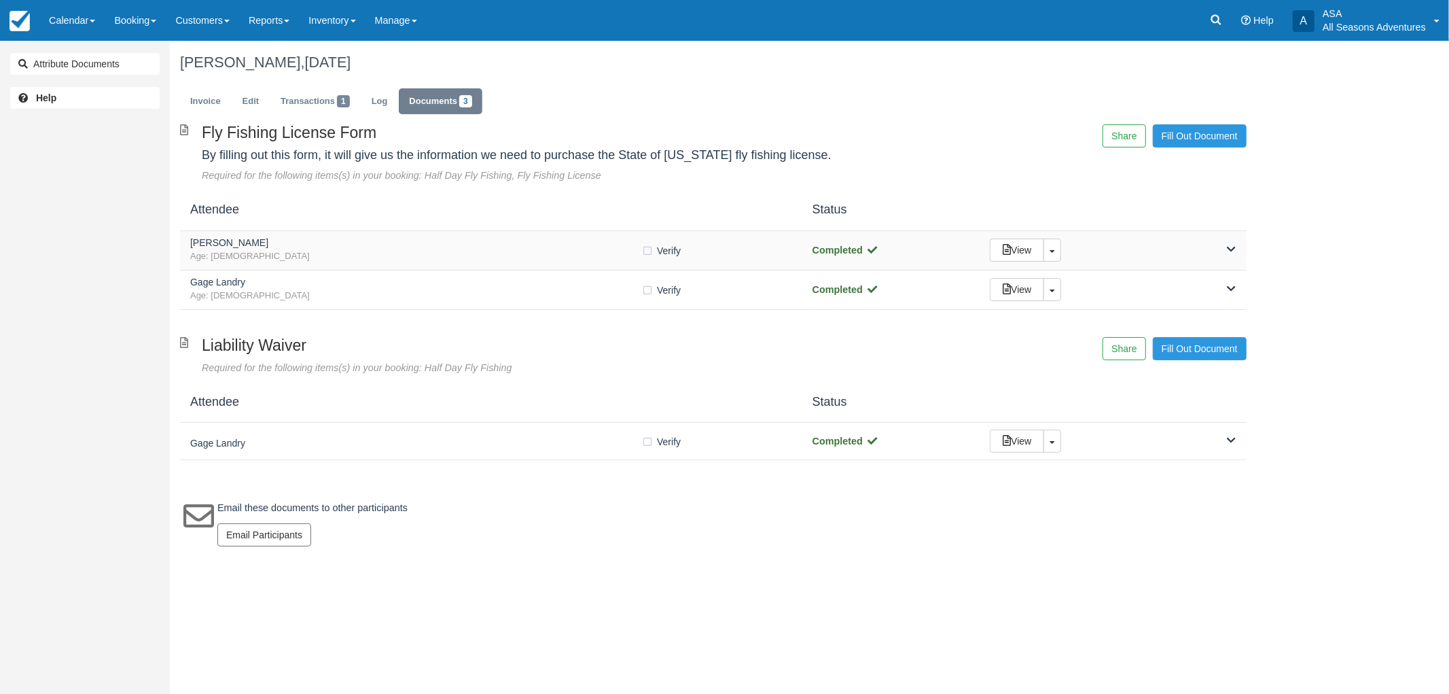
click at [1115, 249] on div "View Toggle Dropdown Detach" at bounding box center [1113, 250] width 266 height 23
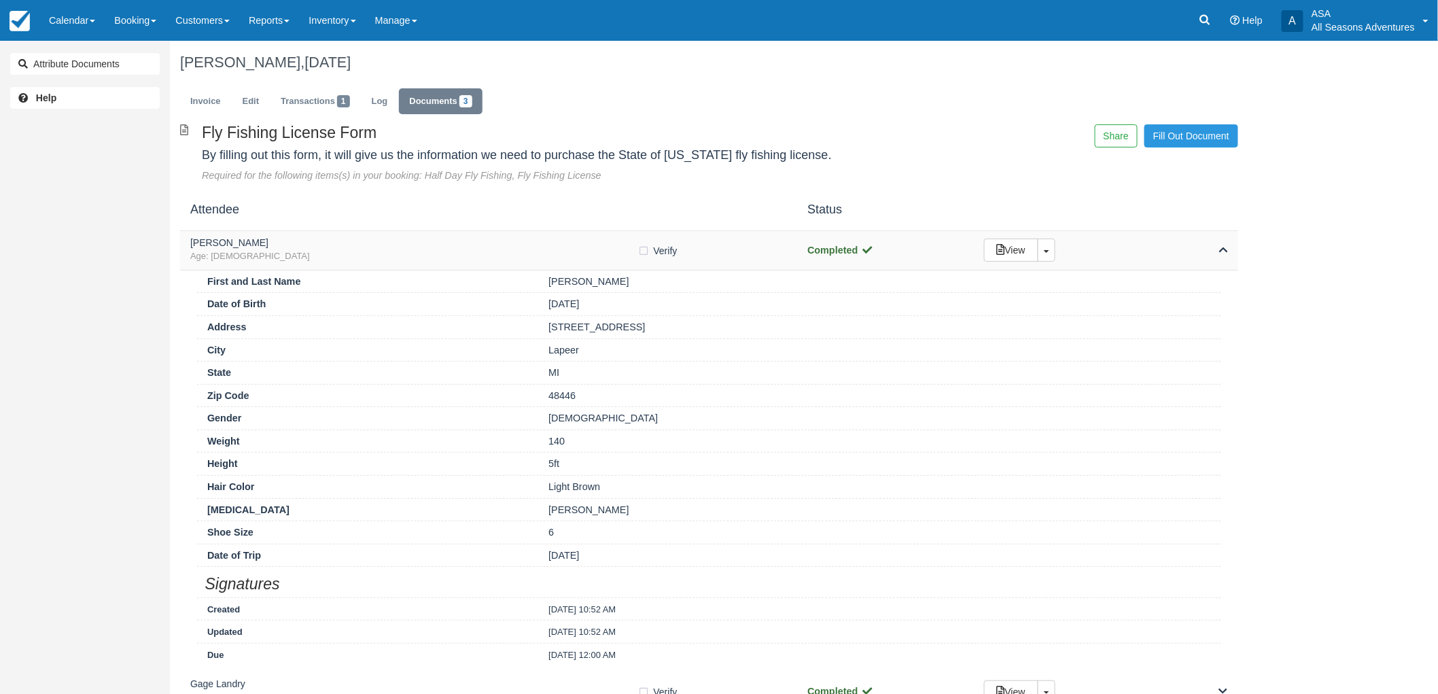
click at [1157, 240] on div "View Toggle Dropdown Detach" at bounding box center [1106, 250] width 264 height 23
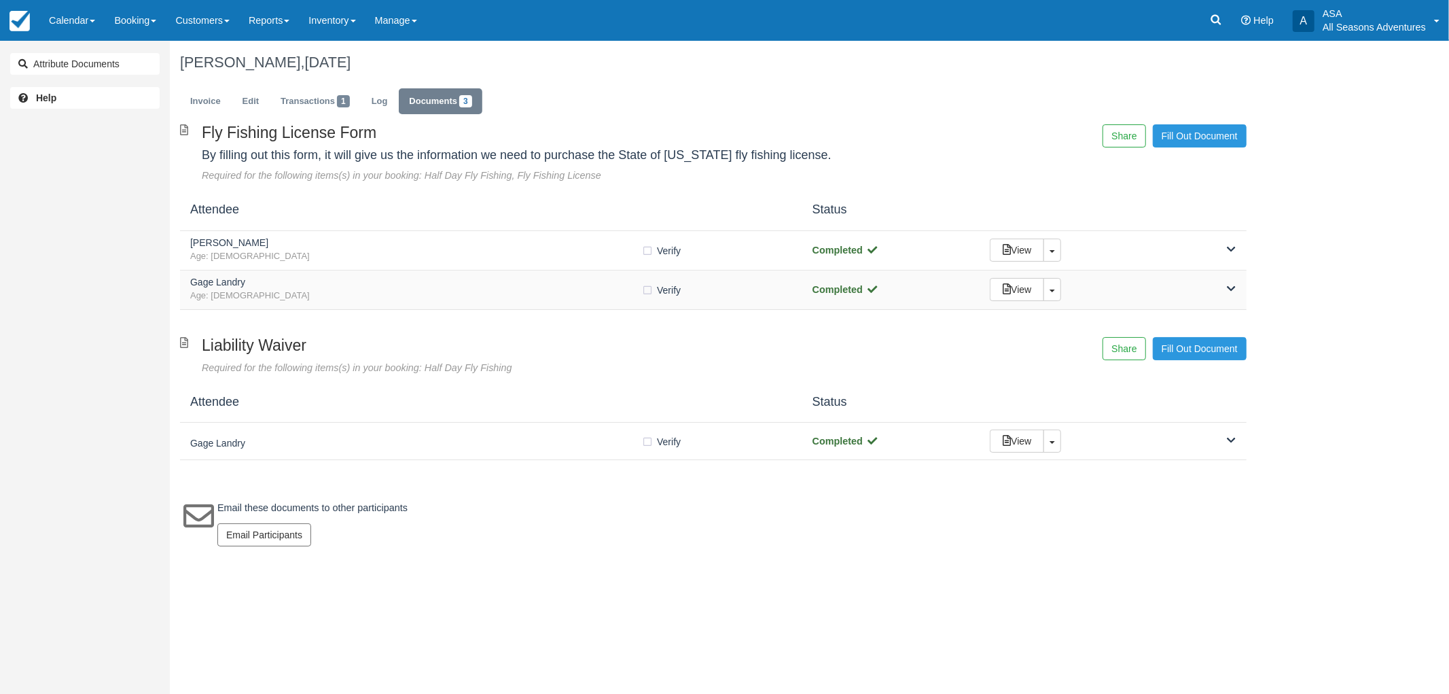
click at [1123, 287] on div "View Toggle Dropdown Detach" at bounding box center [1113, 289] width 266 height 23
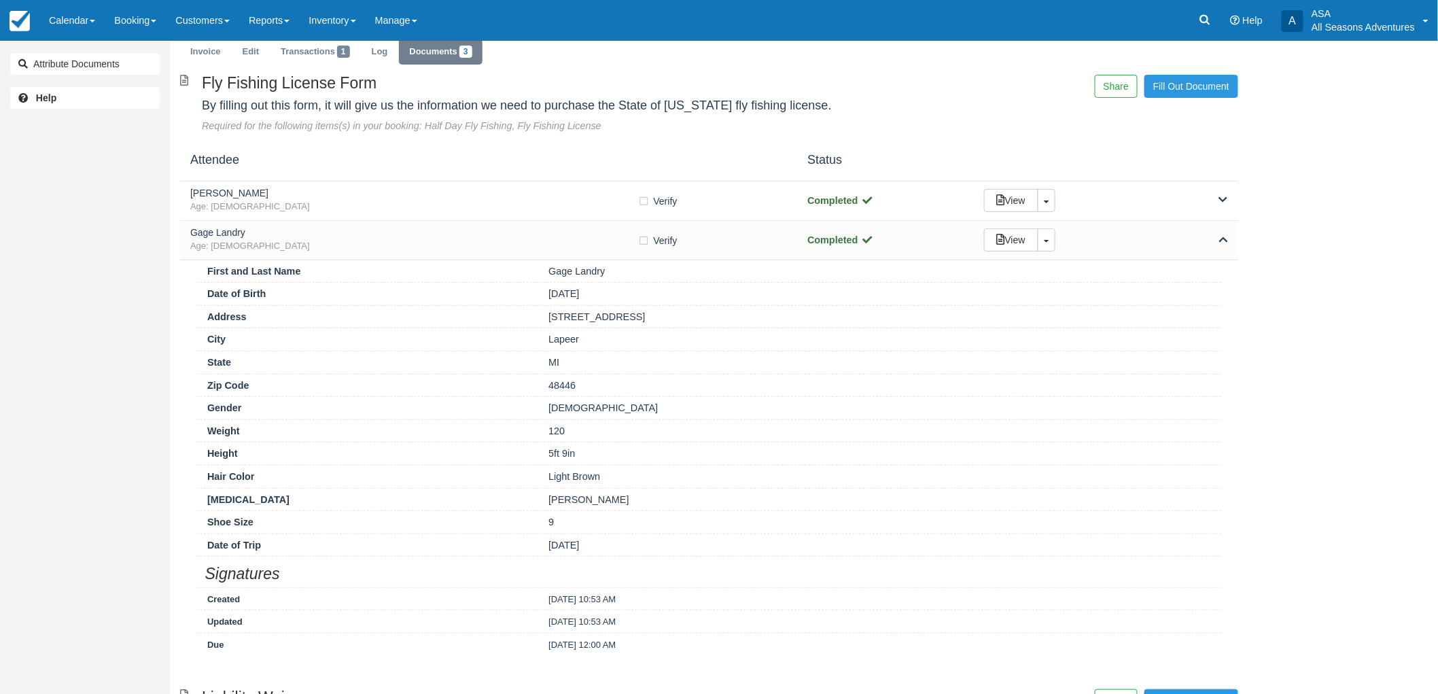
scroll to position [75, 0]
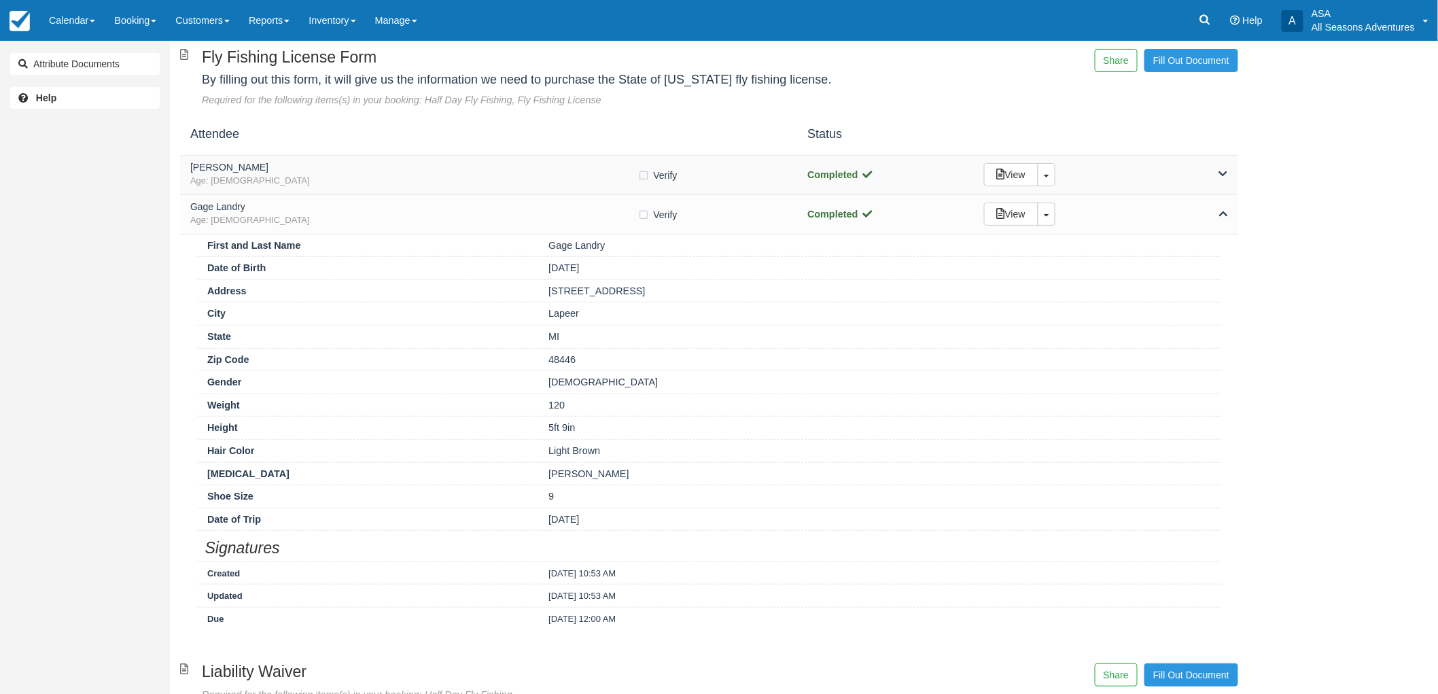
click at [1154, 166] on div "View Toggle Dropdown Detach" at bounding box center [1106, 174] width 264 height 23
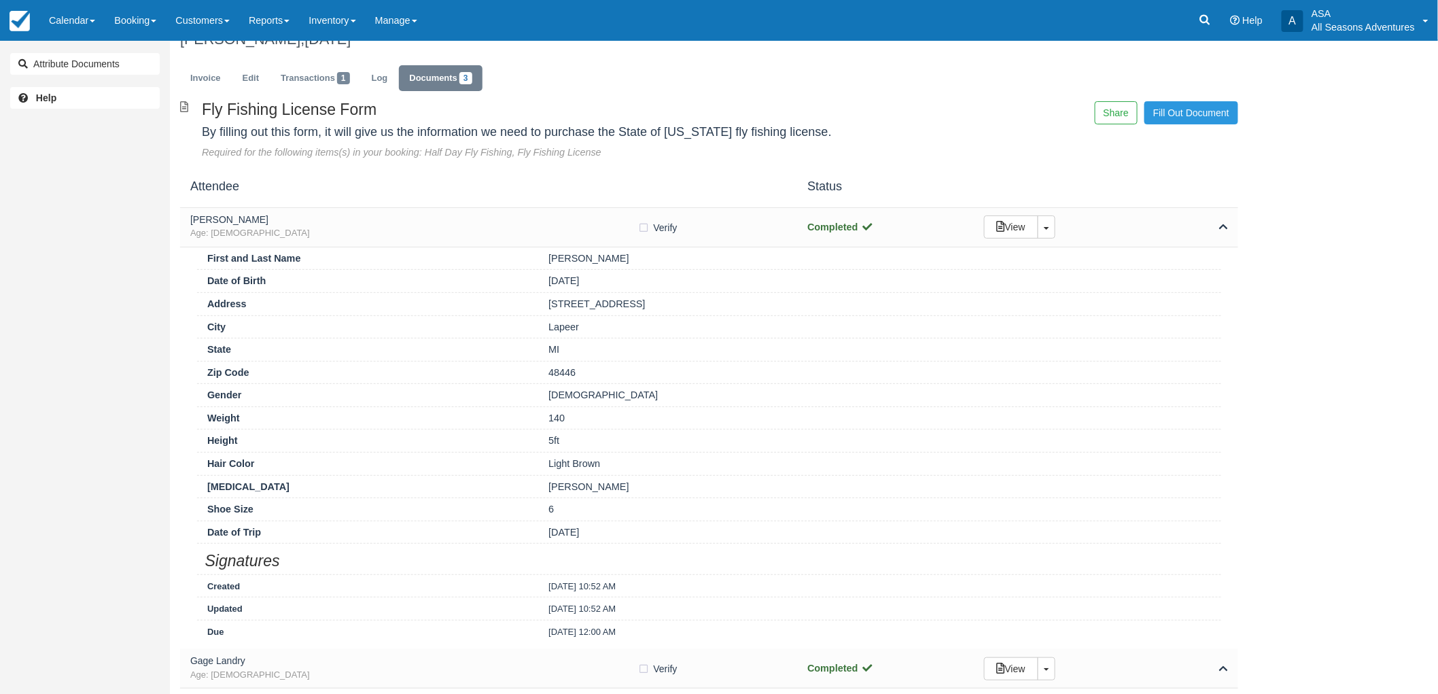
scroll to position [0, 0]
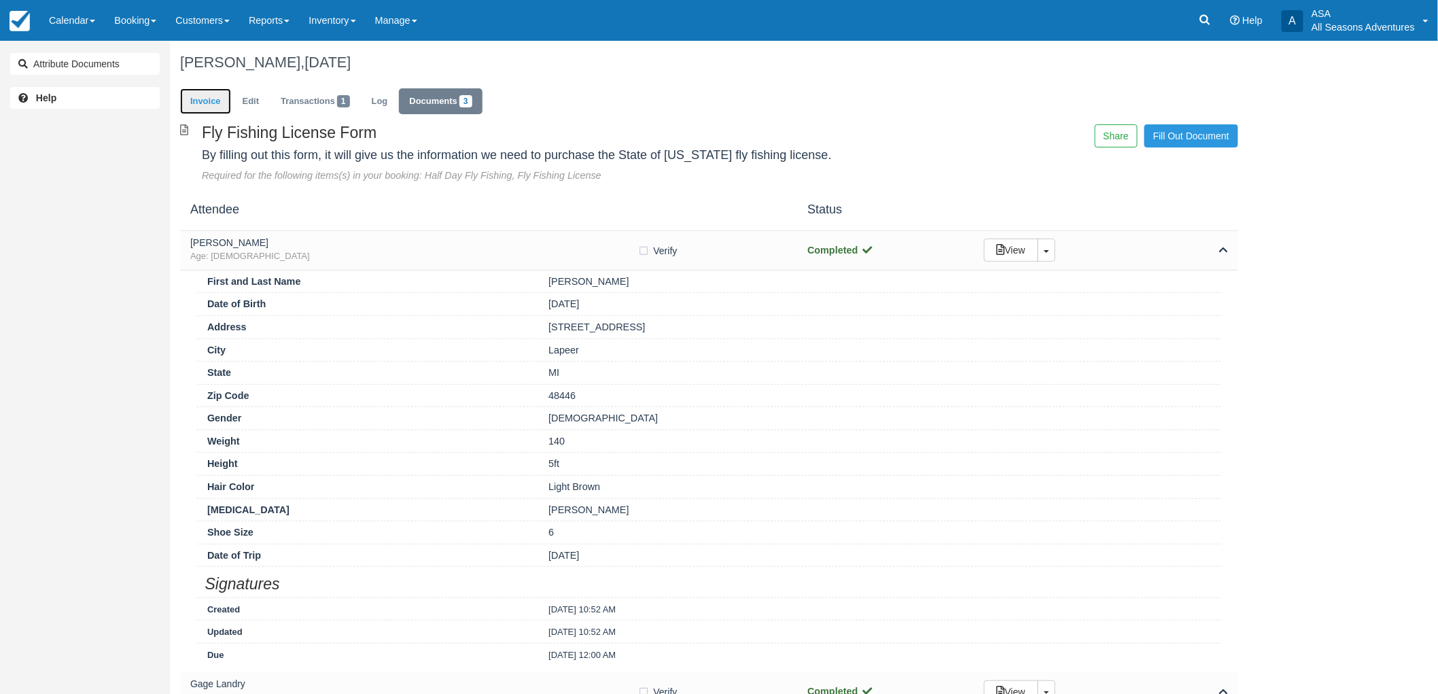
click at [198, 109] on link "Invoice" at bounding box center [205, 101] width 51 height 27
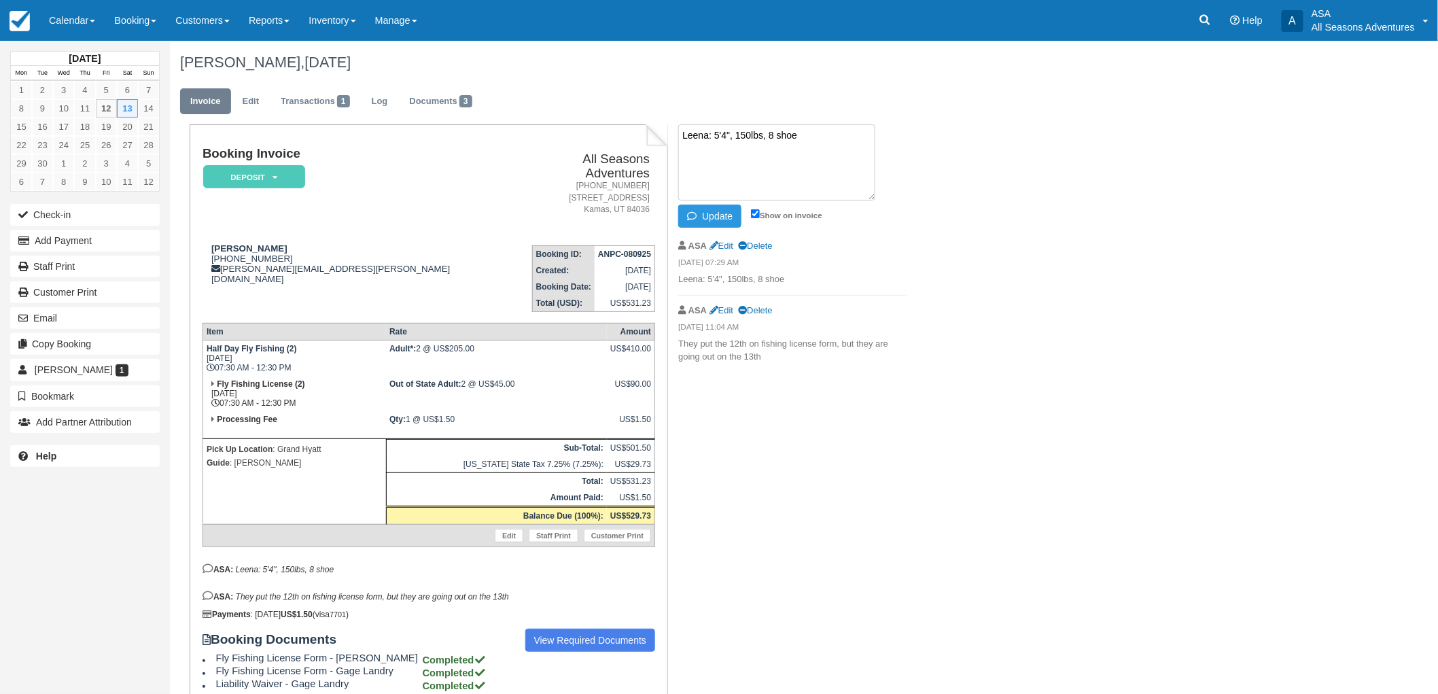
drag, startPoint x: 818, startPoint y: 139, endPoint x: 682, endPoint y: 133, distance: 136.0
click at [682, 133] on textarea "Leena: 5'4", 150lbs, 8 shoe" at bounding box center [776, 162] width 197 height 76
click at [756, 213] on input "Show on invoice" at bounding box center [755, 213] width 9 height 9
checkbox input "false"
click at [718, 228] on li "Update Show on invoice" at bounding box center [792, 177] width 229 height 107
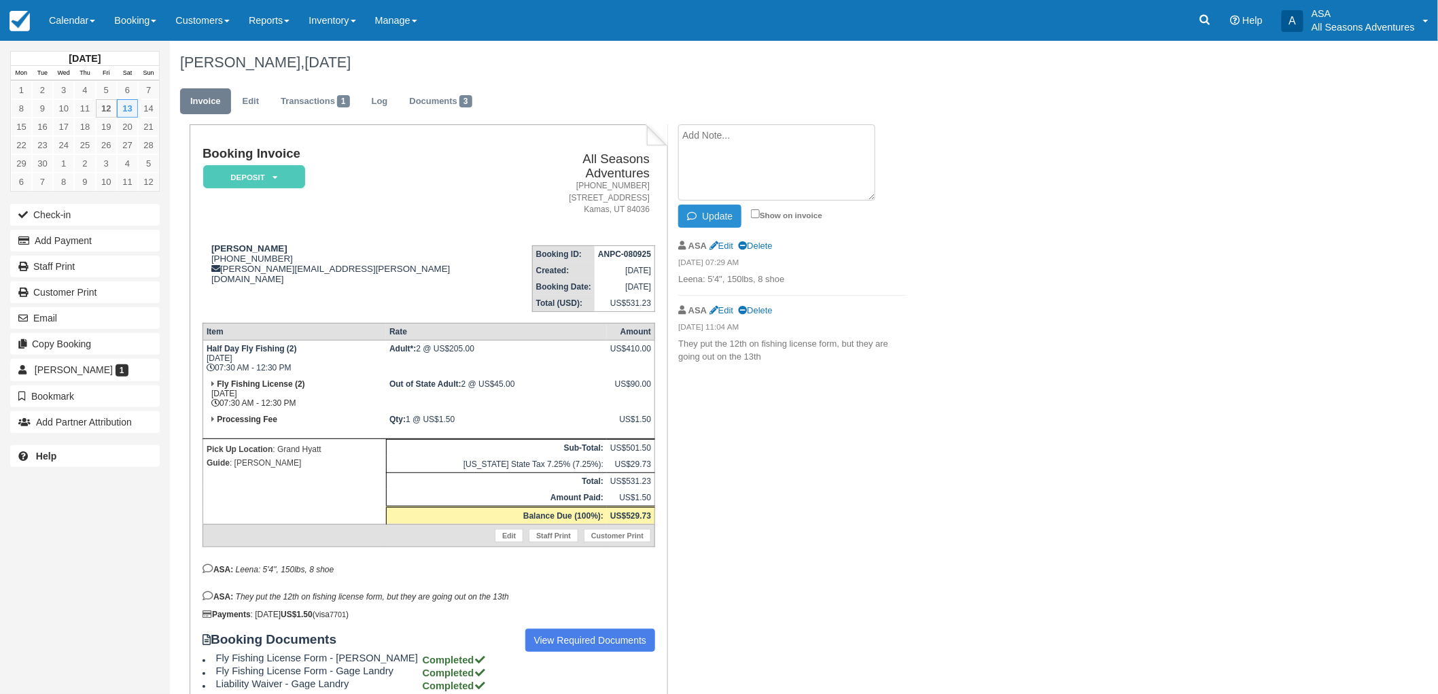
click at [715, 212] on button "Update" at bounding box center [709, 216] width 63 height 23
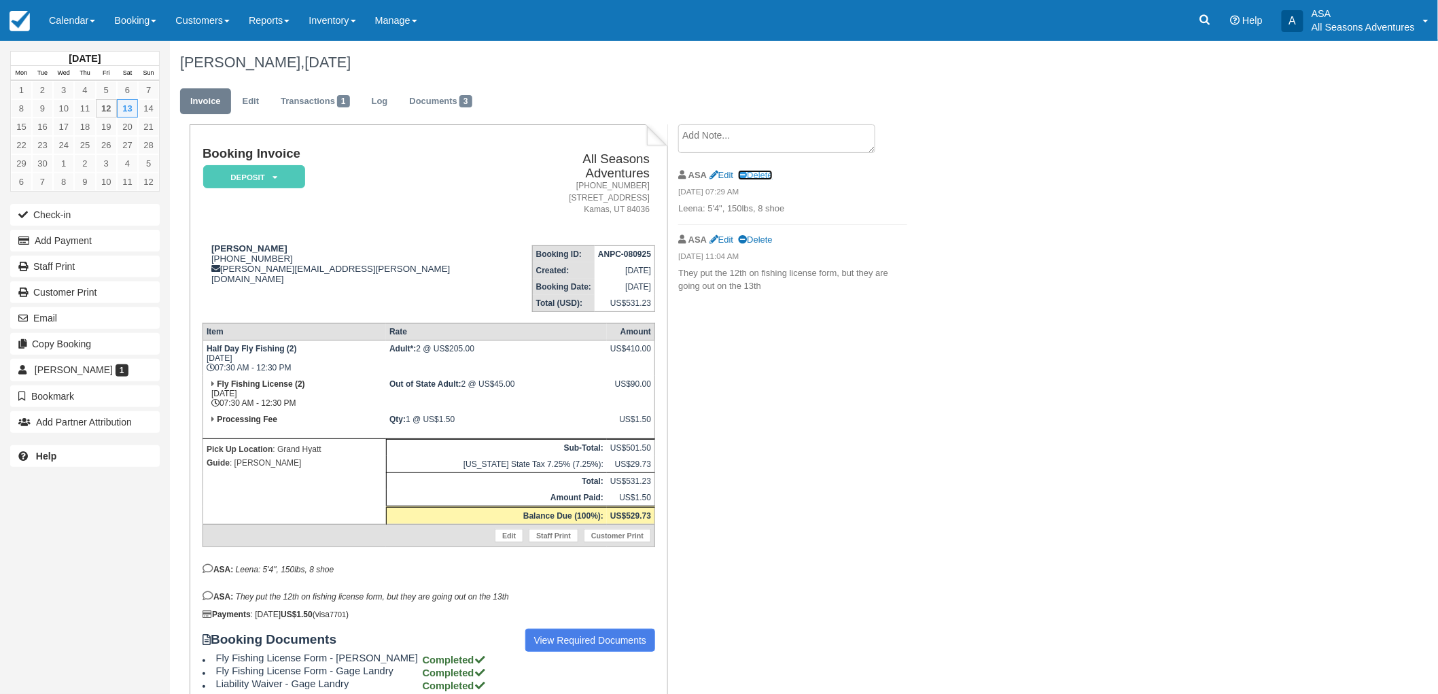
click at [765, 173] on link "Delete" at bounding box center [755, 175] width 34 height 10
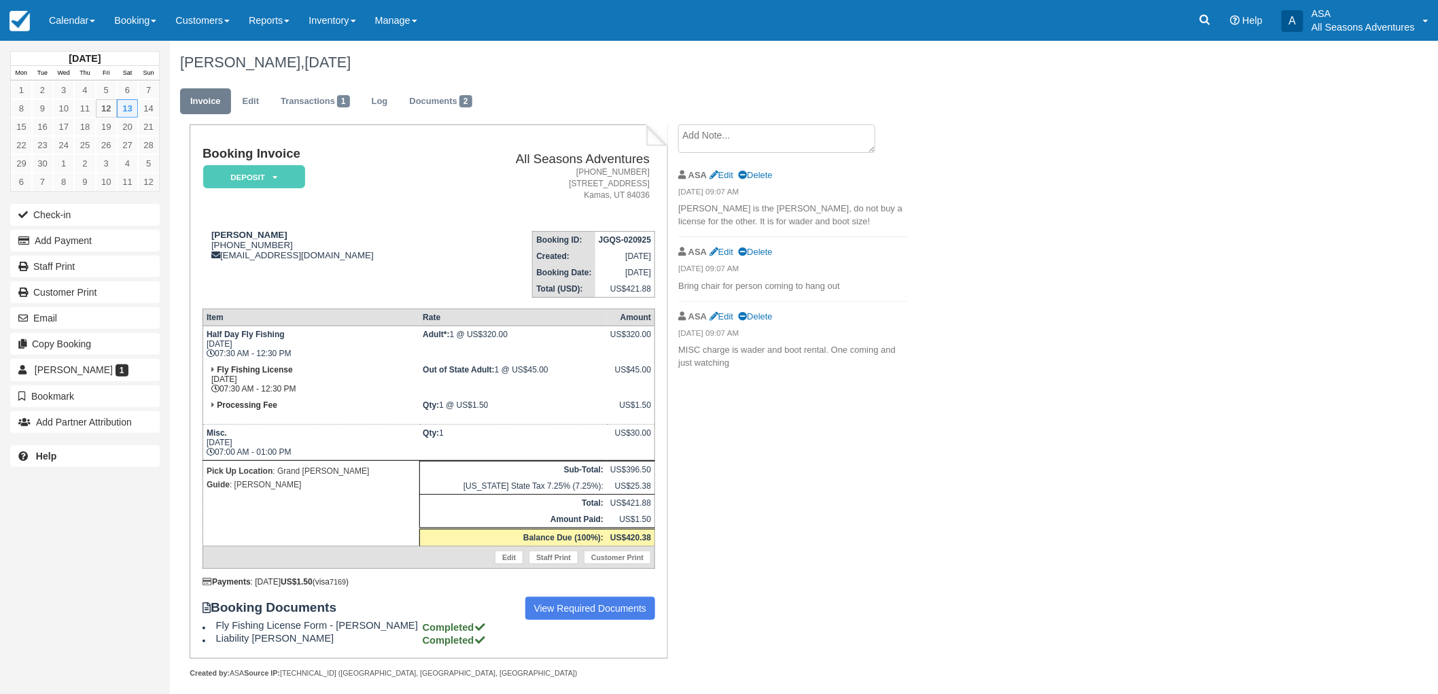
click at [741, 138] on textarea at bounding box center [776, 138] width 197 height 29
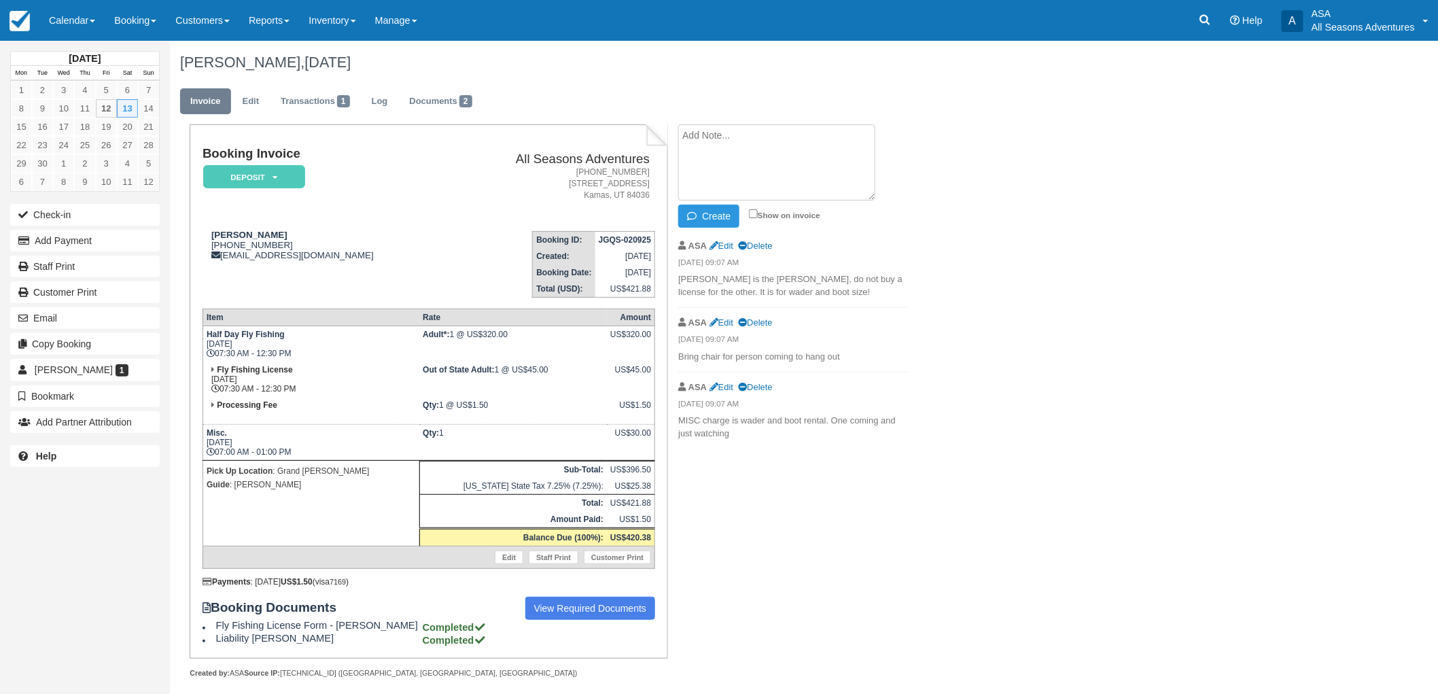
paste textarea "Leena: 5'4", 150lbs, 8 shoe"
type textarea "Leena: 5'4", 150lbs, 8 shoe"
click at [749, 217] on input "Show on invoice" at bounding box center [753, 213] width 9 height 9
checkbox input "true"
click at [708, 219] on button "Create" at bounding box center [708, 216] width 61 height 23
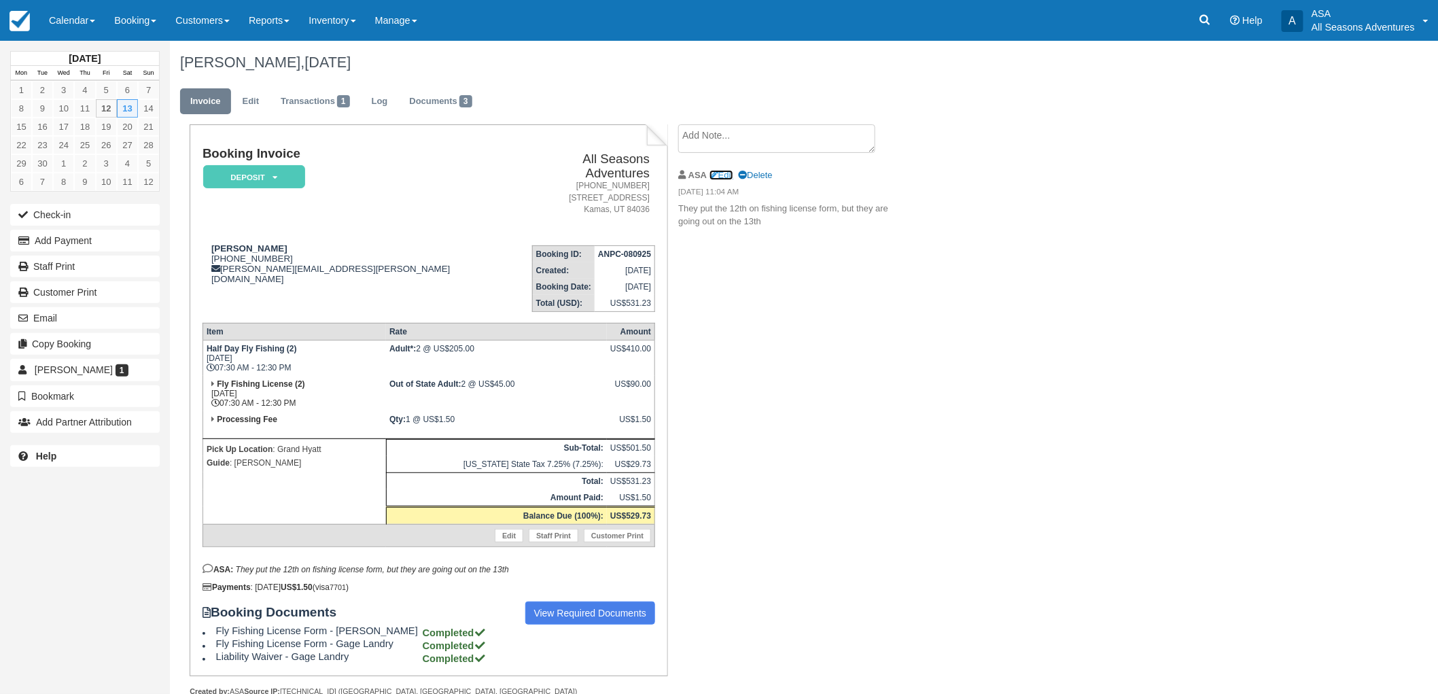
click at [733, 179] on link "Edit" at bounding box center [721, 175] width 24 height 10
type textarea "They put the 12th on fishing license form, but they are going out on the 13th"
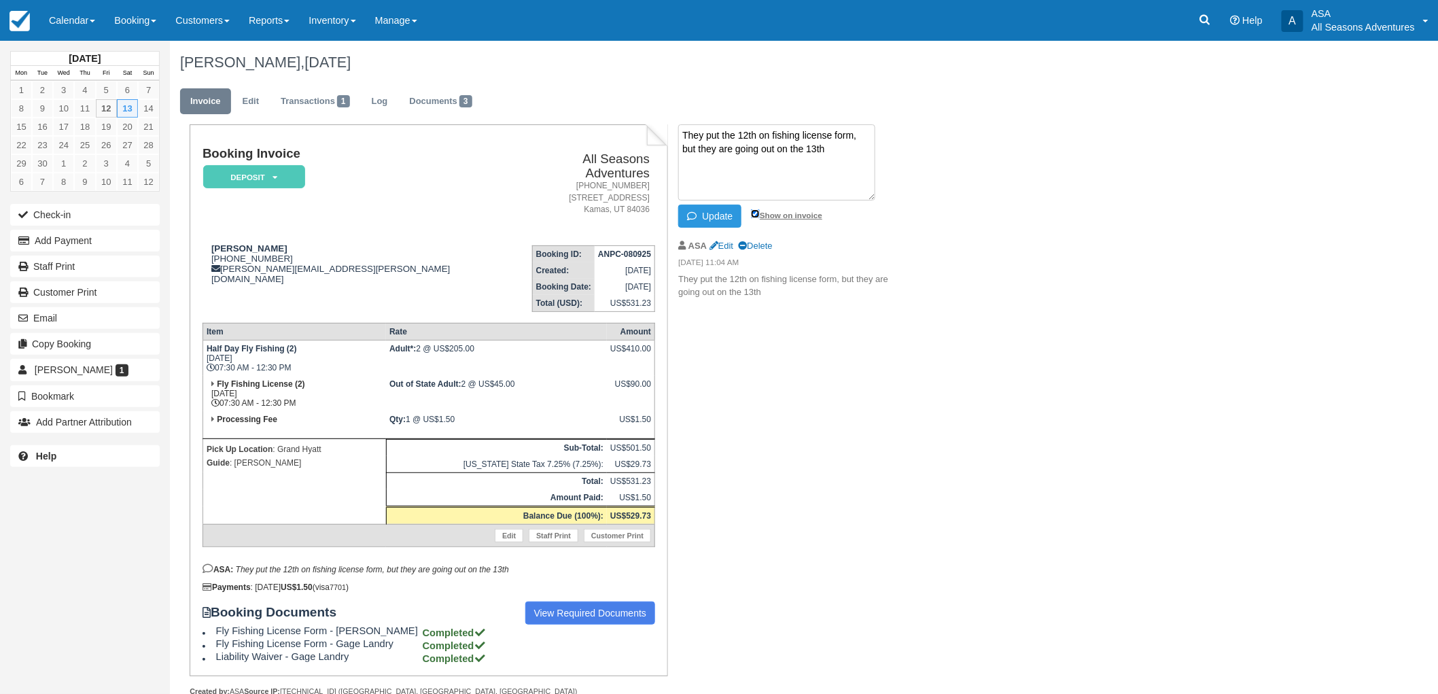
click at [752, 216] on input "Show on invoice" at bounding box center [755, 213] width 9 height 9
checkbox input "false"
click at [722, 218] on button "Update" at bounding box center [709, 216] width 63 height 23
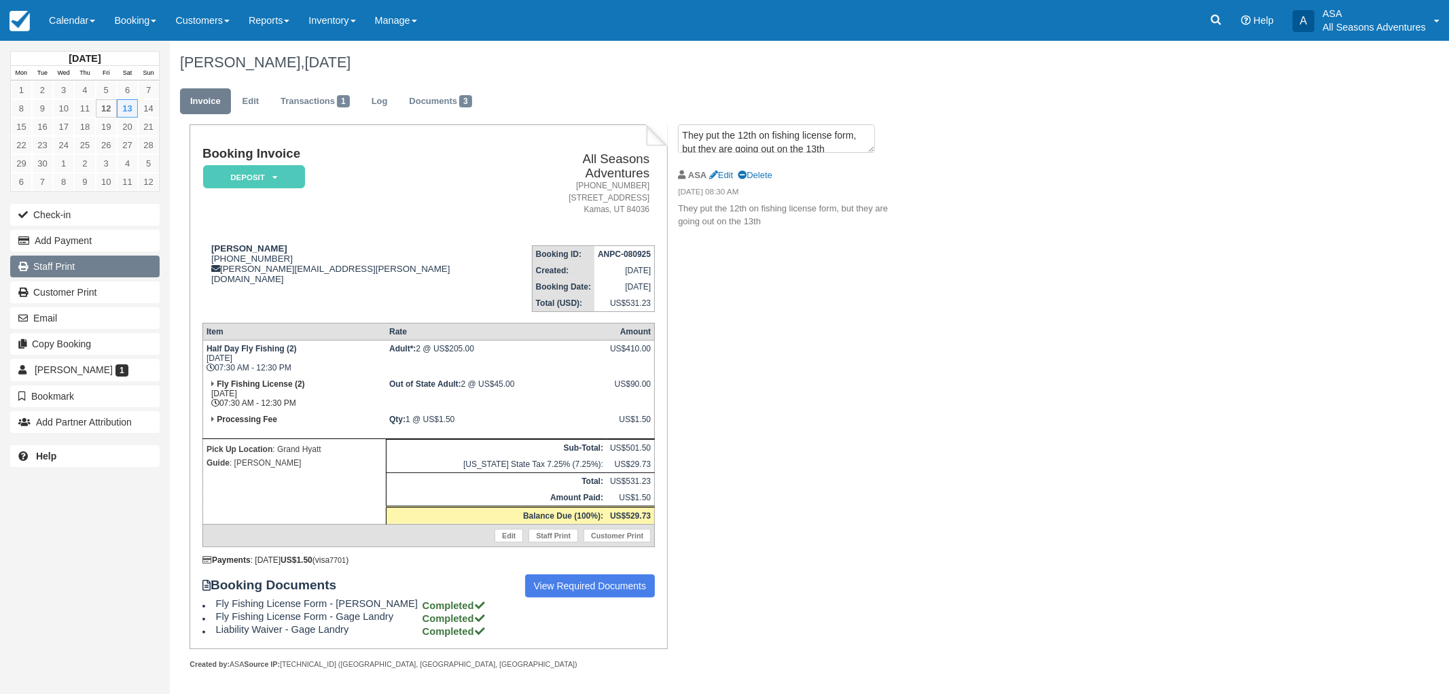
click at [65, 260] on link "Staff Print" at bounding box center [84, 266] width 149 height 22
click at [442, 124] on ul "Invoice Edit Transactions 1 Log Documents 3" at bounding box center [713, 104] width 1067 height 41
click at [442, 100] on link "Documents 3" at bounding box center [440, 101] width 83 height 27
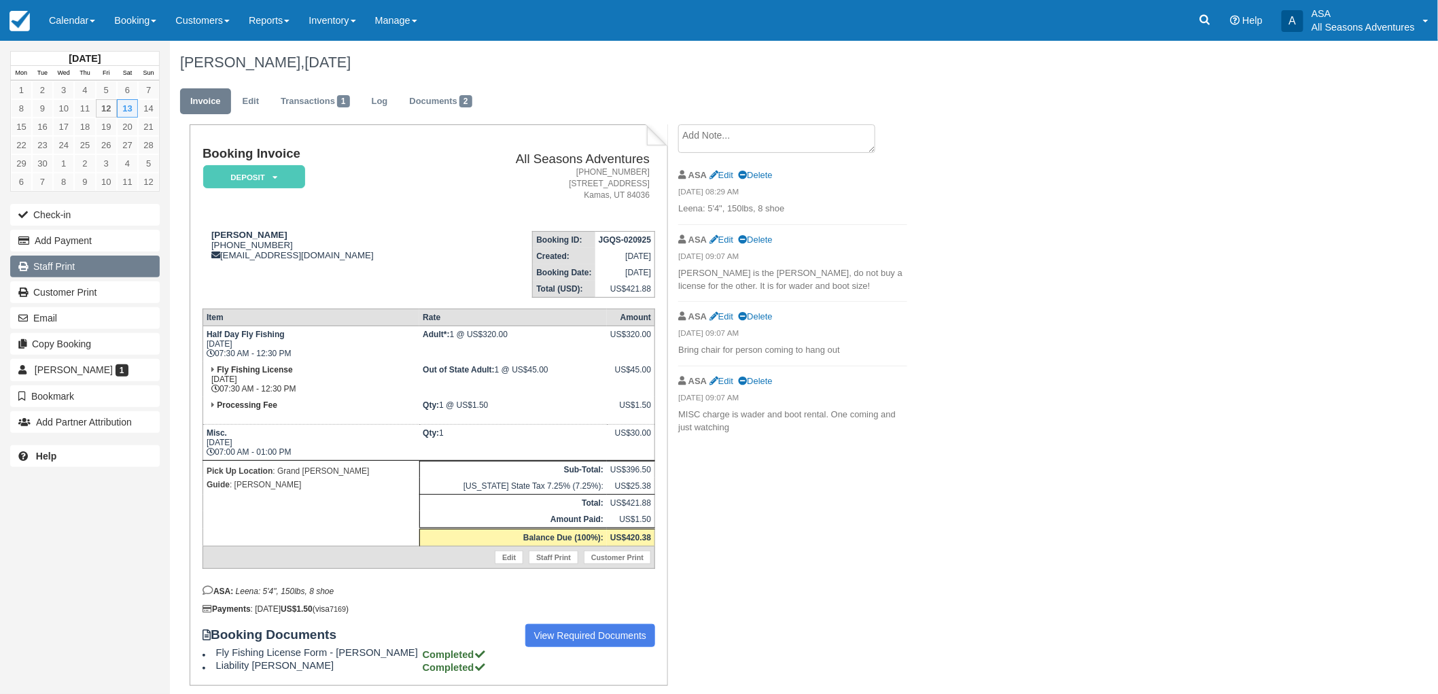
click at [84, 267] on link "Staff Print" at bounding box center [84, 266] width 149 height 22
click at [465, 82] on div "[PERSON_NAME], [DATE]" at bounding box center [709, 62] width 1078 height 43
click at [446, 119] on ul "Invoice Edit Transactions 1 Log Documents 2" at bounding box center [709, 104] width 1058 height 41
click at [444, 109] on link "Documents 2" at bounding box center [440, 101] width 83 height 27
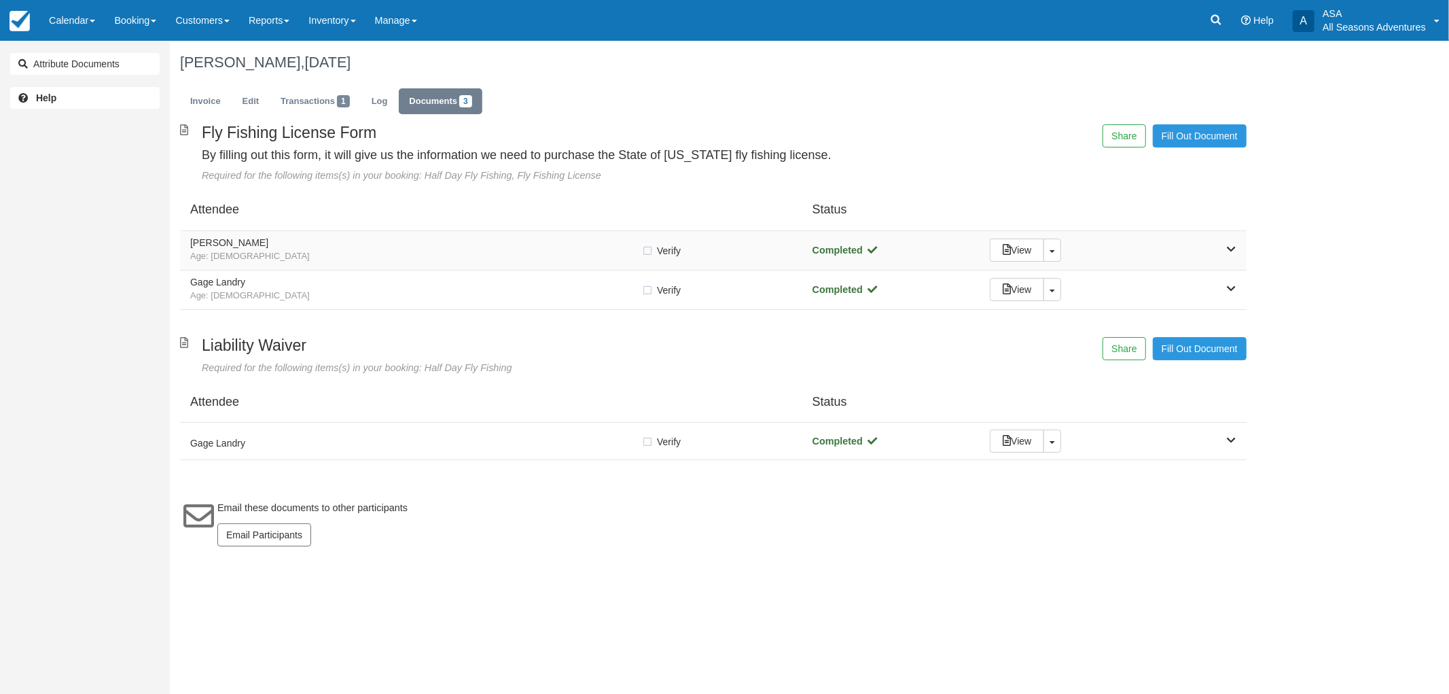
click at [362, 241] on h5 "[PERSON_NAME]" at bounding box center [415, 243] width 451 height 10
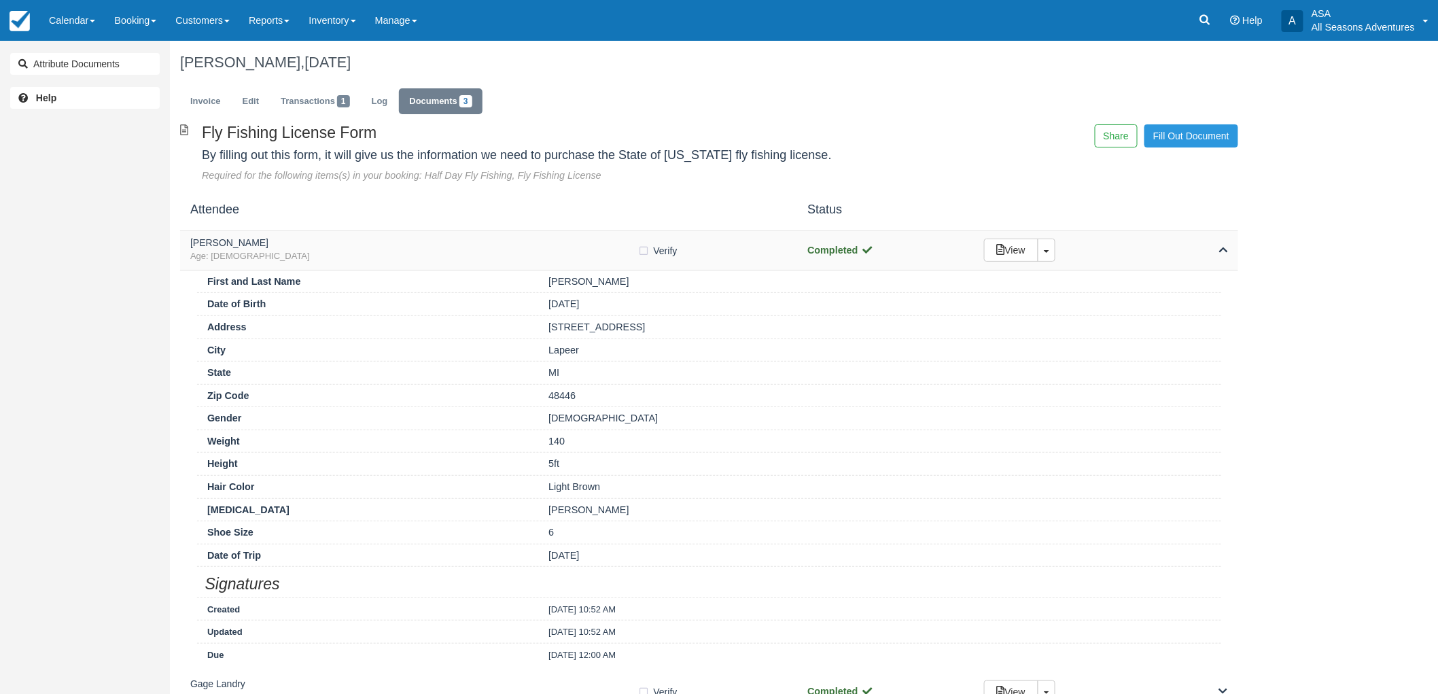
click at [374, 251] on span "Age: [DEMOGRAPHIC_DATA]" at bounding box center [414, 256] width 448 height 13
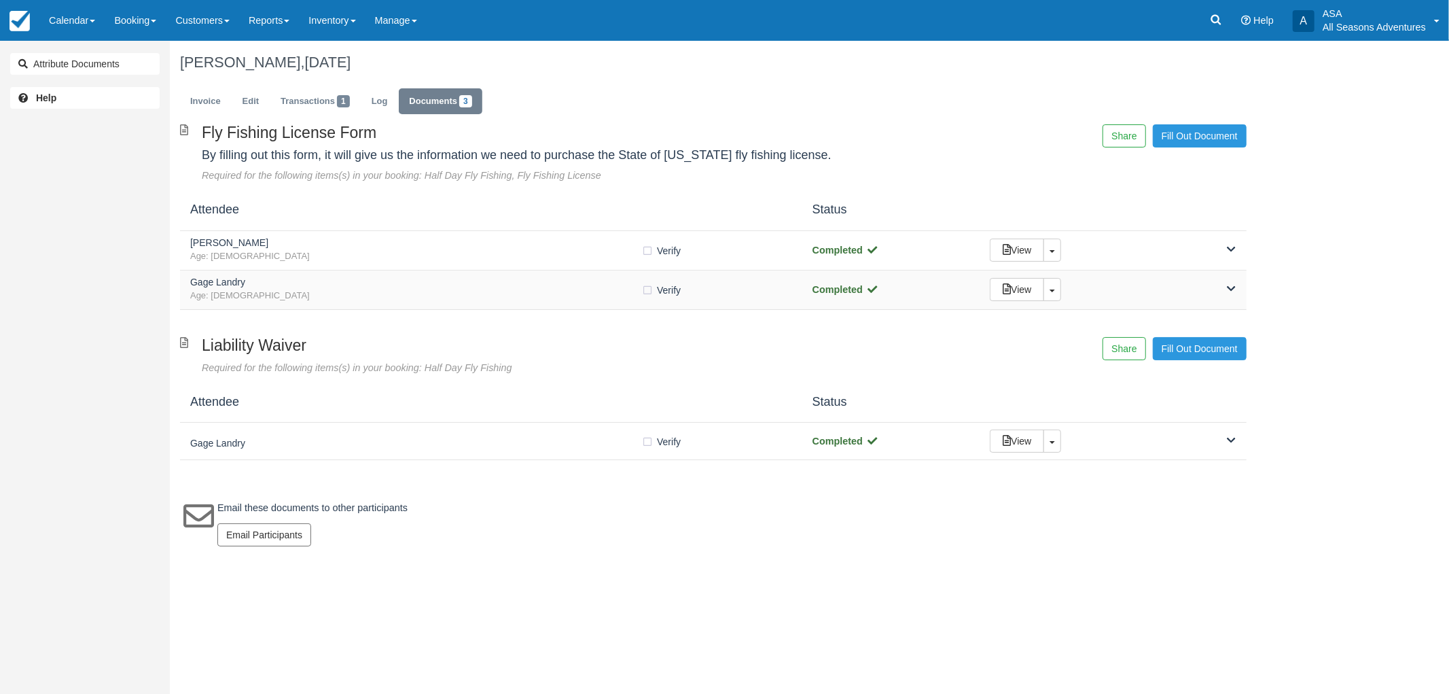
click at [376, 296] on span "Age: 17" at bounding box center [415, 295] width 451 height 13
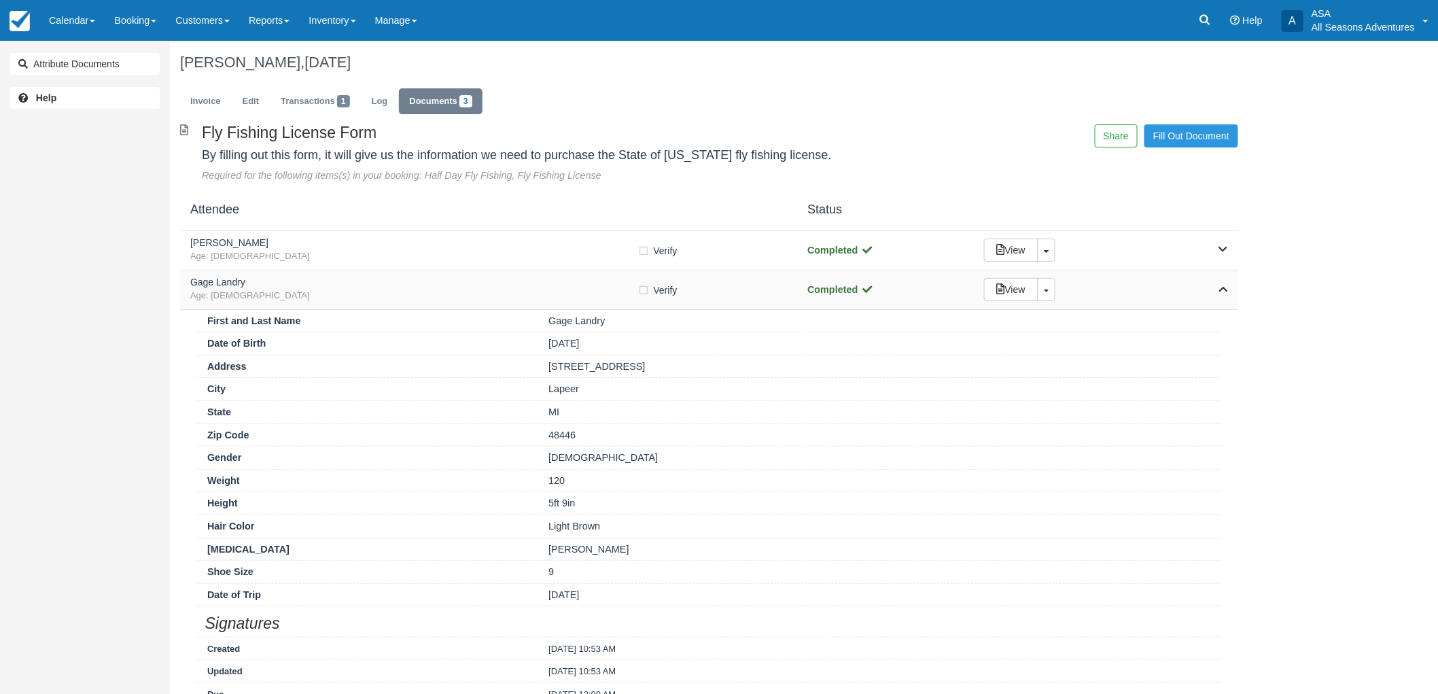
click at [432, 300] on span "Age: 17" at bounding box center [414, 295] width 448 height 13
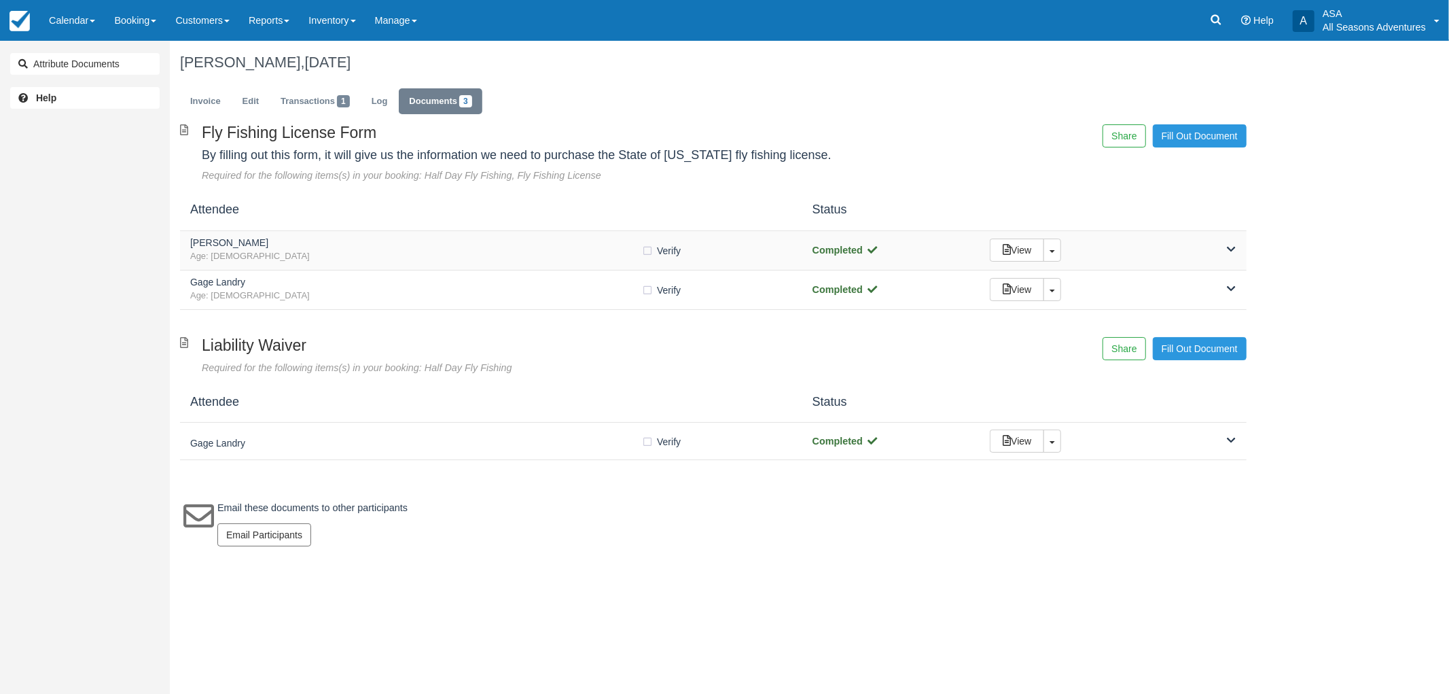
click at [432, 264] on div "Sheri Landry Age: 49 Verify Verified Completed View Toggle Dropdown Detach" at bounding box center [713, 250] width 1067 height 39
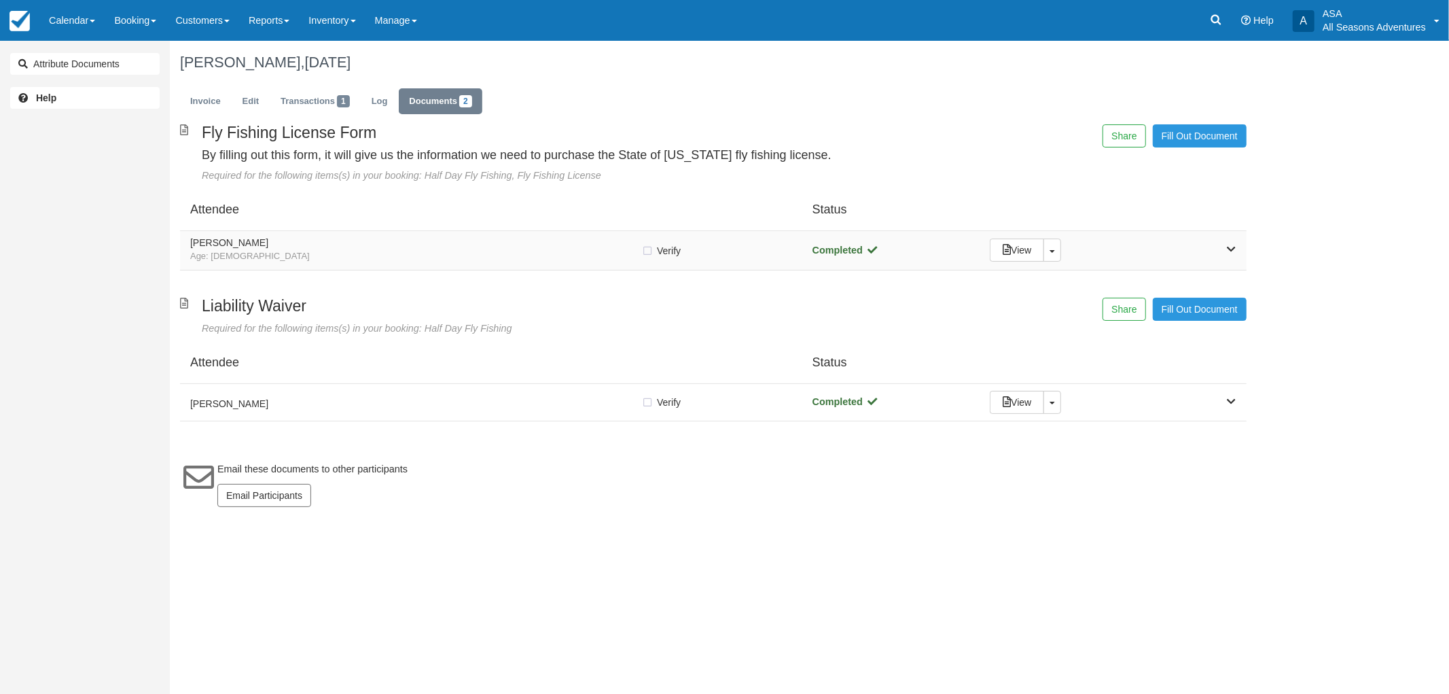
click at [469, 247] on h5 "[PERSON_NAME]" at bounding box center [415, 243] width 451 height 10
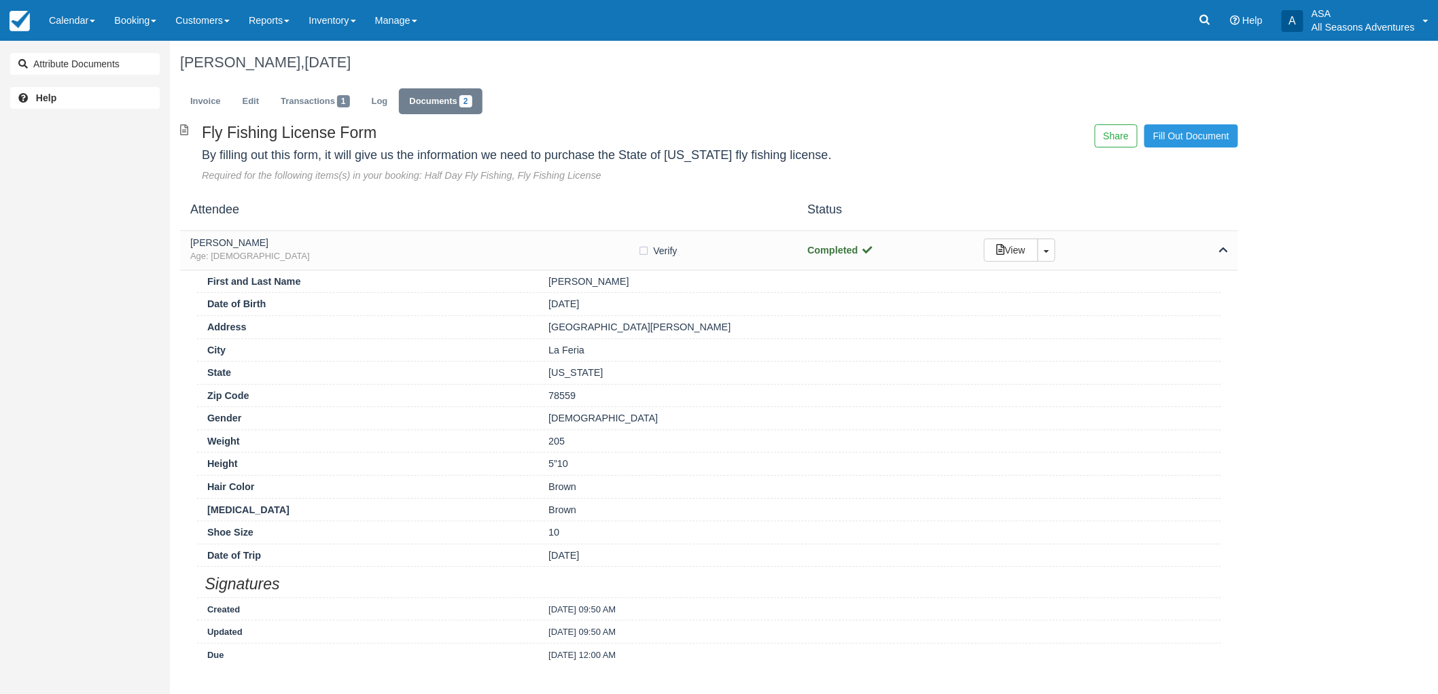
drag, startPoint x: 469, startPoint y: 247, endPoint x: 453, endPoint y: 275, distance: 31.9
click at [457, 272] on div "Fly Fishing License Form By filling out this form, it will give us the informat…" at bounding box center [709, 398] width 1058 height 548
click at [464, 227] on div "Attendee Status" at bounding box center [709, 210] width 1058 height 41
click at [463, 242] on h5 "[PERSON_NAME]" at bounding box center [414, 243] width 448 height 10
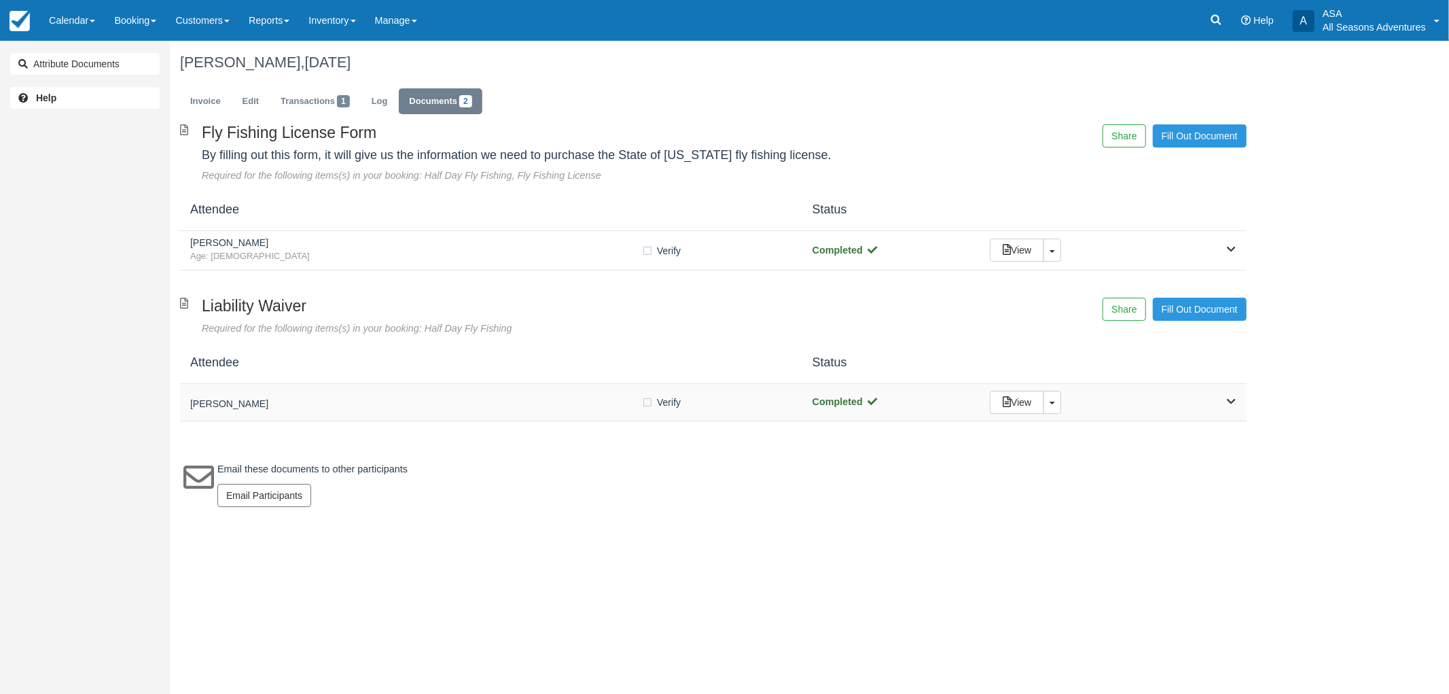
click at [390, 408] on h5 "[PERSON_NAME]" at bounding box center [415, 404] width 451 height 10
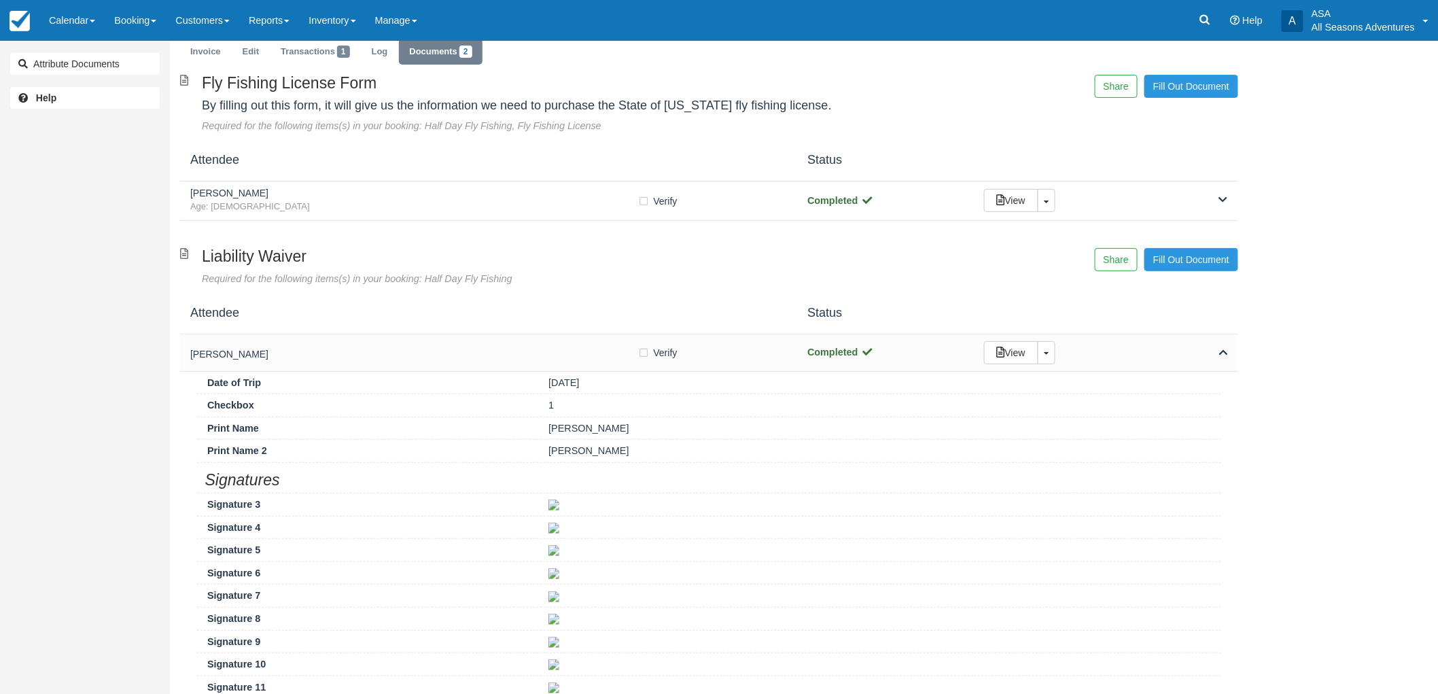
scroll to position [75, 0]
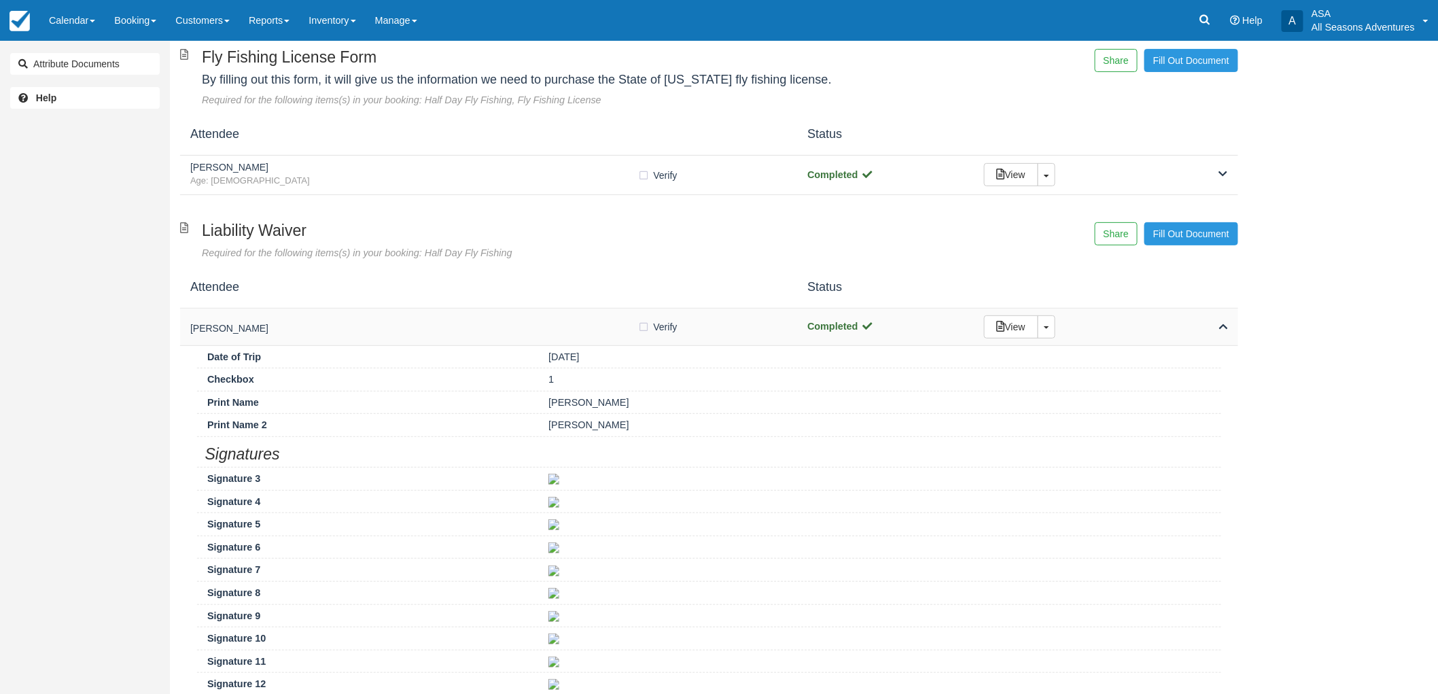
click at [389, 325] on h5 "[PERSON_NAME]" at bounding box center [414, 328] width 448 height 10
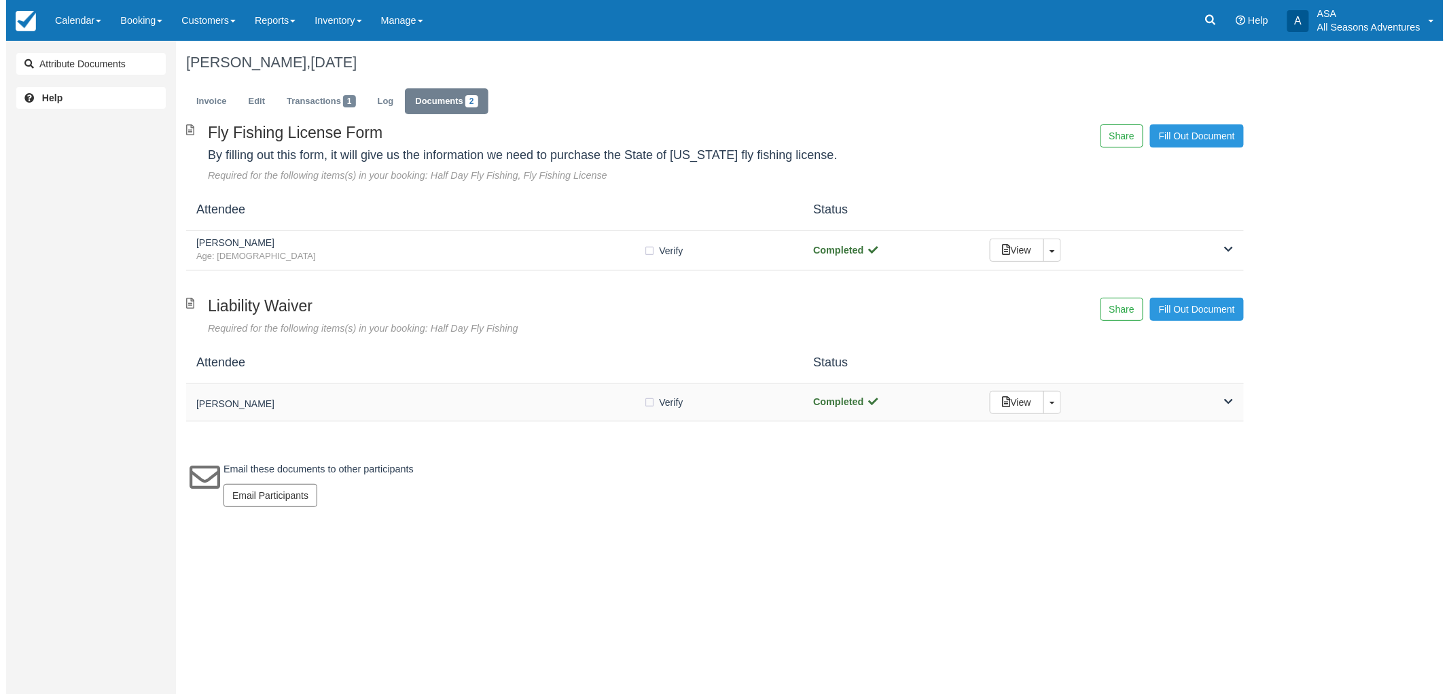
scroll to position [0, 0]
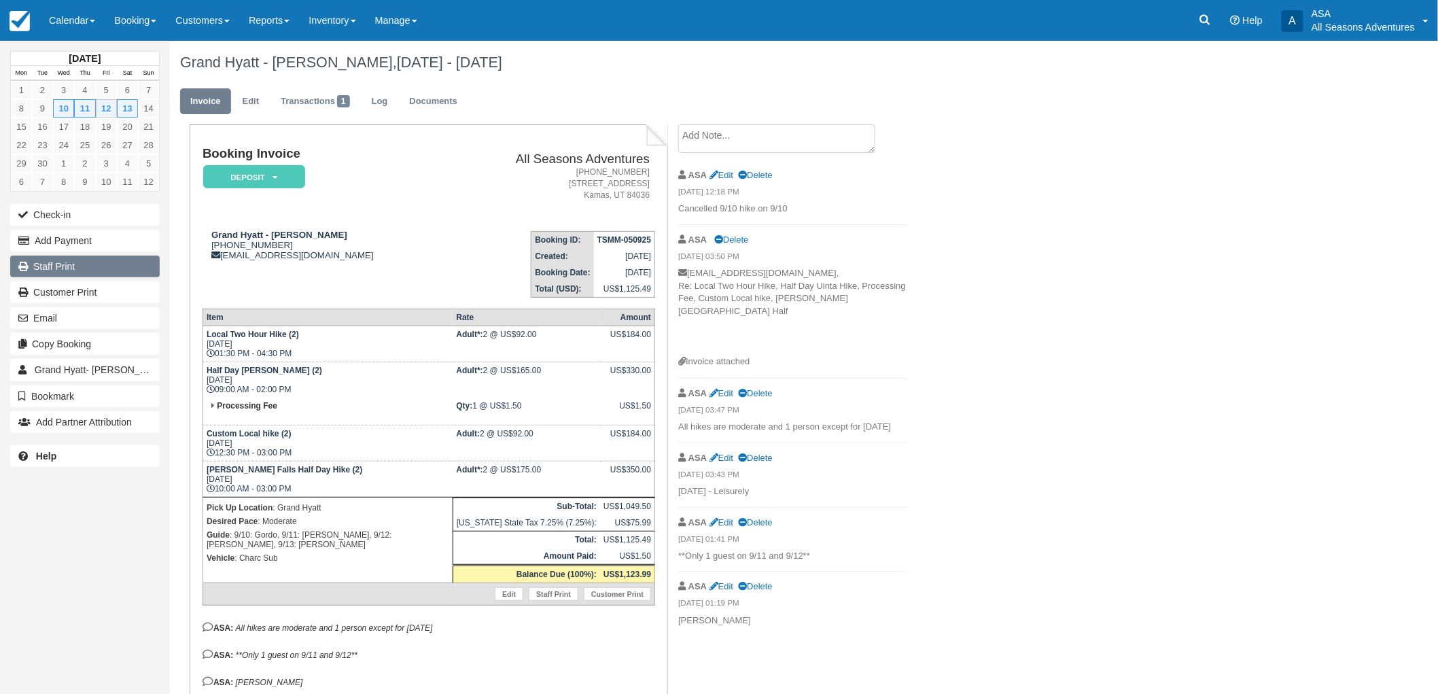
click at [80, 270] on link "Staff Print" at bounding box center [84, 266] width 149 height 22
